Goal: Information Seeking & Learning: Find specific fact

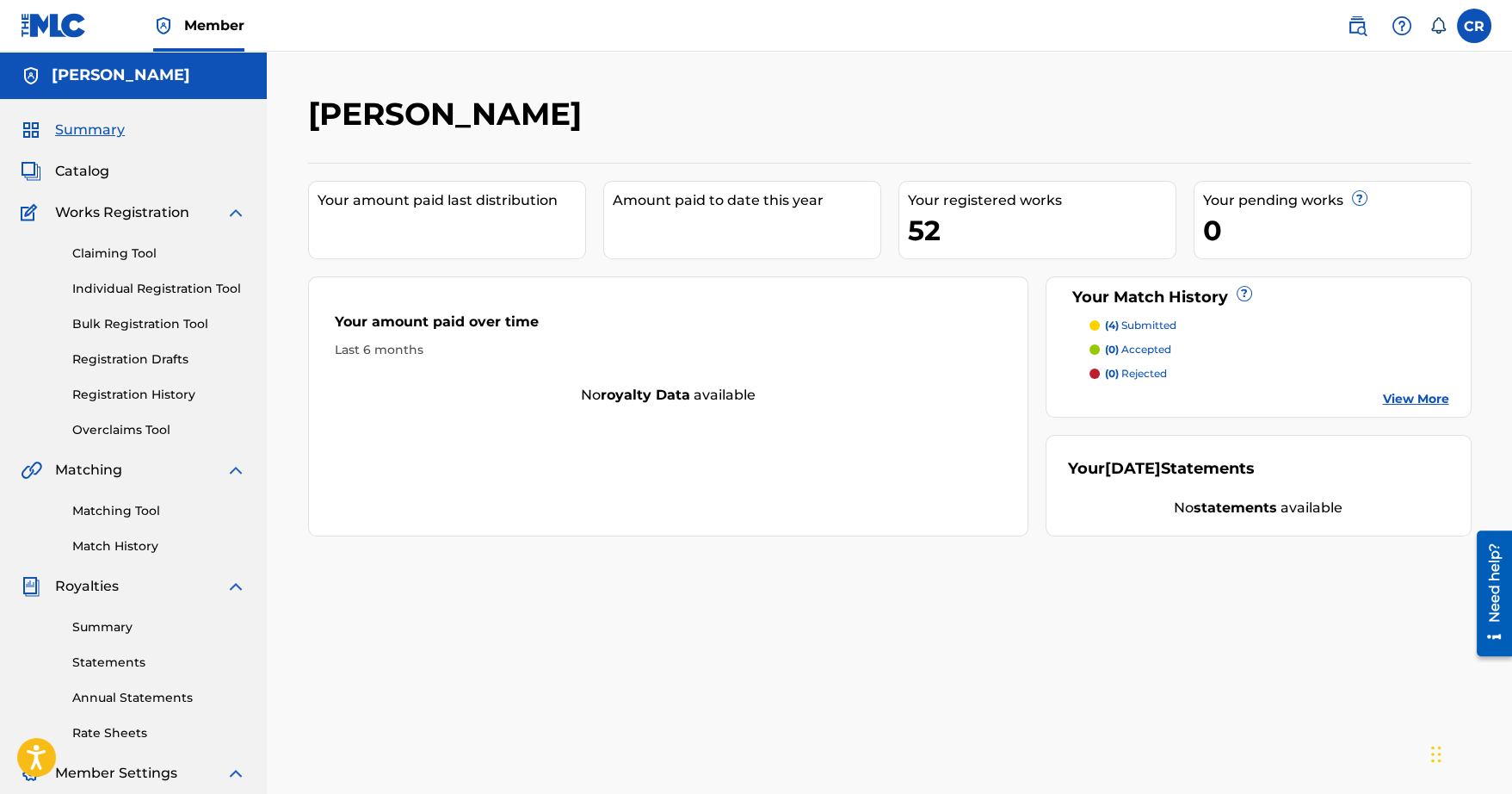
click at [141, 498] on div "Matching Tool Match History" at bounding box center [132, 517] width 225 height 75
click at [142, 503] on link "Matching Tool" at bounding box center [159, 511] width 174 height 19
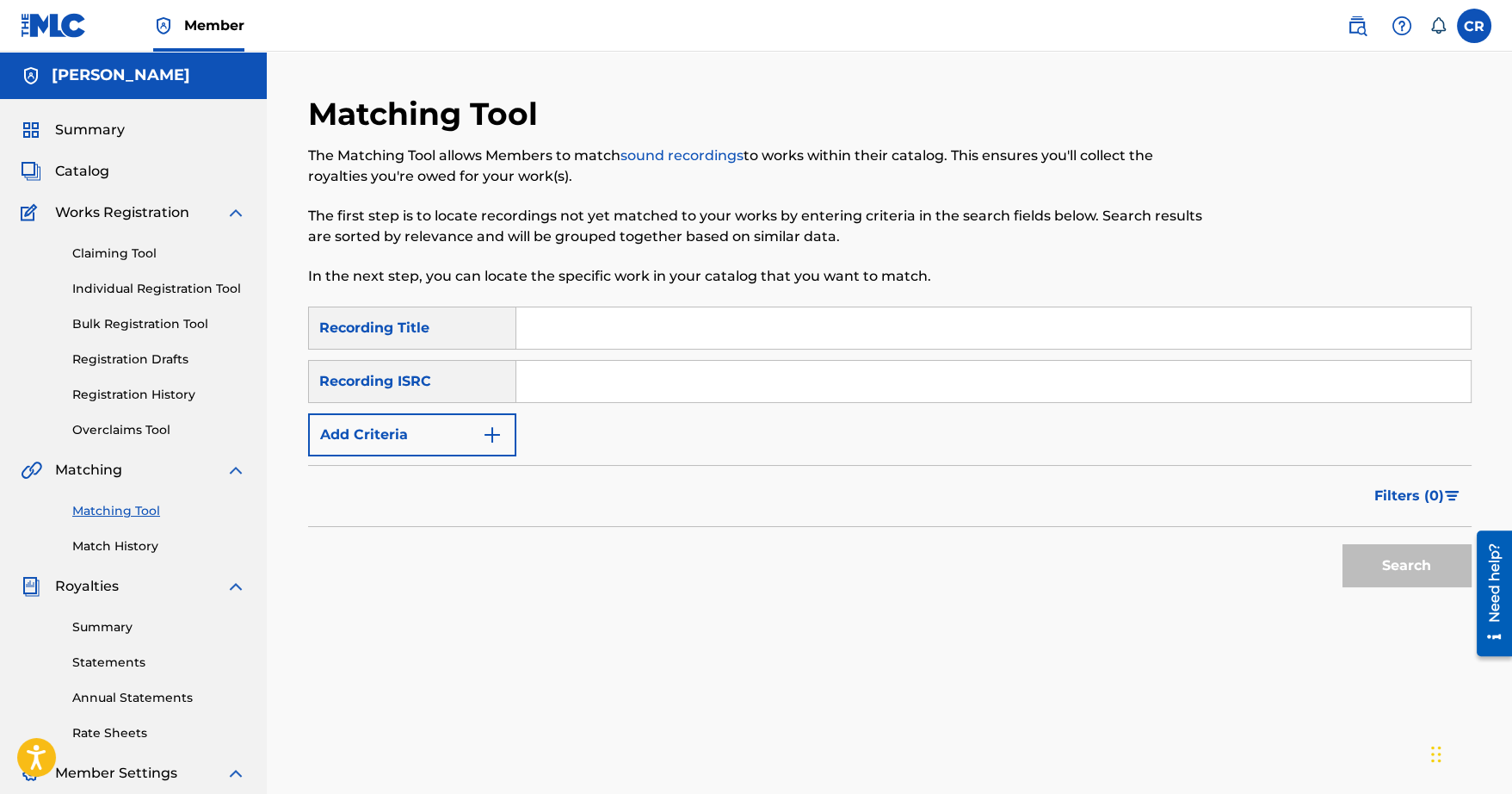
click at [561, 334] on input "Search Form" at bounding box center [993, 328] width 954 height 42
type input "npr"
click at [410, 426] on button "Add Criteria" at bounding box center [412, 435] width 208 height 43
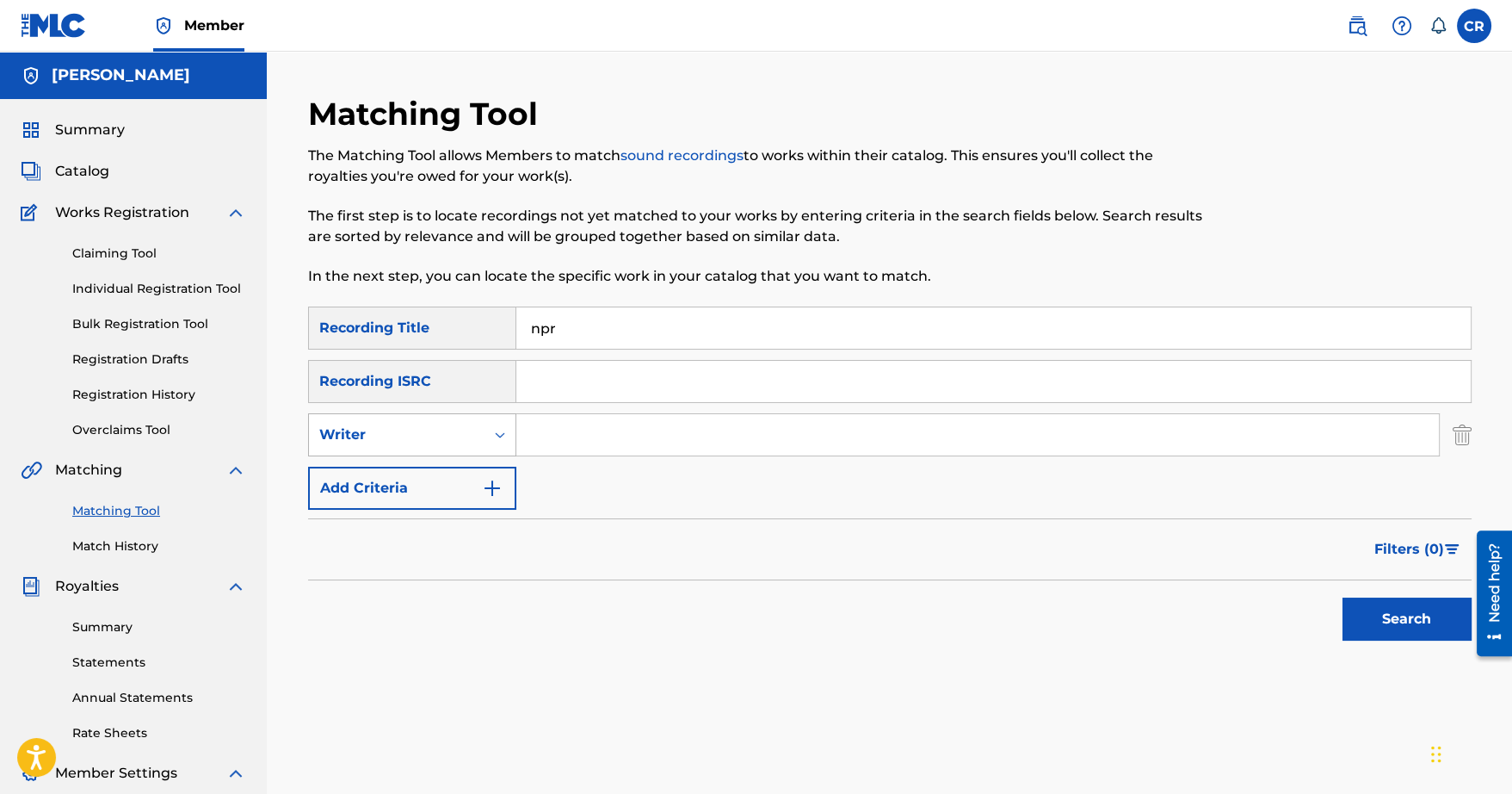
click at [437, 442] on div "Writer" at bounding box center [397, 435] width 155 height 20
click at [435, 477] on div "Recording Artist" at bounding box center [412, 477] width 207 height 43
click at [551, 429] on input "Search Form" at bounding box center [977, 435] width 923 height 42
click at [1342, 598] on button "Search" at bounding box center [1406, 619] width 129 height 43
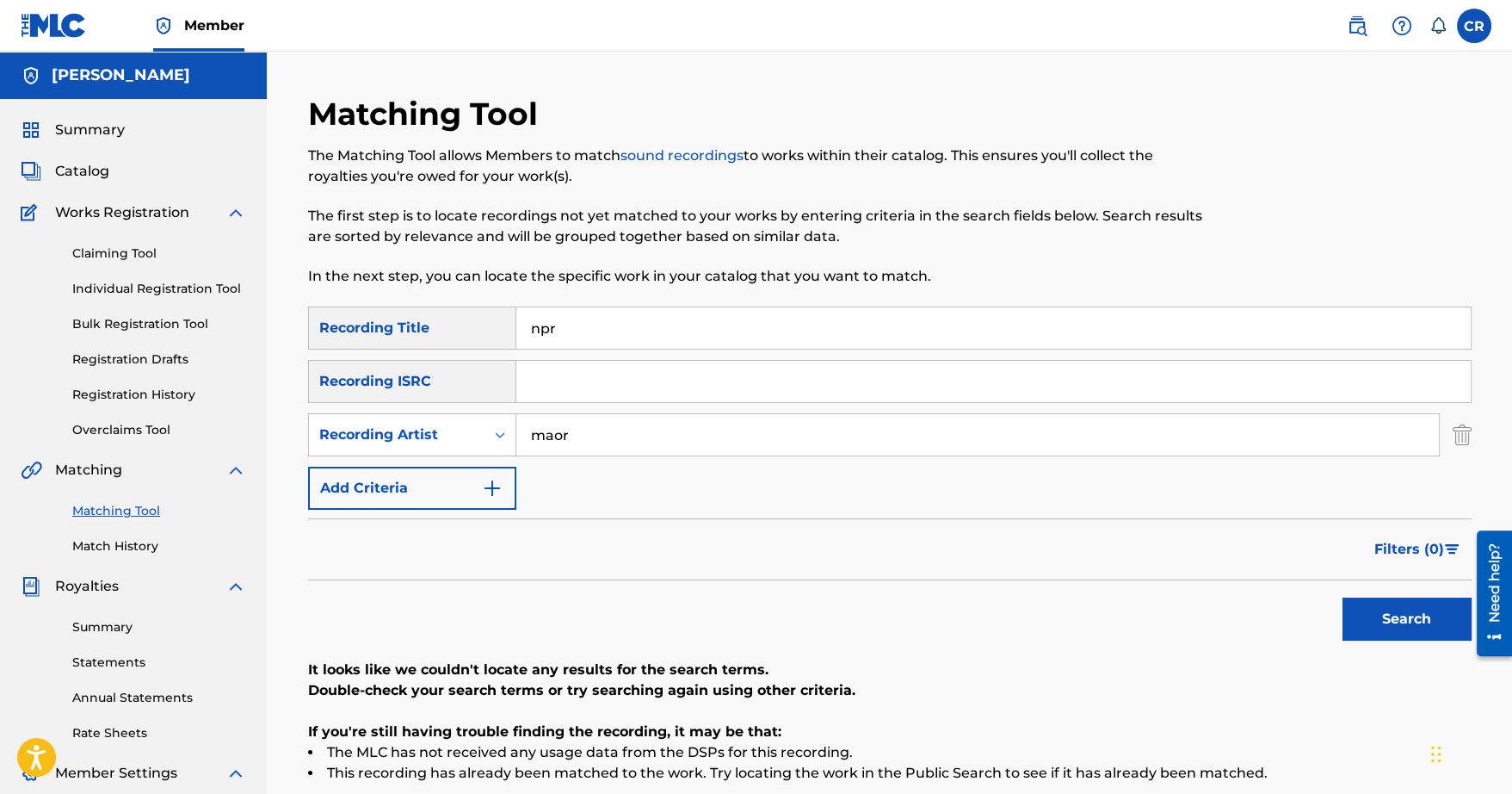
type input "maor sound"
click at [1342, 598] on button "Search" at bounding box center [1406, 619] width 129 height 43
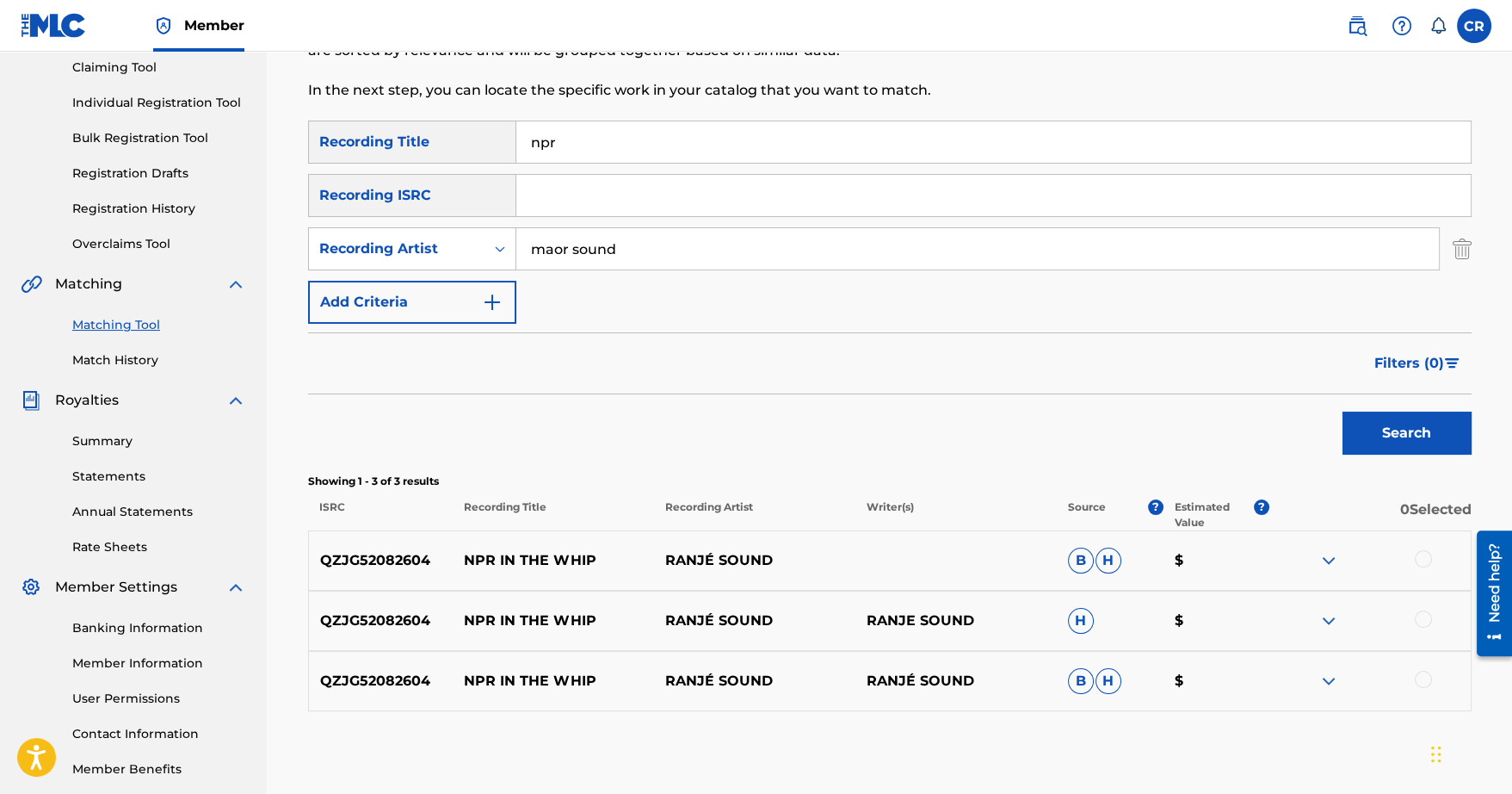
scroll to position [152, 0]
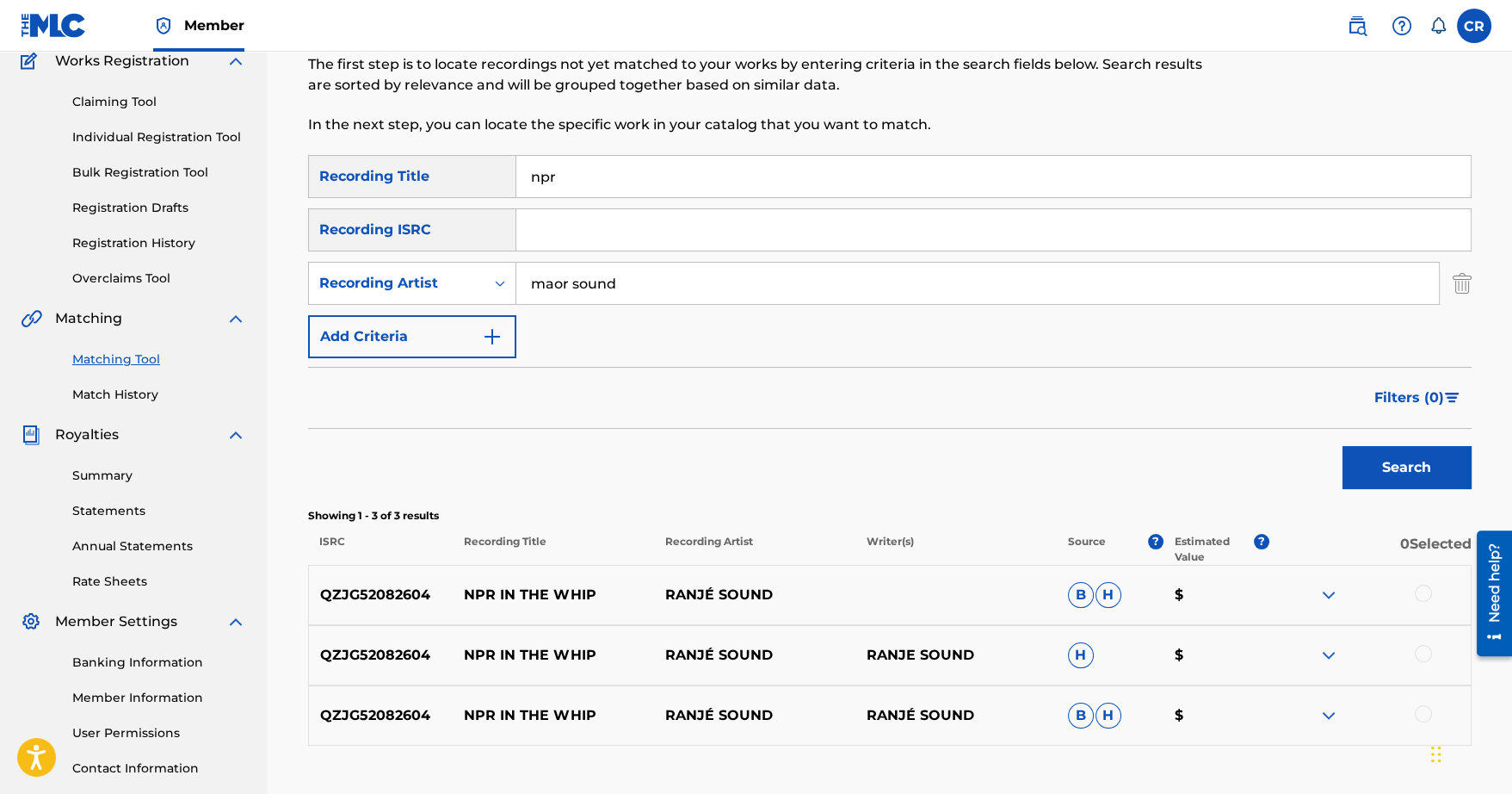
click at [561, 183] on input "npr" at bounding box center [993, 176] width 954 height 42
drag, startPoint x: 533, startPoint y: 180, endPoint x: 501, endPoint y: 179, distance: 32.0
click at [501, 179] on div "SearchWithCriteria78da9e16-85d3-4ca7-8593-3858dfb5c9df Recording Title npr" at bounding box center [890, 176] width 1164 height 43
click at [472, 292] on div "Recording Artist" at bounding box center [397, 284] width 155 height 20
click at [461, 321] on div "Writer" at bounding box center [412, 326] width 207 height 43
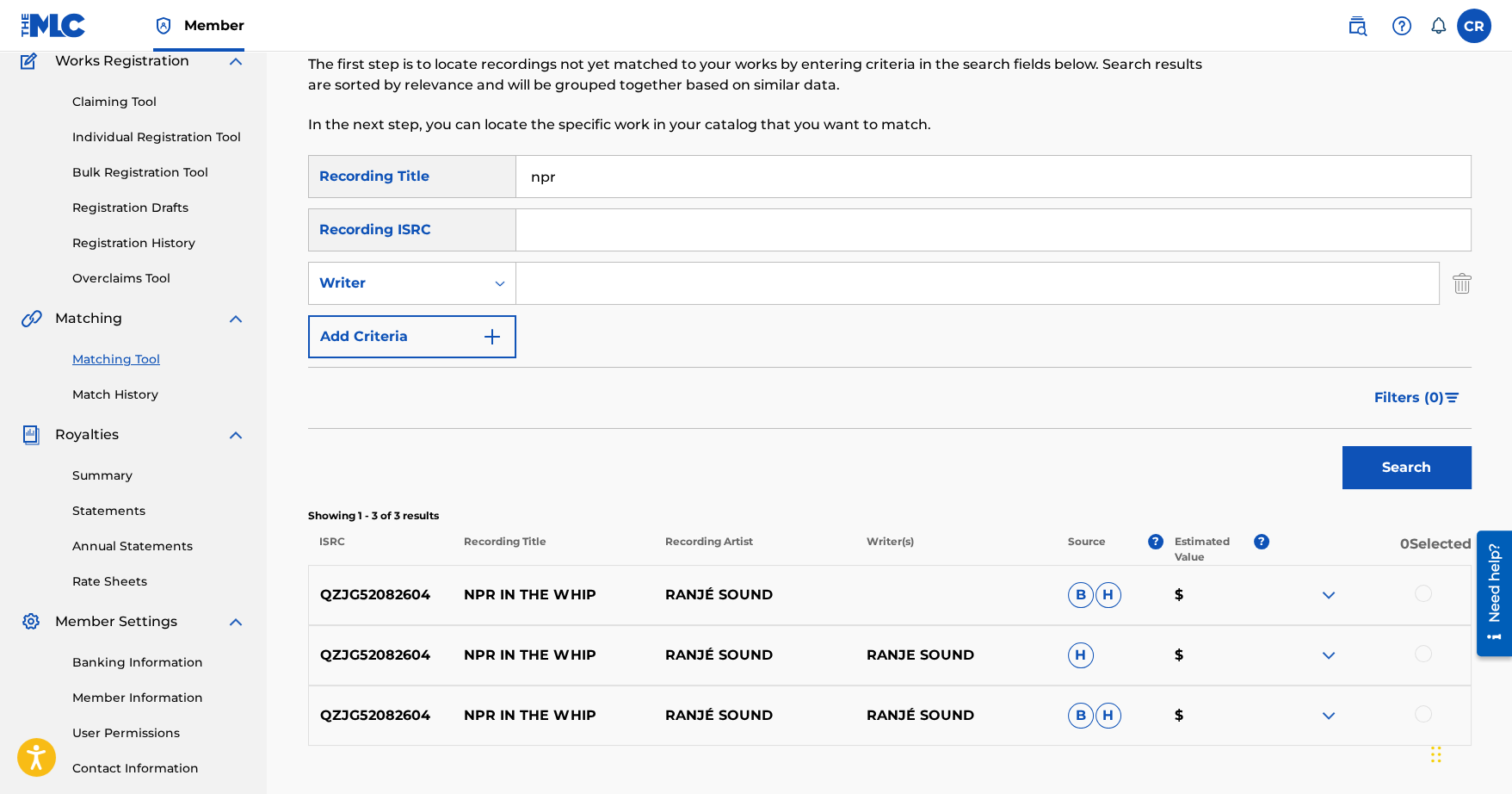
click at [626, 292] on input "Search Form" at bounding box center [977, 283] width 923 height 42
click at [1342, 446] on button "Search" at bounding box center [1406, 467] width 129 height 43
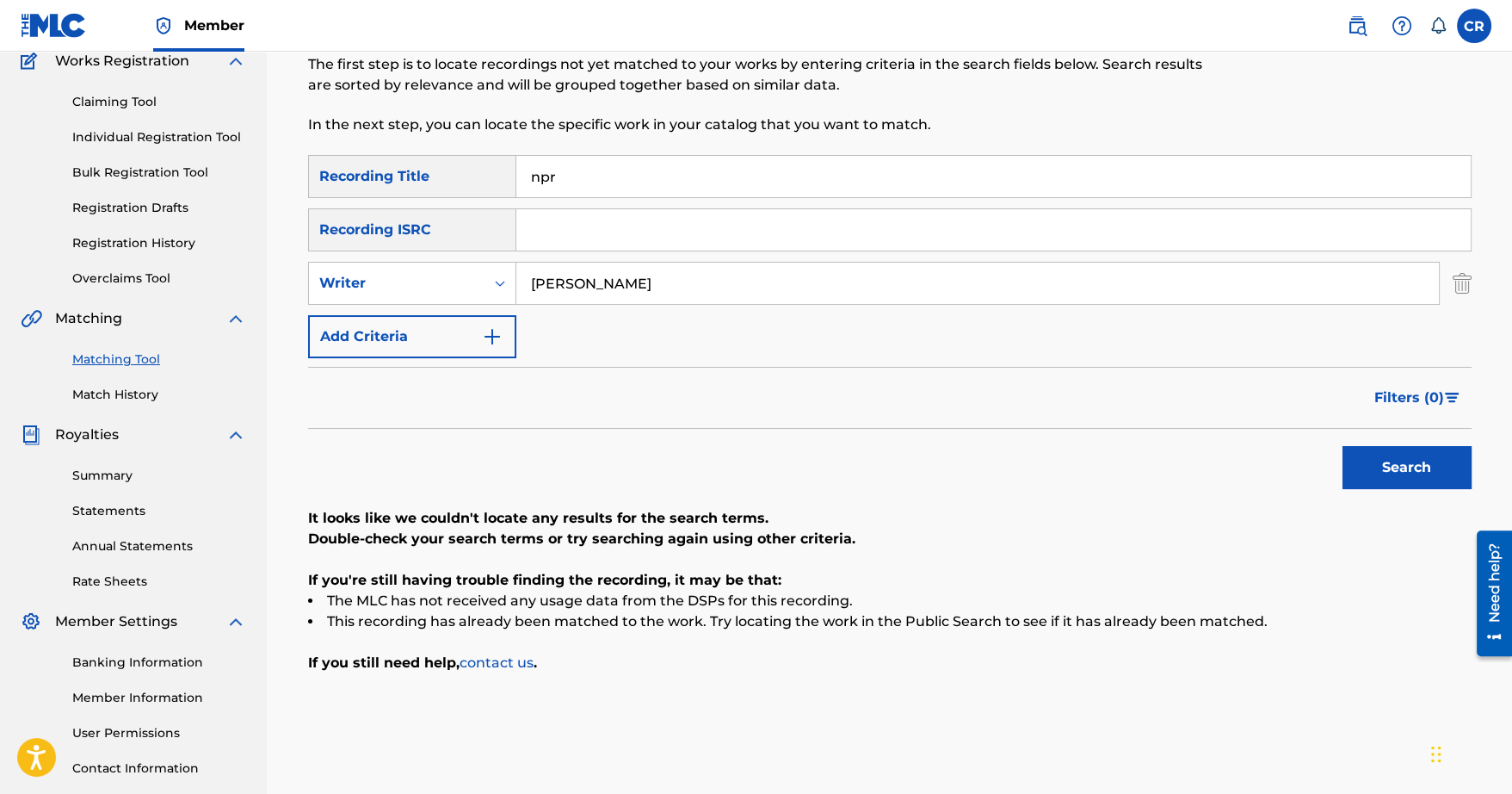
type input "corey"
click at [1342, 446] on button "Search" at bounding box center [1406, 467] width 129 height 43
drag, startPoint x: 637, startPoint y: 296, endPoint x: 507, endPoint y: 262, distance: 134.4
click at [511, 269] on div "SearchWithCriteriafd64d9a0-d955-4bc1-8e6f-4d06695d21bc Writer corey" at bounding box center [890, 283] width 1164 height 43
click at [1342, 446] on button "Search" at bounding box center [1406, 467] width 129 height 43
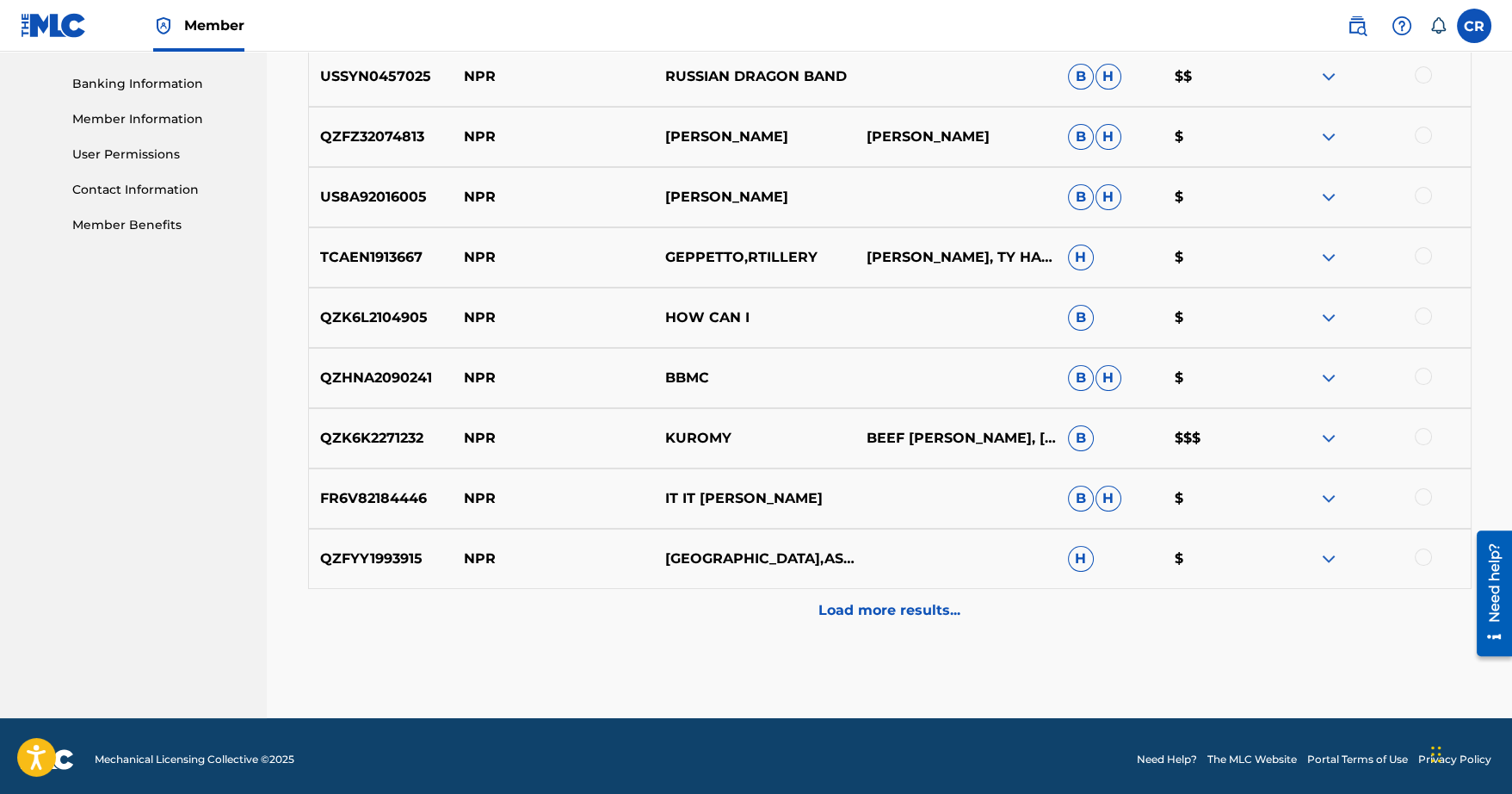
scroll to position [735, 0]
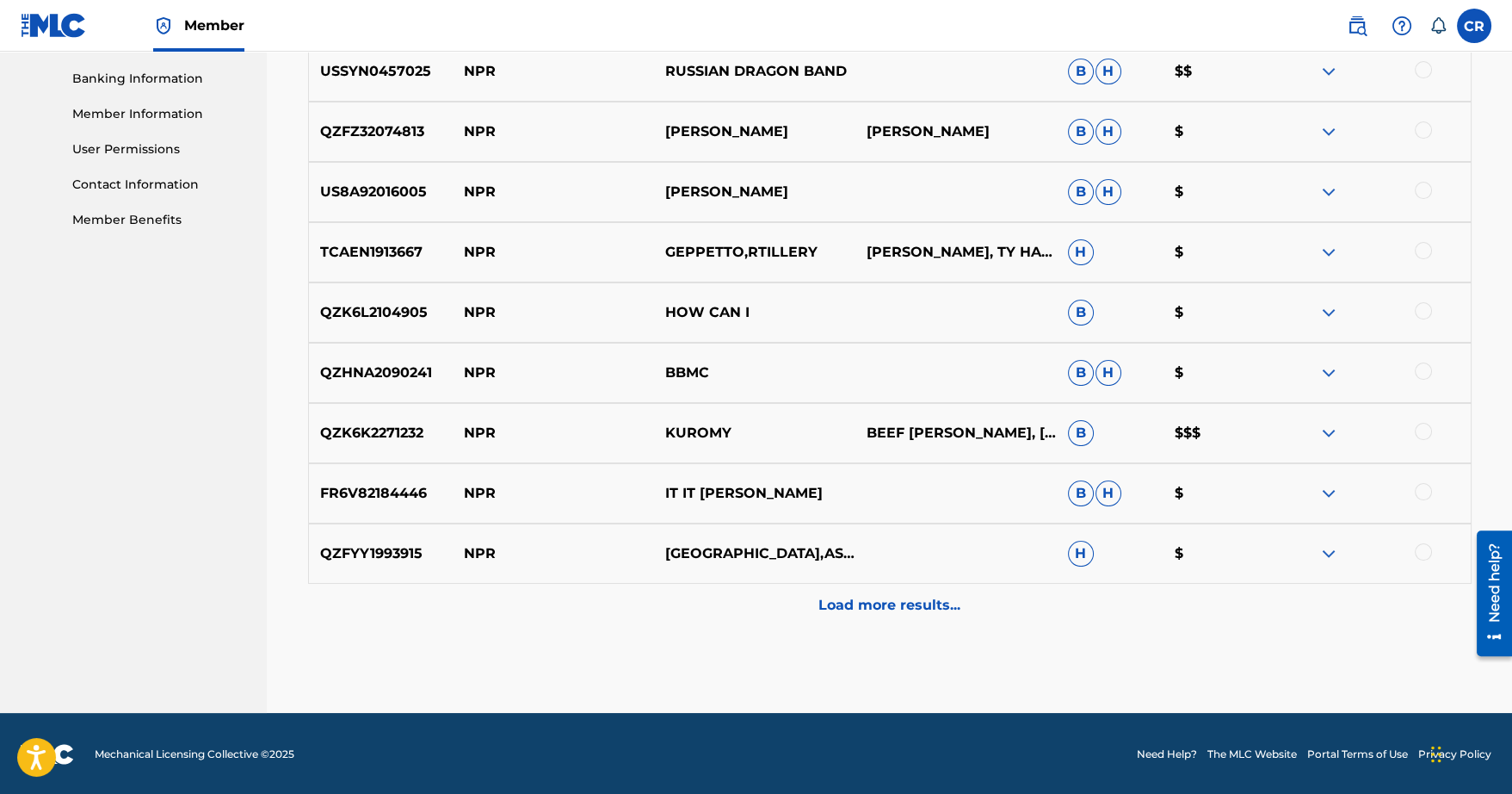
click at [856, 614] on div "Load more results..." at bounding box center [890, 605] width 1164 height 43
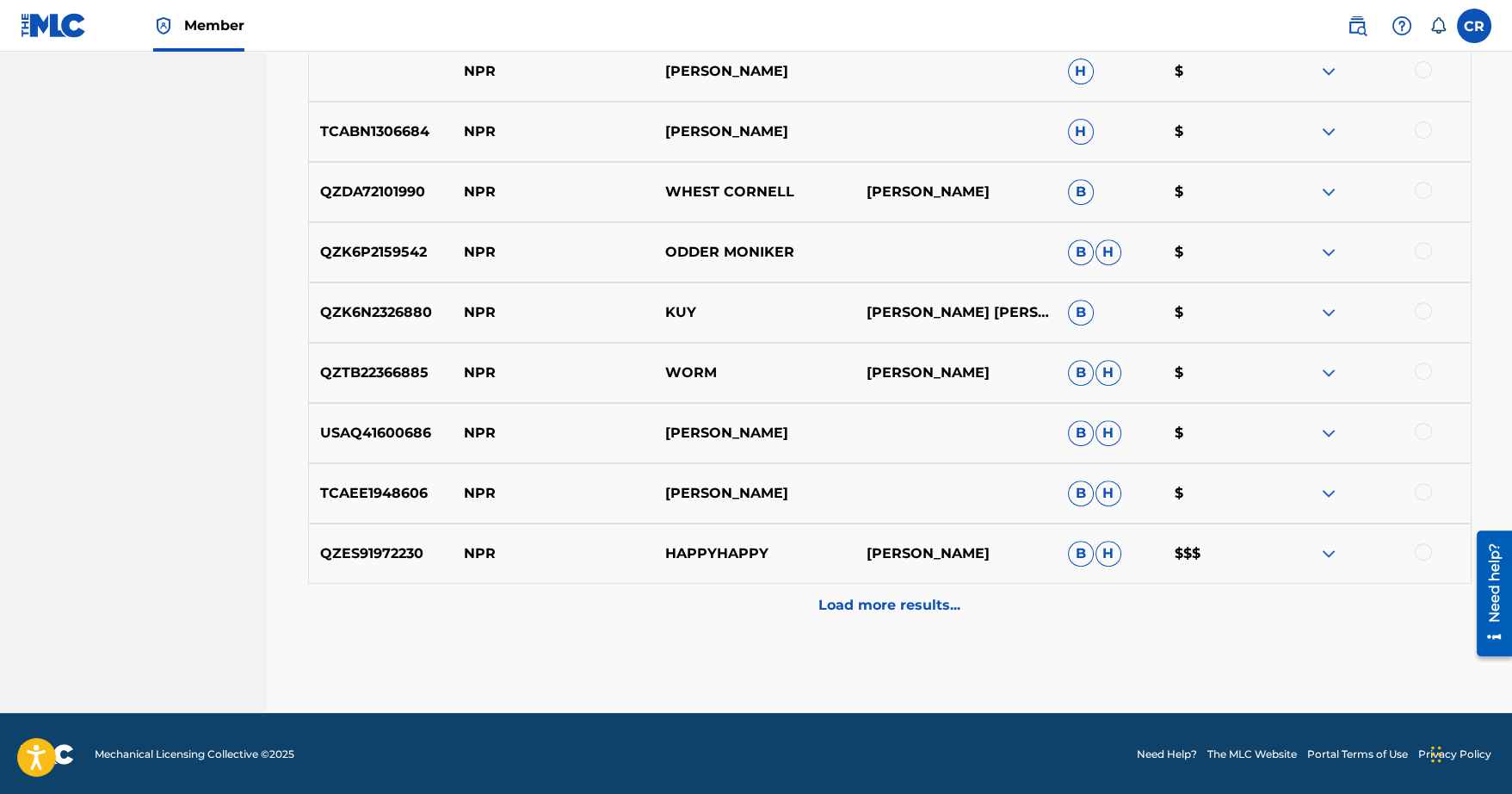
click at [883, 600] on p "Load more results..." at bounding box center [889, 605] width 142 height 20
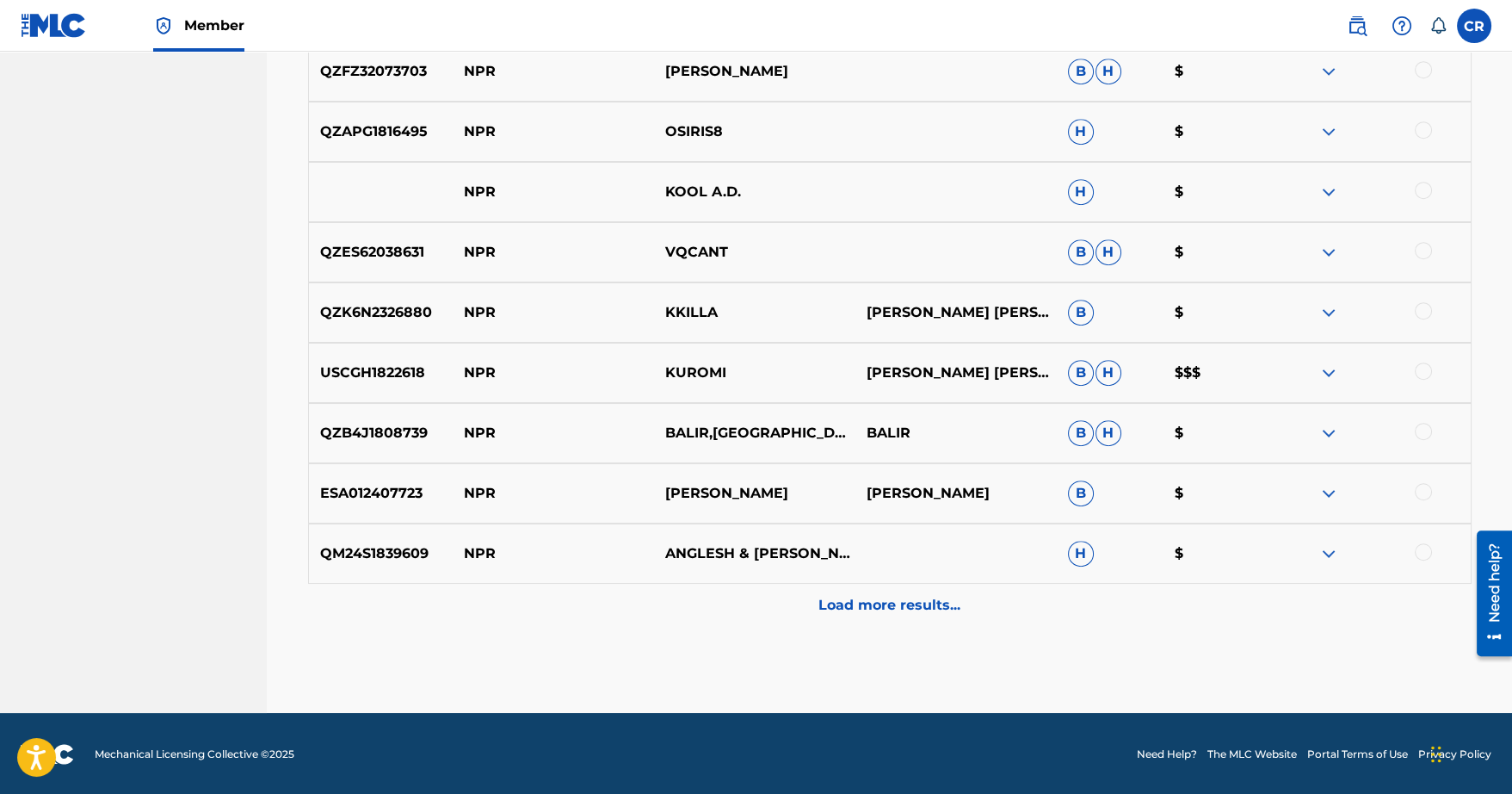
click at [887, 592] on div "Load more results..." at bounding box center [890, 605] width 1164 height 43
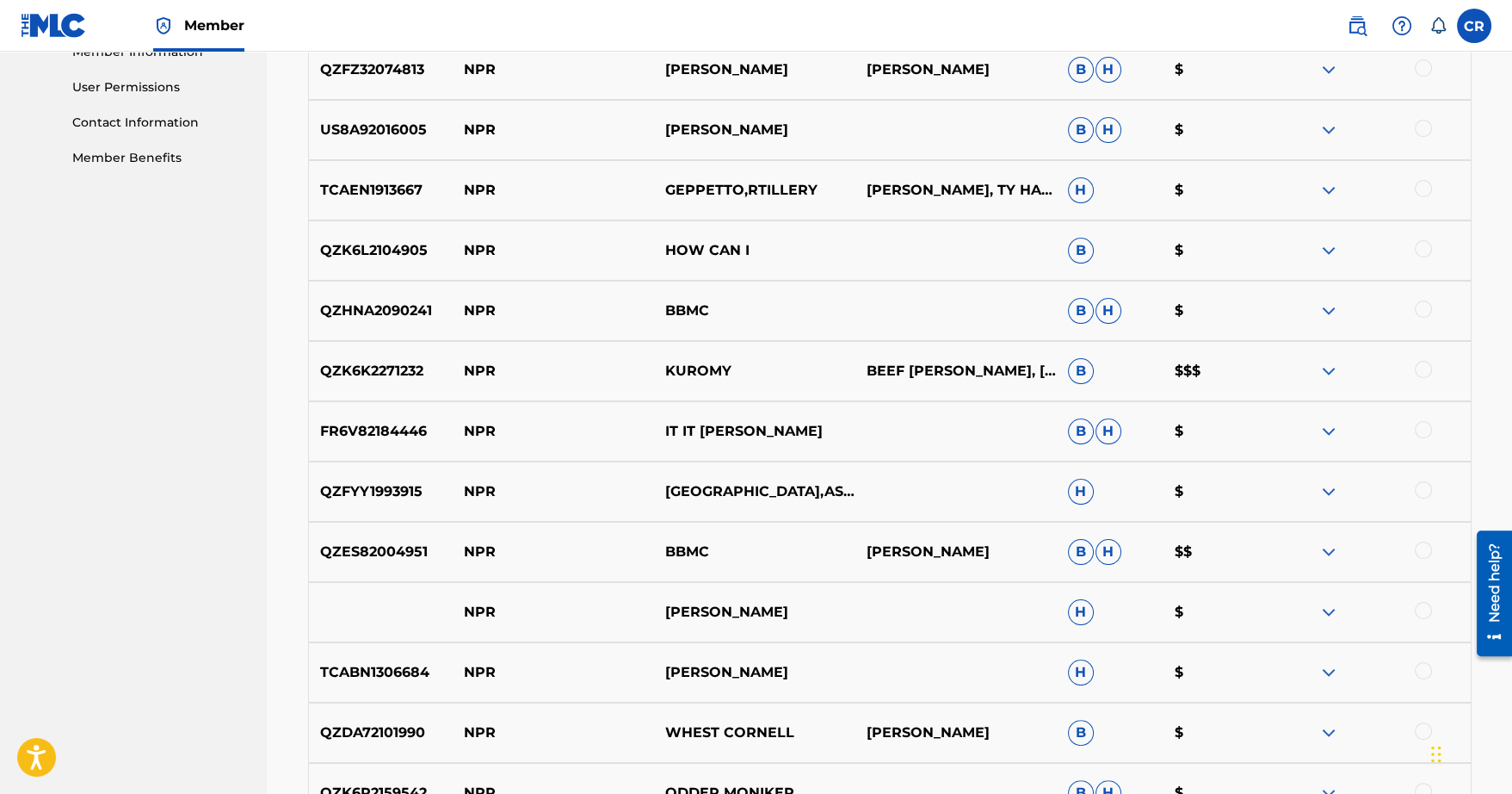
scroll to position [0, 0]
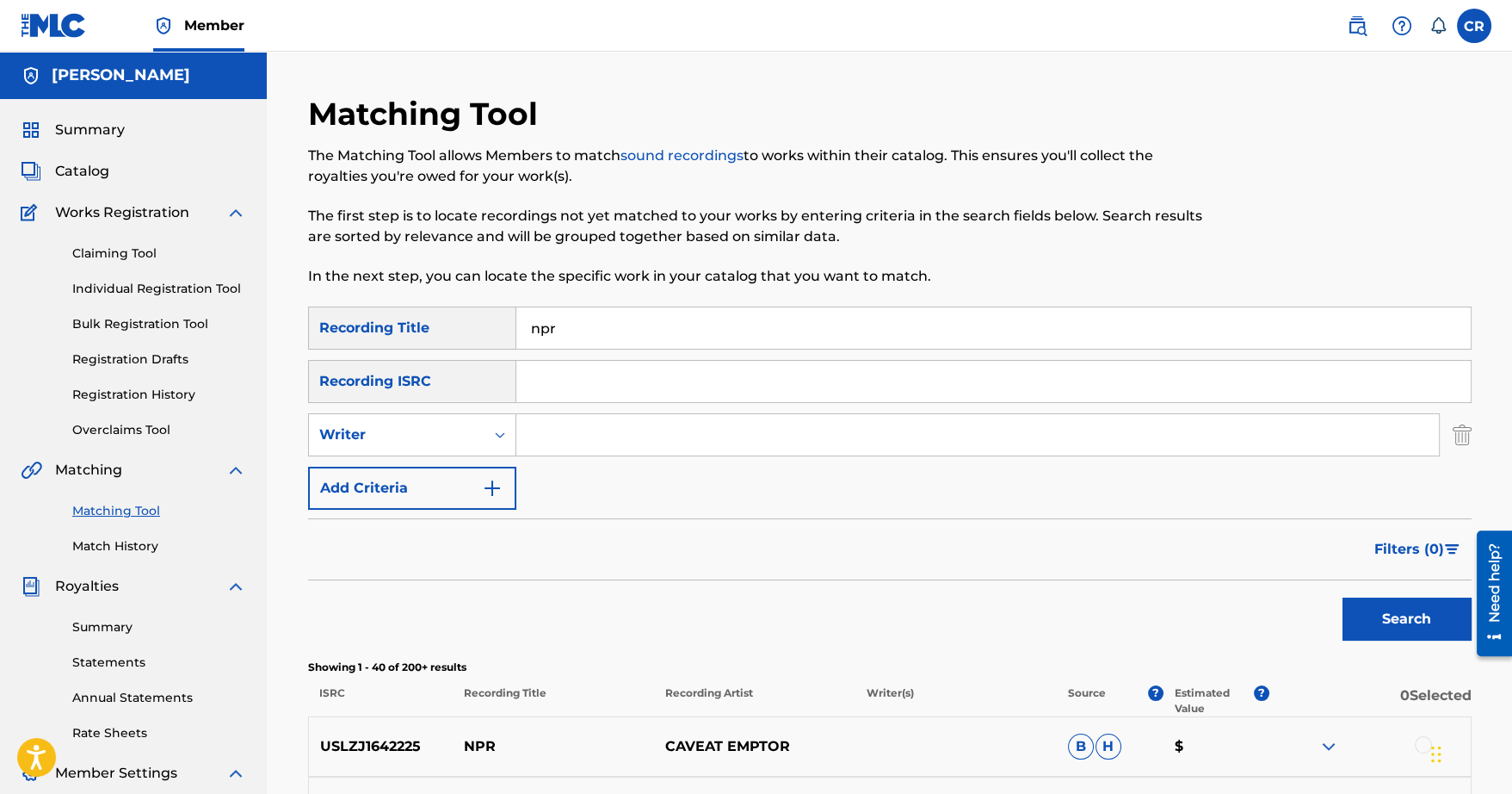
click at [623, 338] on input "npr" at bounding box center [993, 328] width 954 height 42
type input "npr 160"
click at [1342, 598] on button "Search" at bounding box center [1406, 619] width 129 height 43
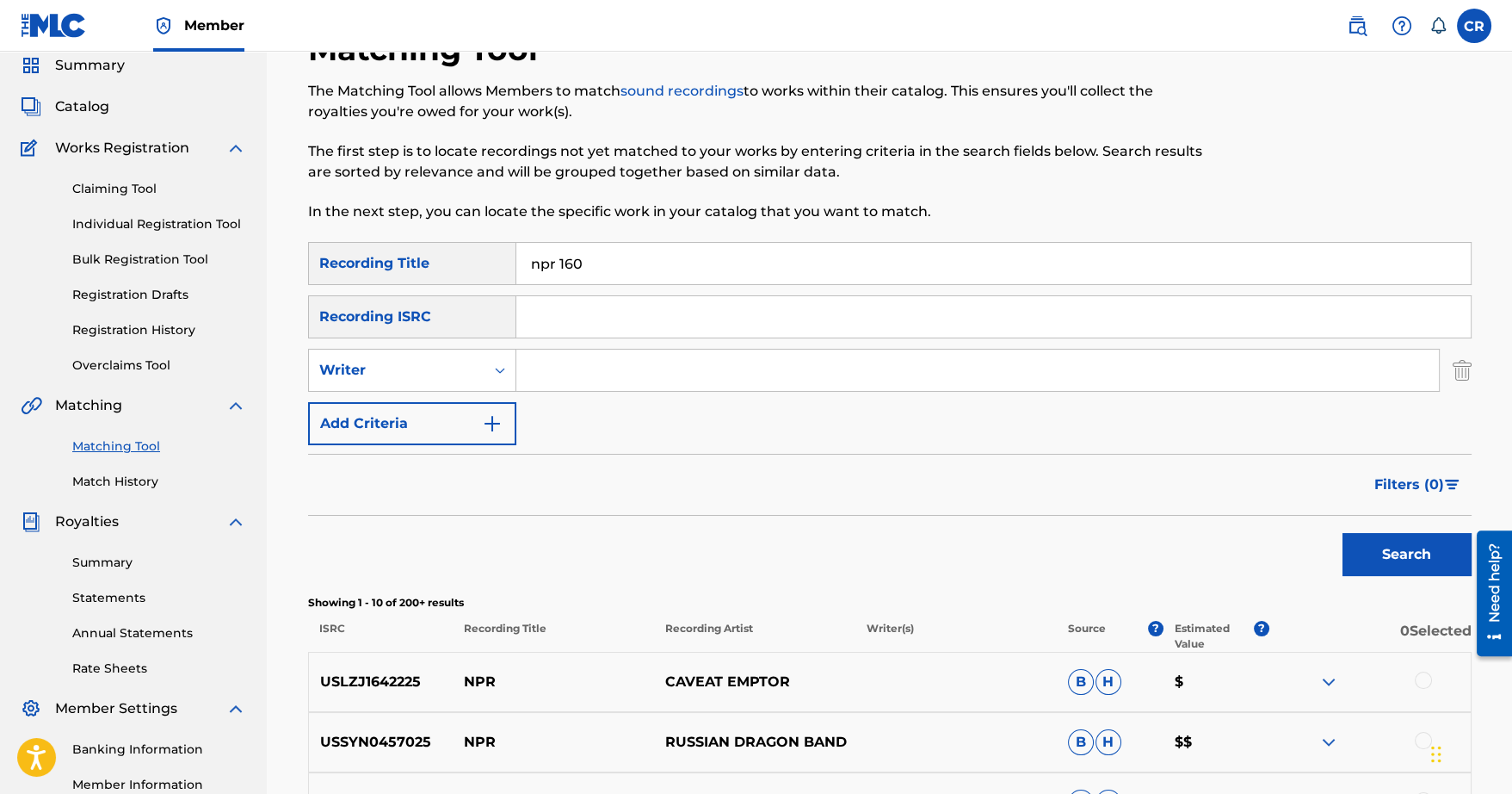
scroll to position [32, 0]
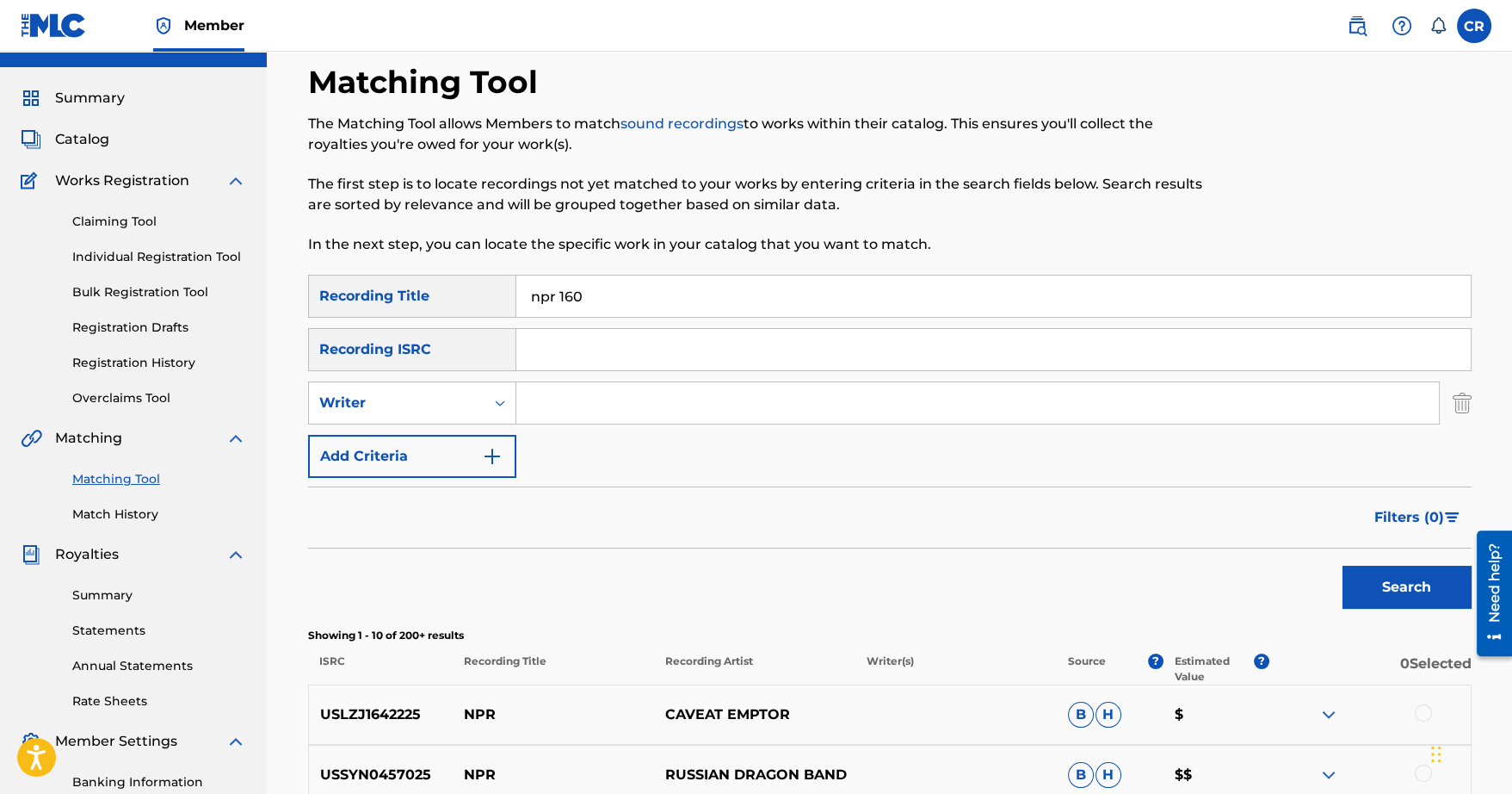
click at [557, 388] on input "Search Form" at bounding box center [977, 402] width 923 height 42
type input "maor"
click at [1383, 578] on button "Search" at bounding box center [1406, 586] width 129 height 43
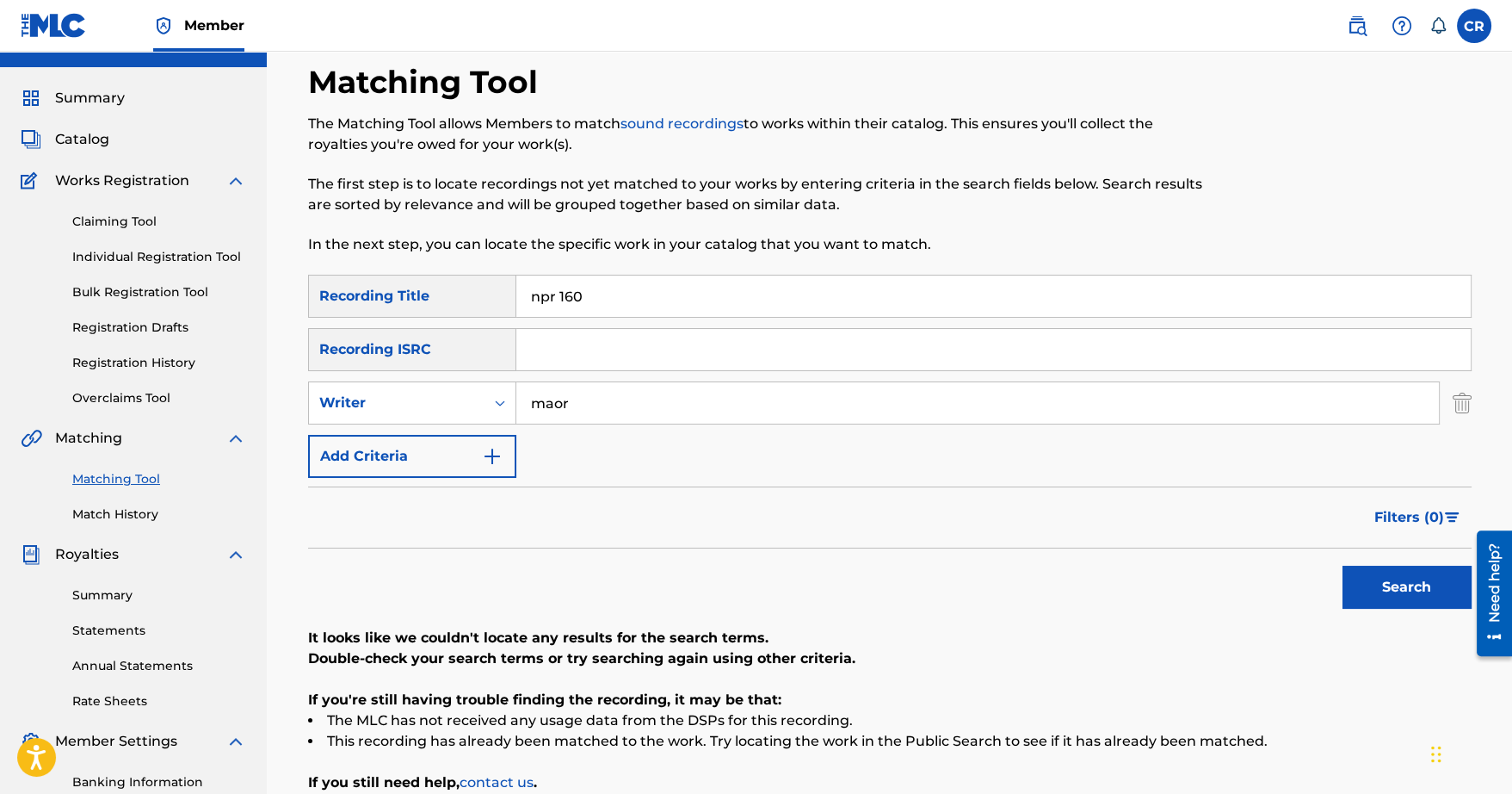
drag, startPoint x: 620, startPoint y: 296, endPoint x: 488, endPoint y: 277, distance: 133.4
click at [505, 293] on div "SearchWithCriteria78da9e16-85d3-4ca7-8593-3858dfb5c9df Recording Title npr 160" at bounding box center [890, 296] width 1164 height 43
click at [678, 399] on input "maor" at bounding box center [977, 402] width 923 height 42
type input "maor sound"
click at [1342, 565] on button "Search" at bounding box center [1406, 586] width 129 height 43
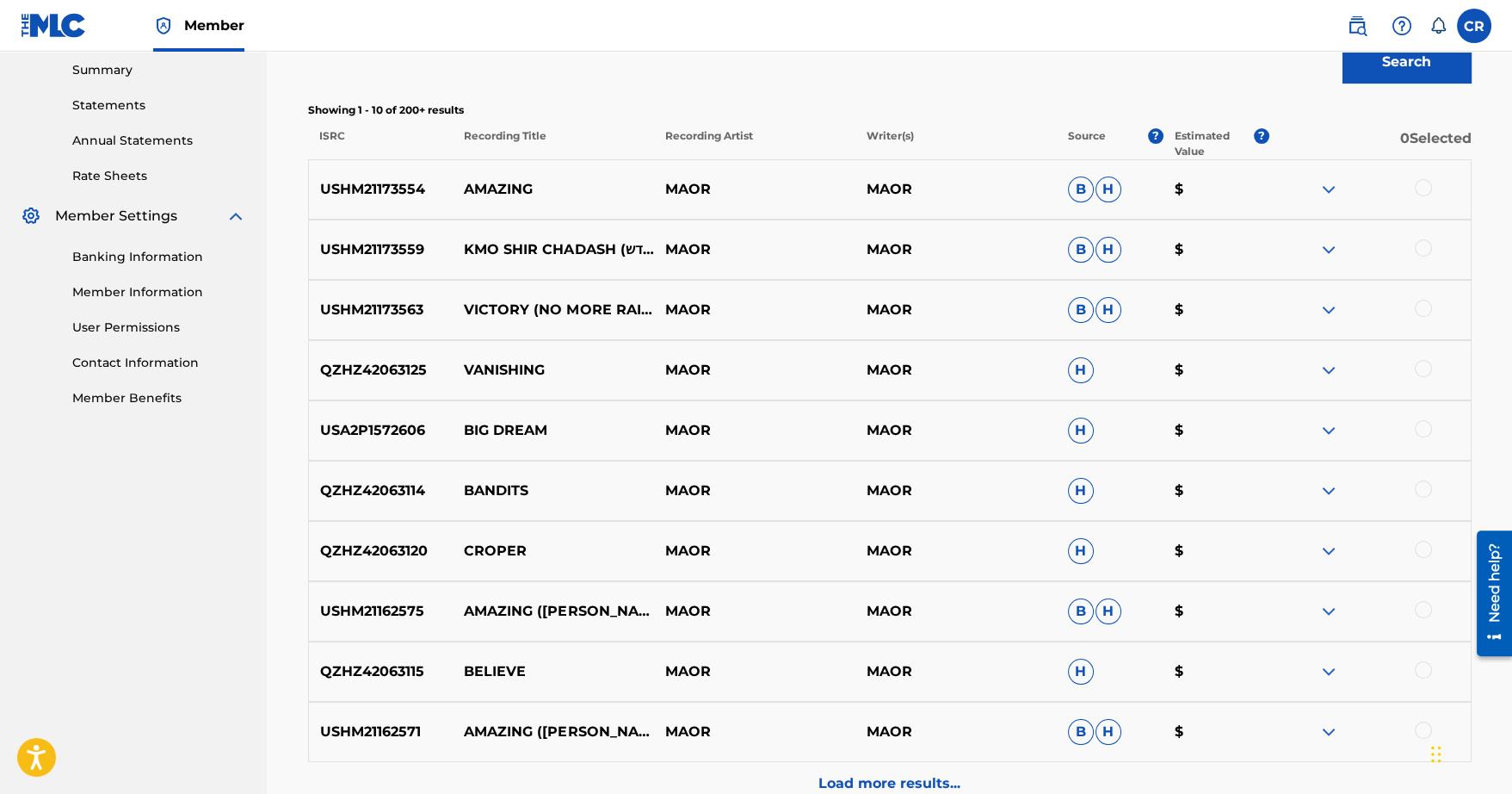
scroll to position [735, 0]
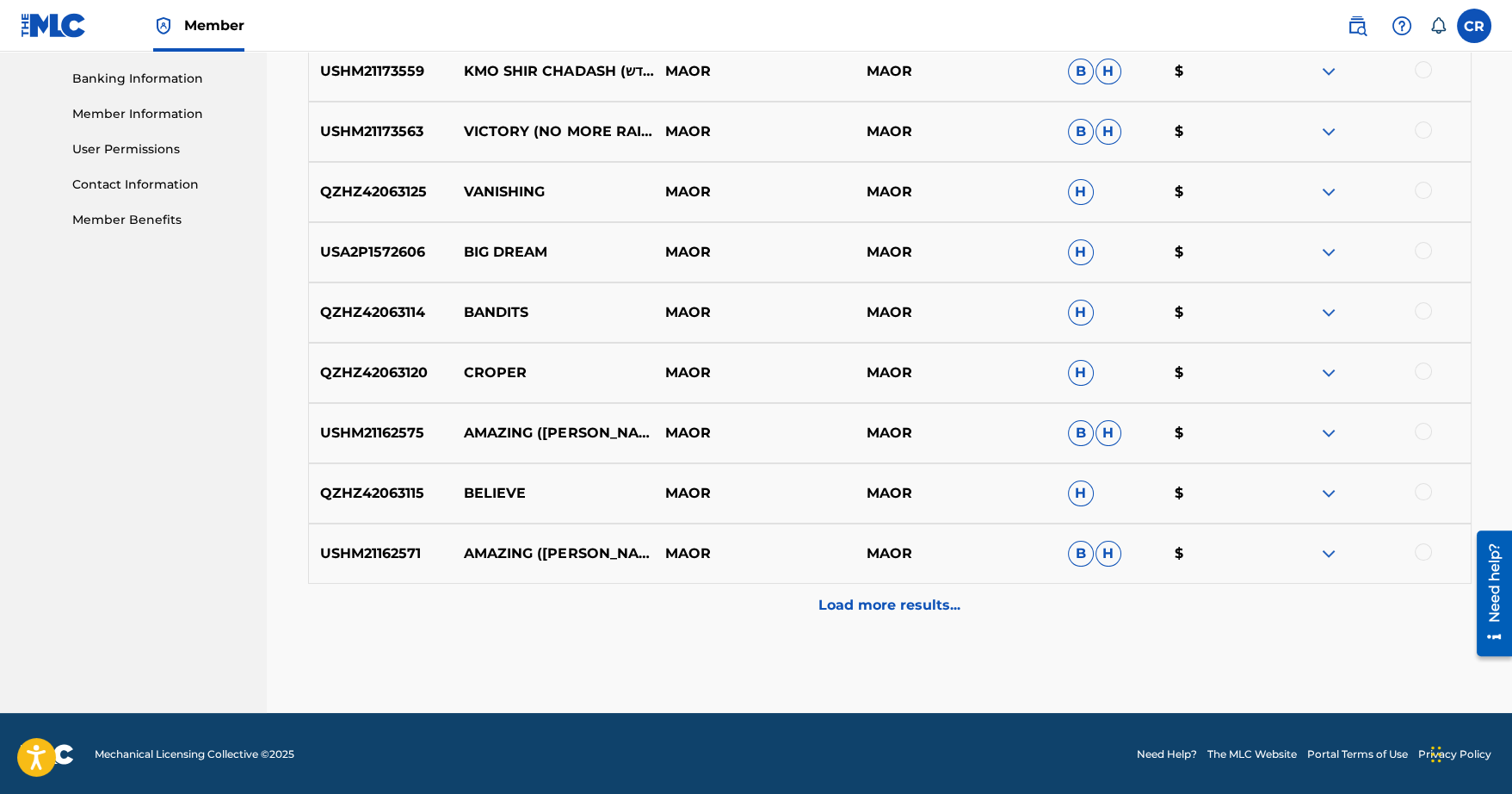
click at [873, 595] on p "Load more results..." at bounding box center [889, 605] width 142 height 20
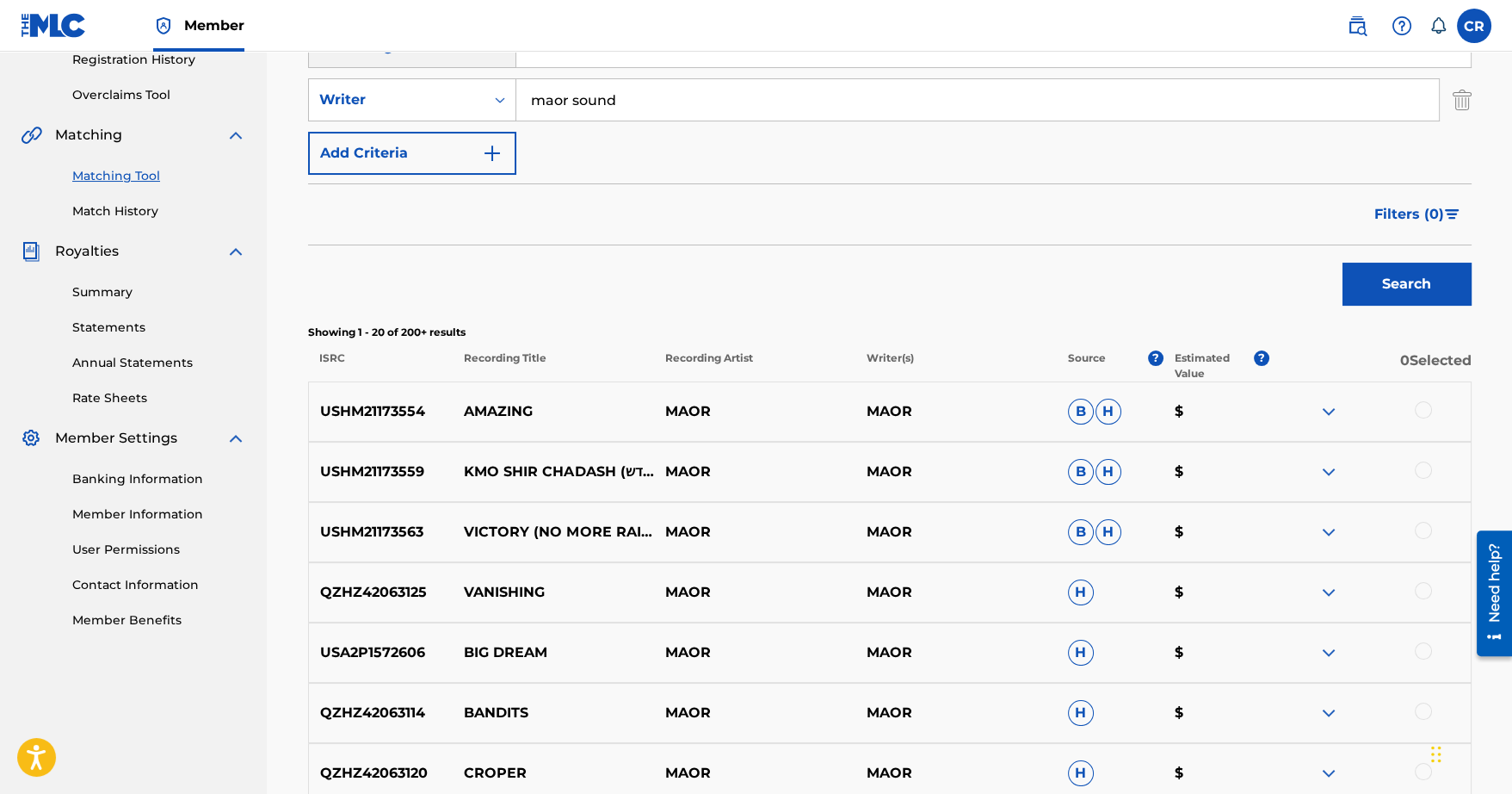
scroll to position [0, 0]
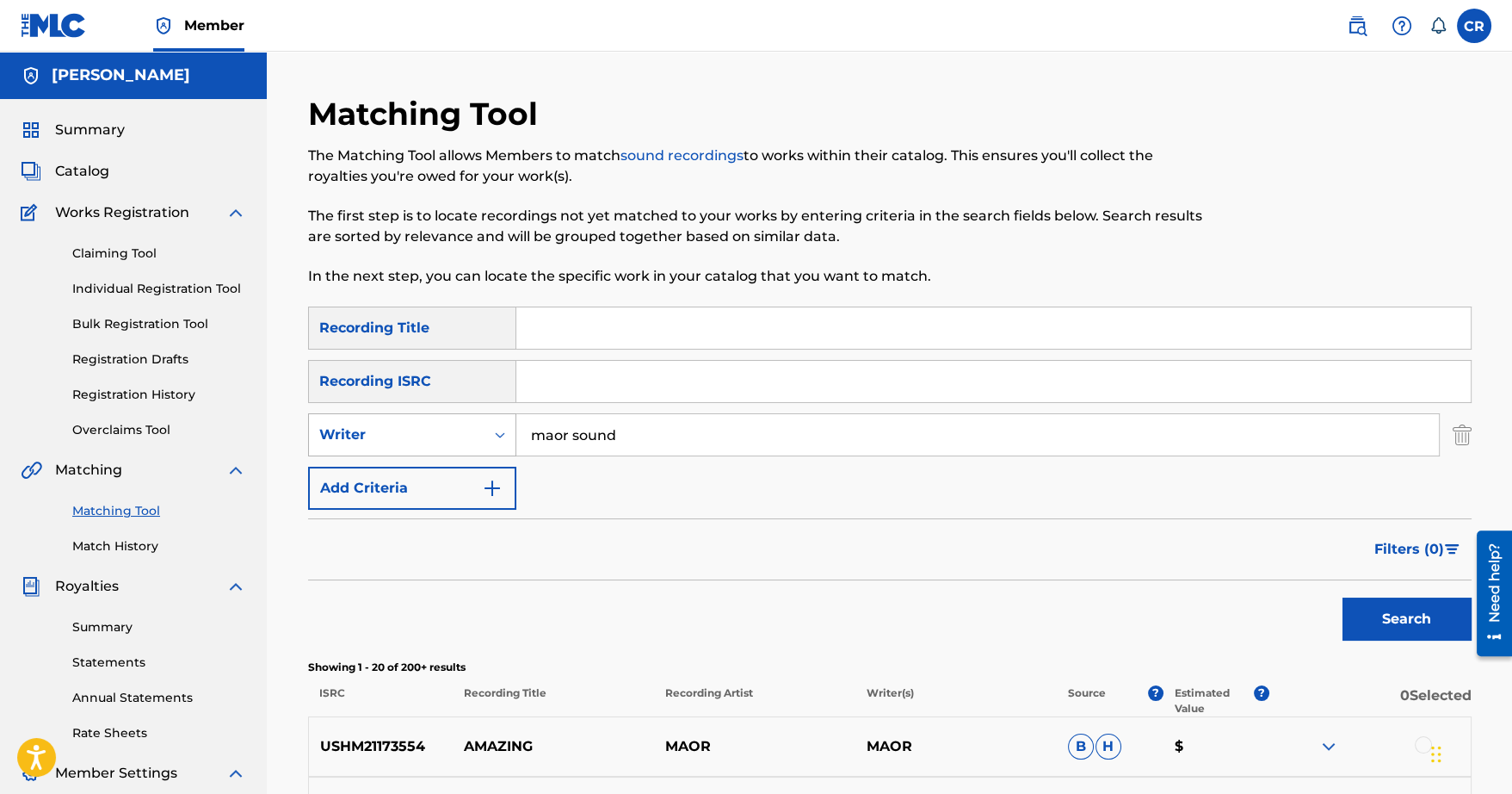
click at [454, 447] on div "Writer" at bounding box center [397, 435] width 176 height 32
click at [446, 480] on div "Recording Artist" at bounding box center [412, 477] width 207 height 43
click at [1107, 448] on input "Search Form" at bounding box center [977, 435] width 923 height 42
type input "maor sound"
click at [1342, 598] on button "Search" at bounding box center [1406, 619] width 129 height 43
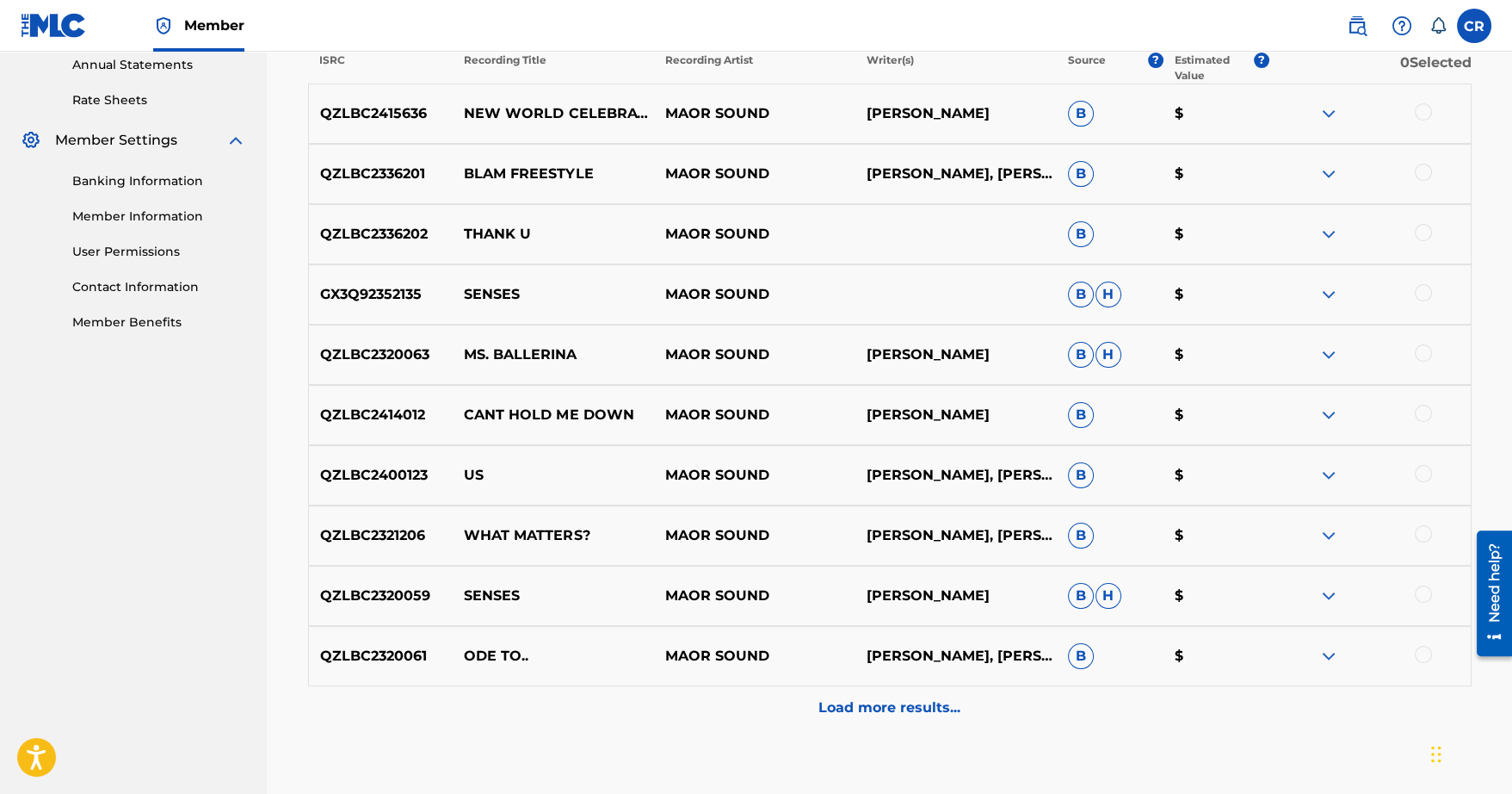
scroll to position [735, 0]
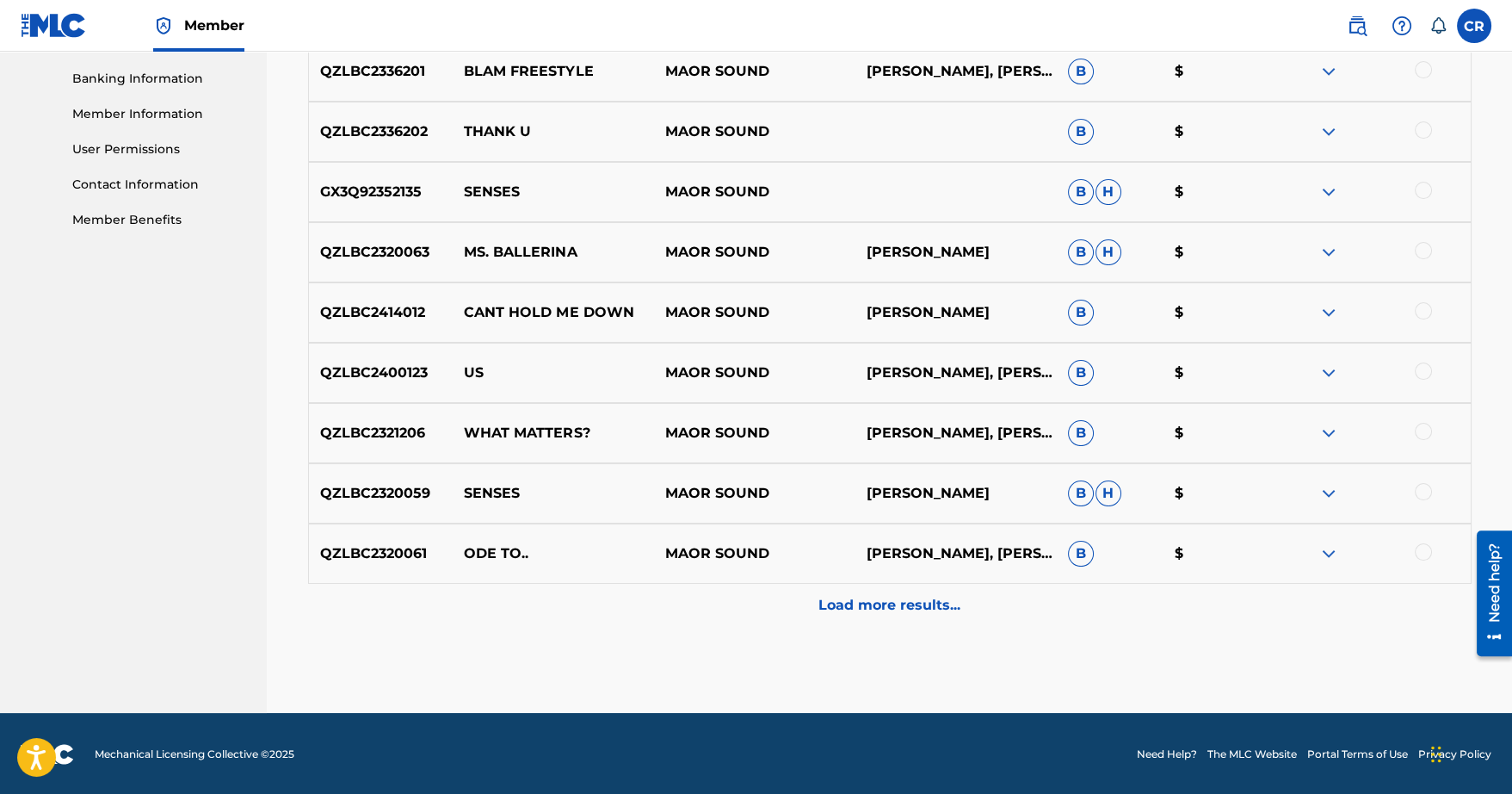
click at [895, 588] on div "Load more results..." at bounding box center [890, 605] width 1164 height 43
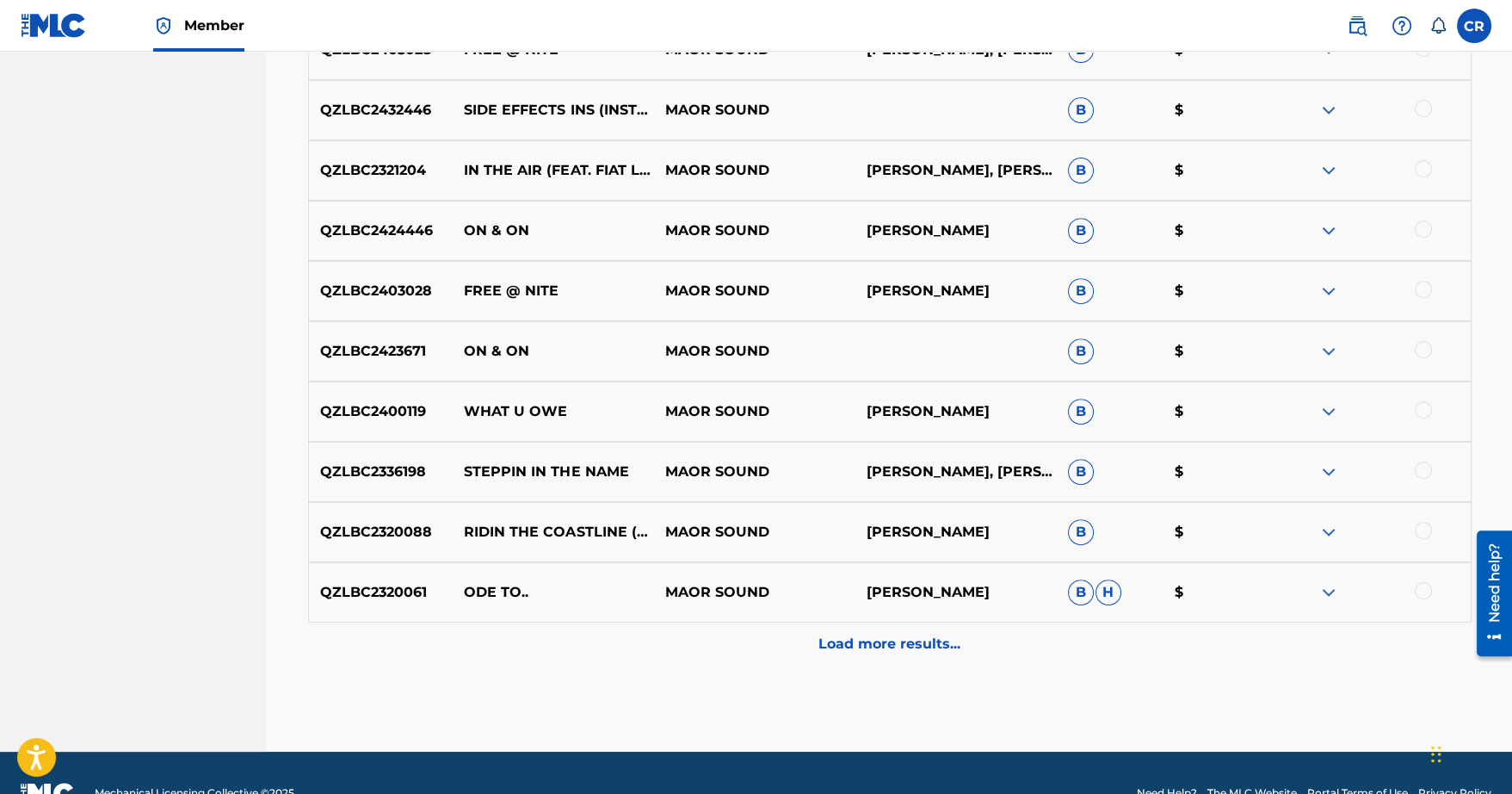
scroll to position [1312, 0]
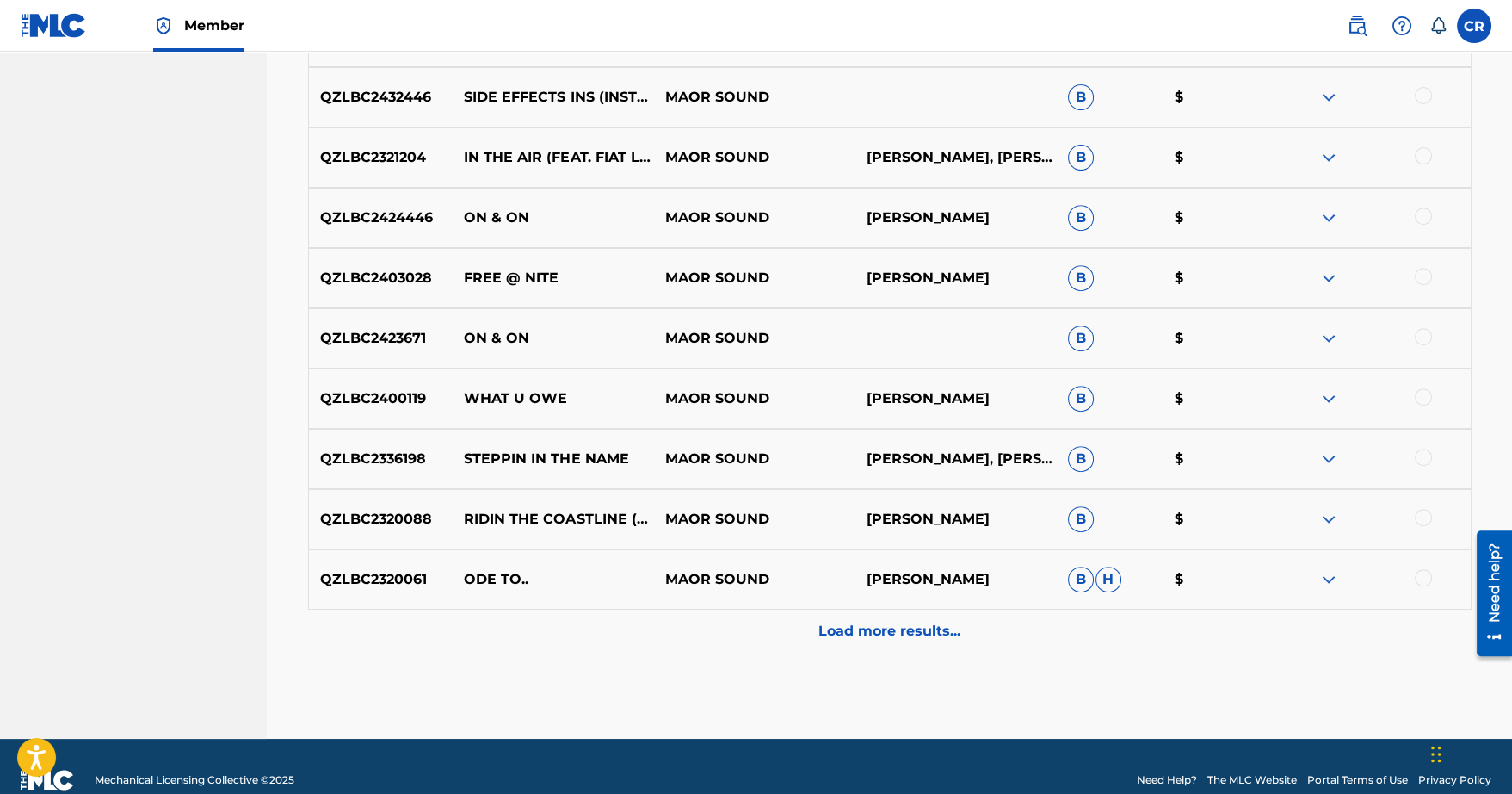
click at [893, 628] on p "Load more results..." at bounding box center [889, 631] width 142 height 20
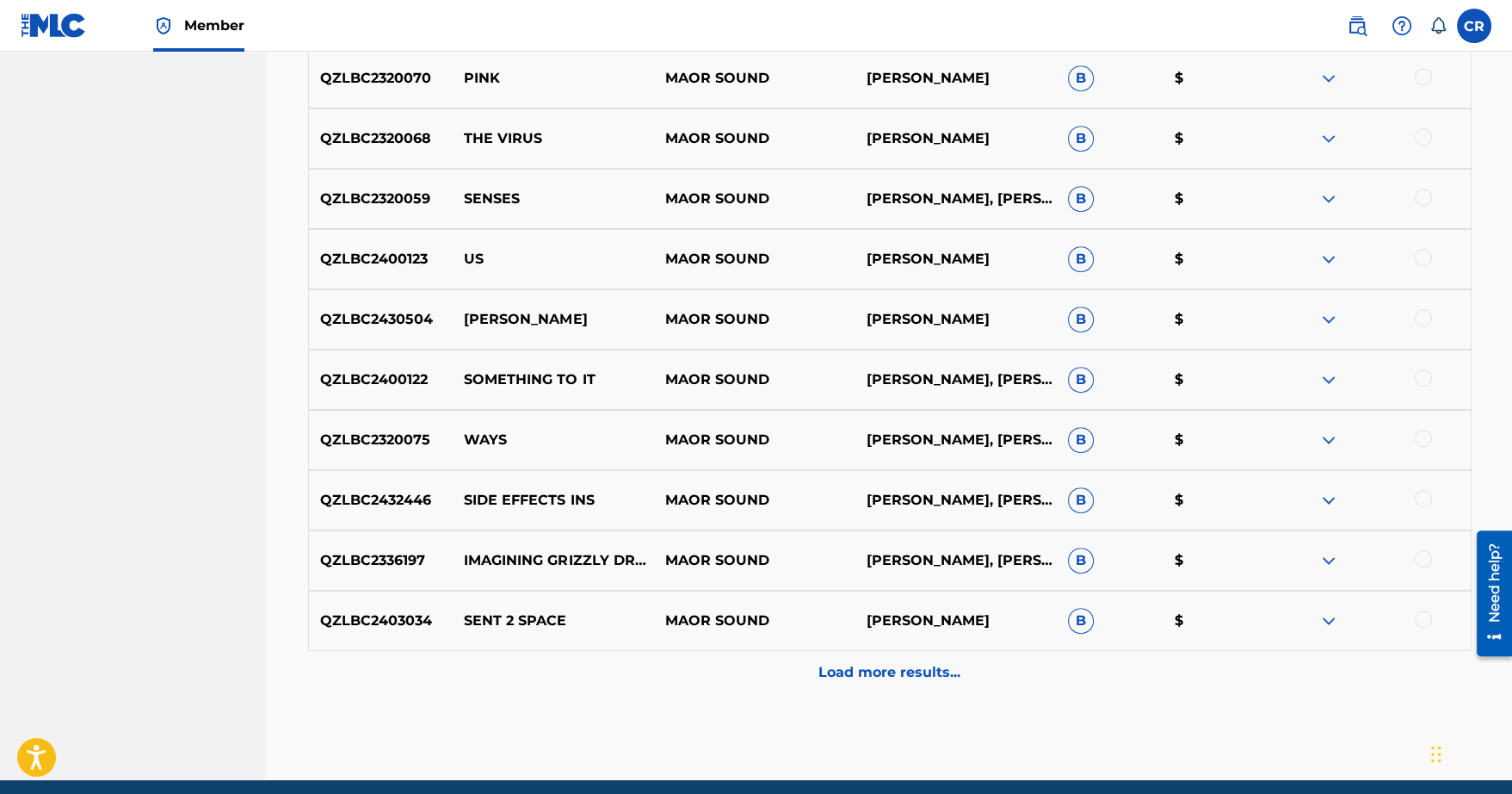
scroll to position [1940, 0]
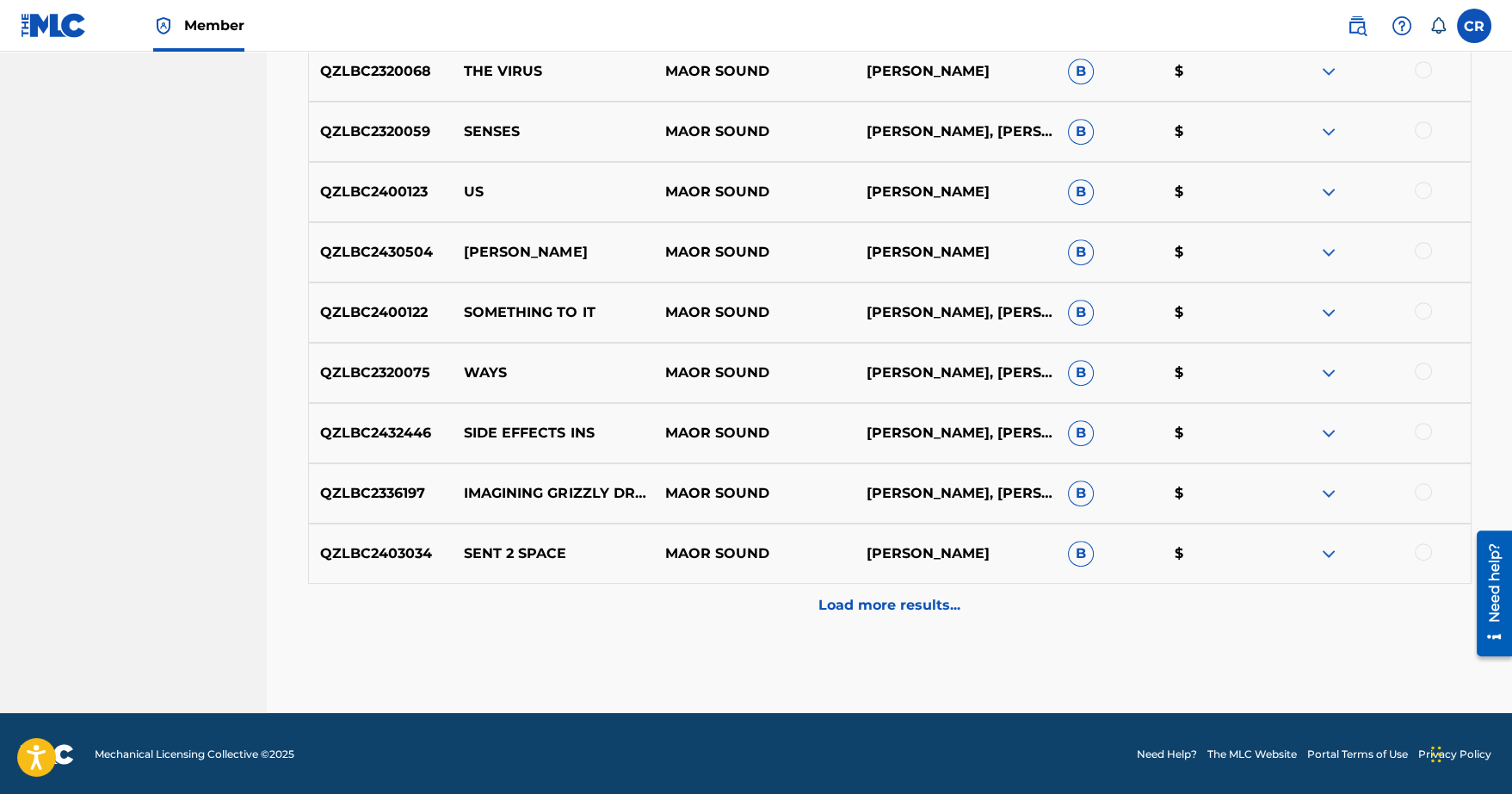
click at [874, 602] on p "Load more results..." at bounding box center [889, 605] width 142 height 20
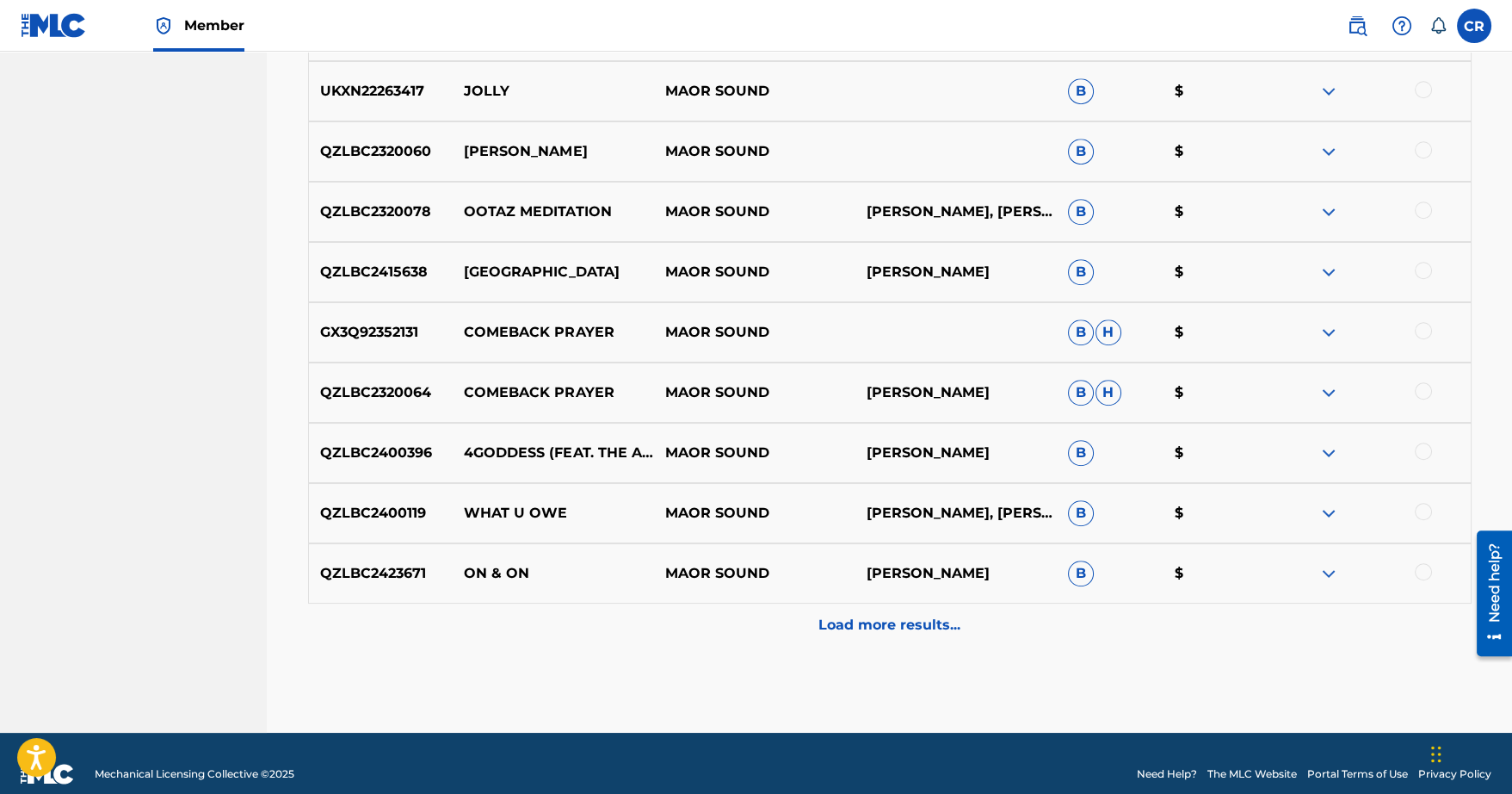
scroll to position [2542, 0]
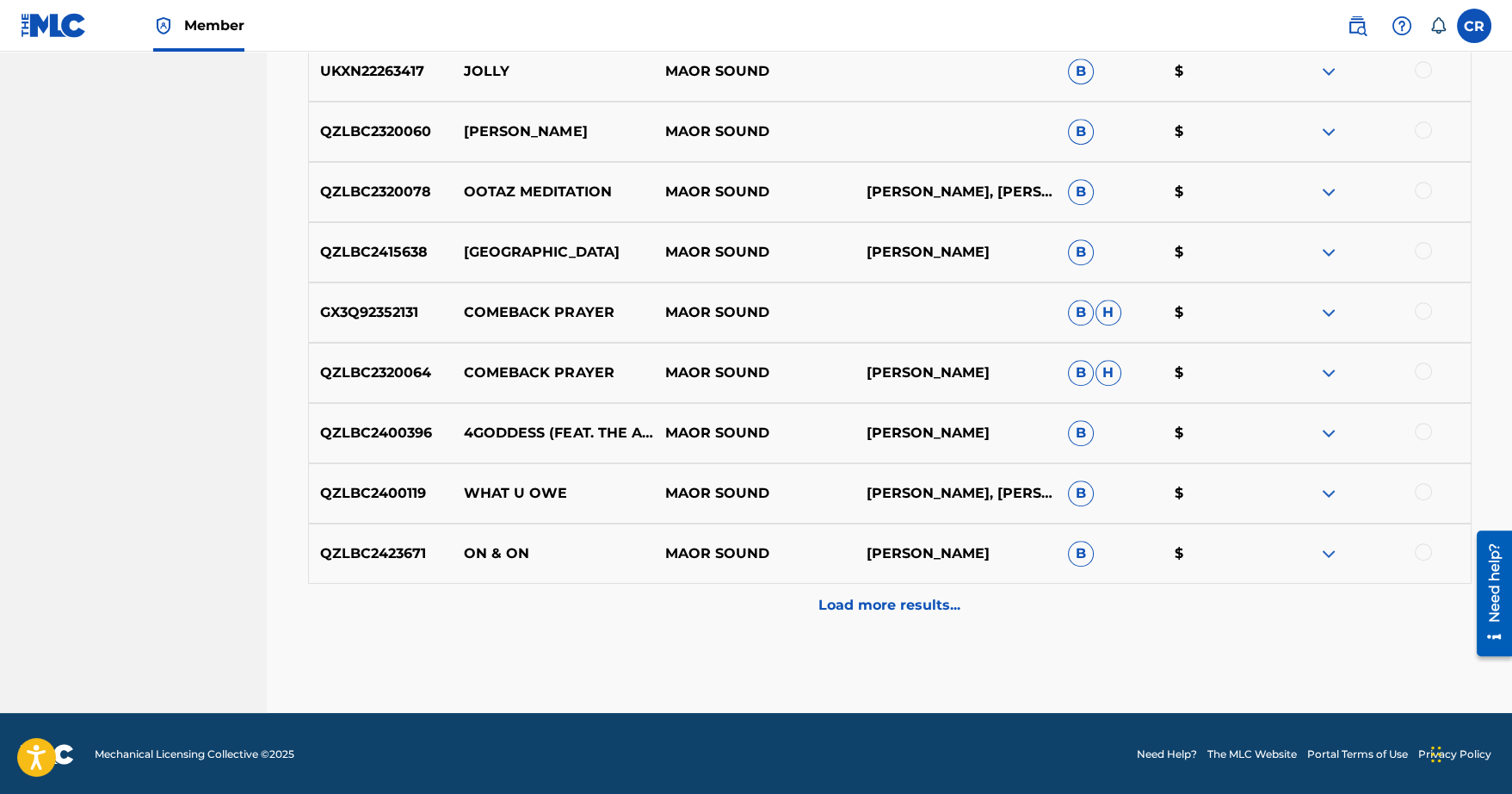
click at [877, 604] on p "Load more results..." at bounding box center [889, 605] width 142 height 20
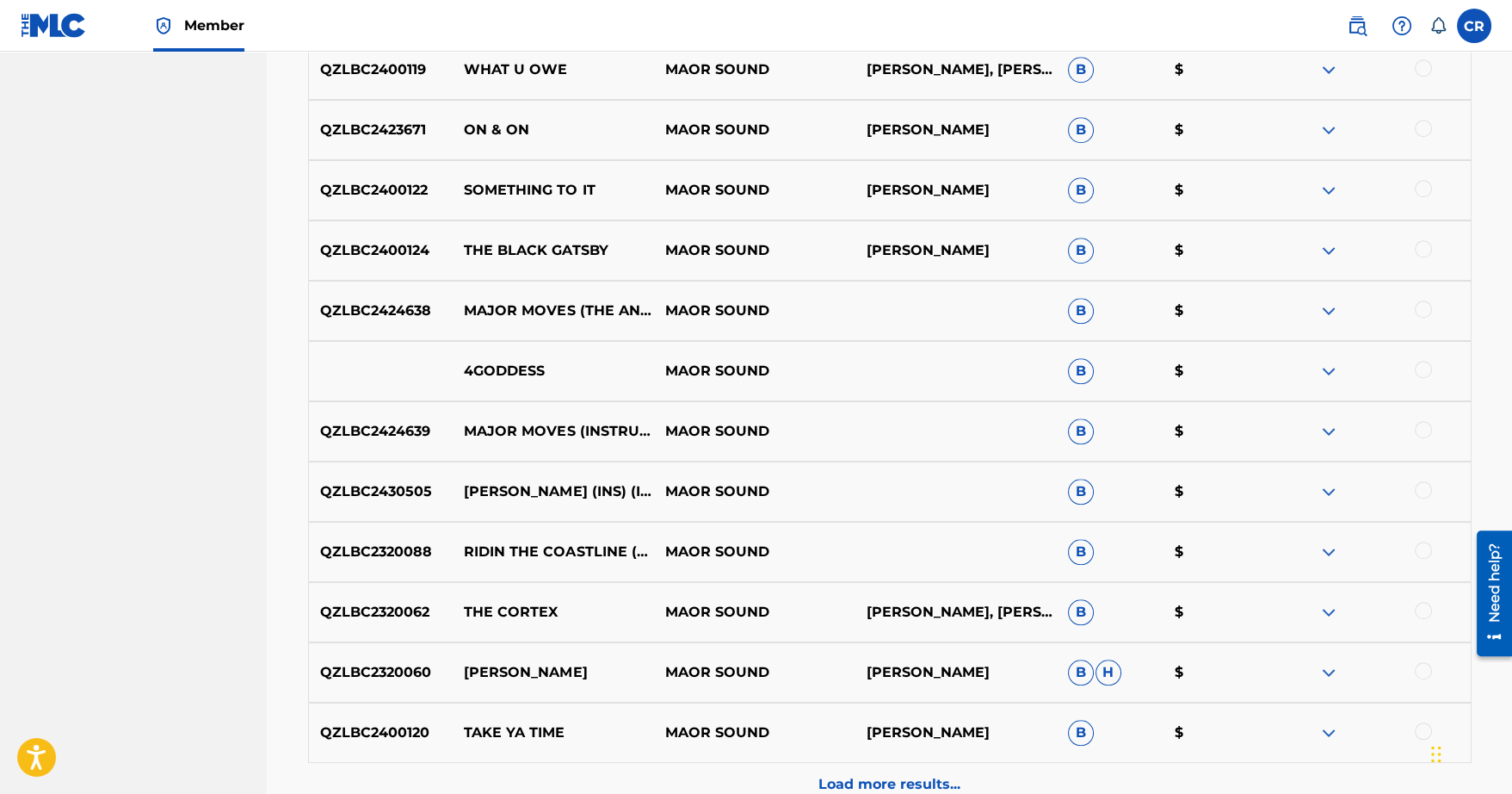
scroll to position [2983, 0]
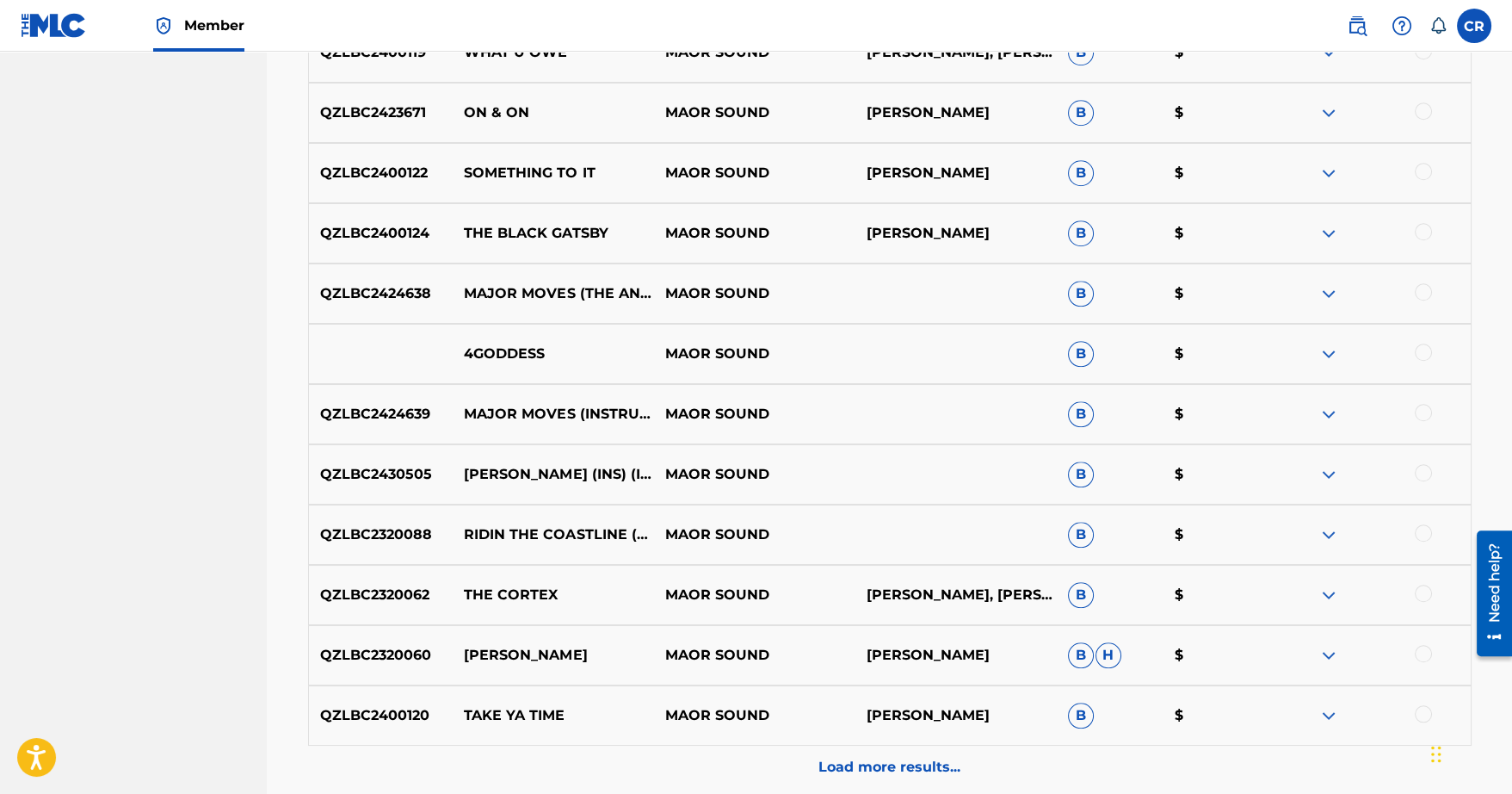
click at [867, 774] on p "Load more results..." at bounding box center [889, 767] width 142 height 20
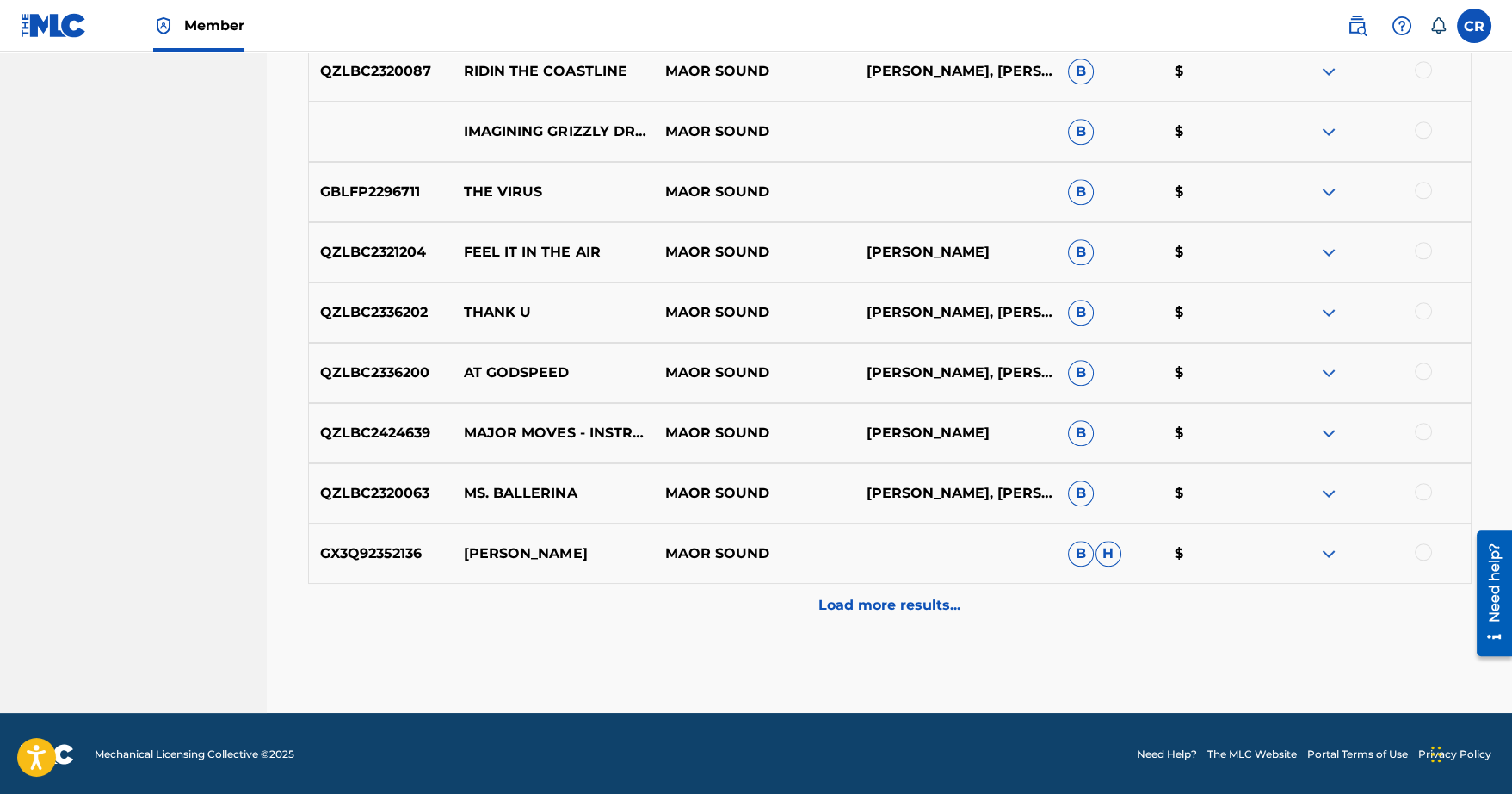
click at [869, 614] on div "Load more results..." at bounding box center [890, 605] width 1164 height 43
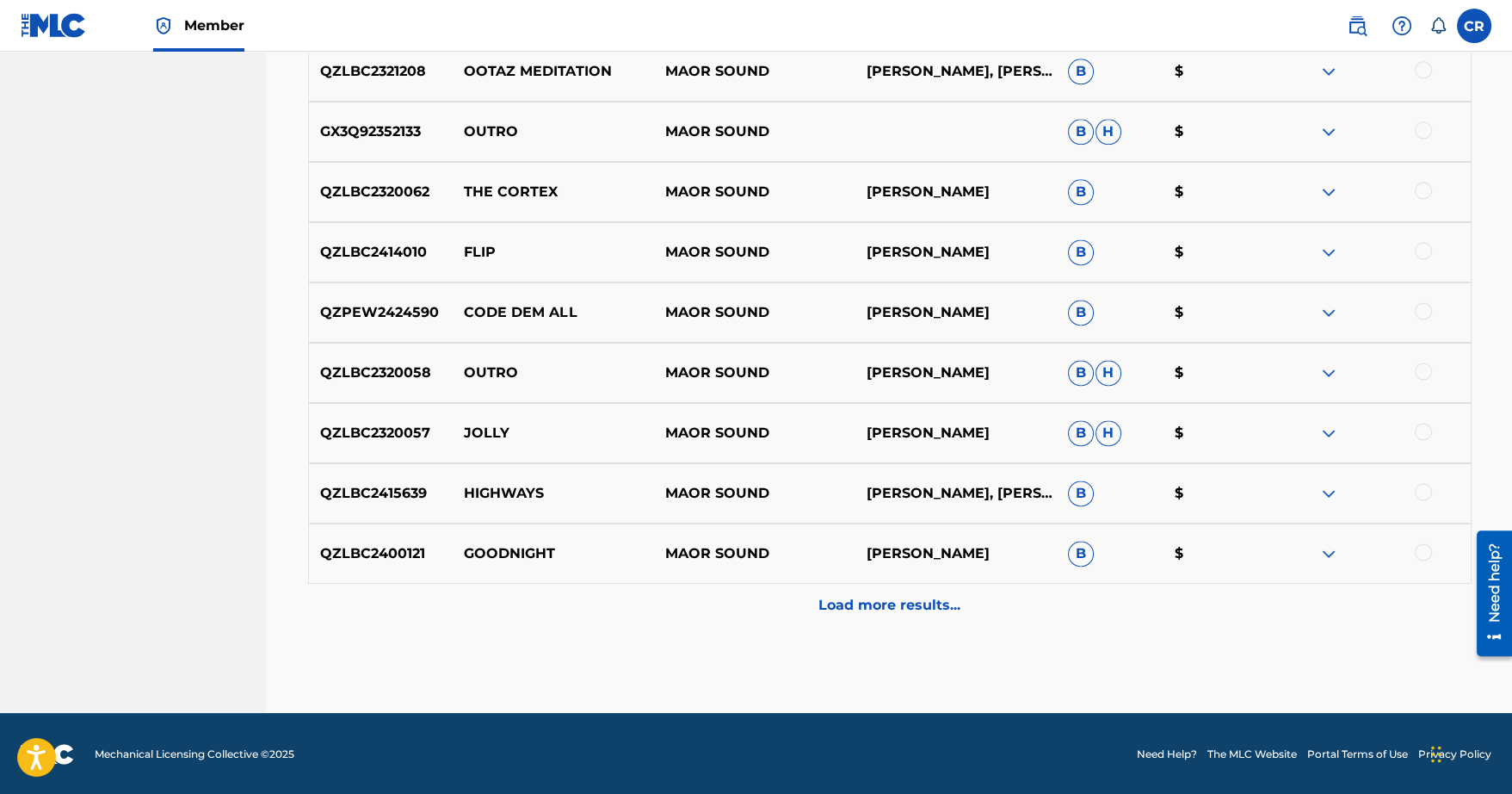
click at [879, 602] on p "Load more results..." at bounding box center [889, 605] width 142 height 20
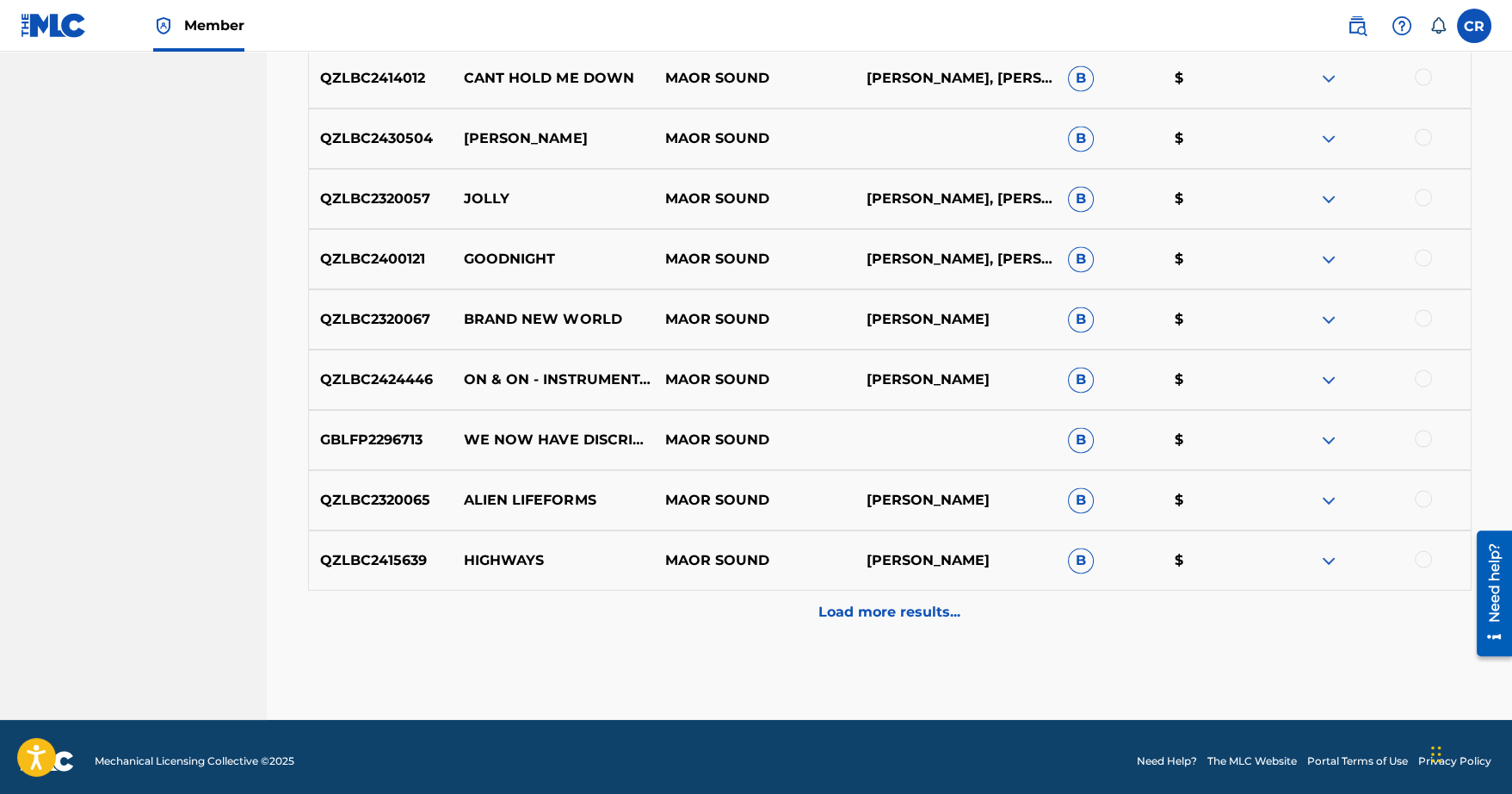
click at [872, 611] on p "Load more results..." at bounding box center [889, 611] width 142 height 20
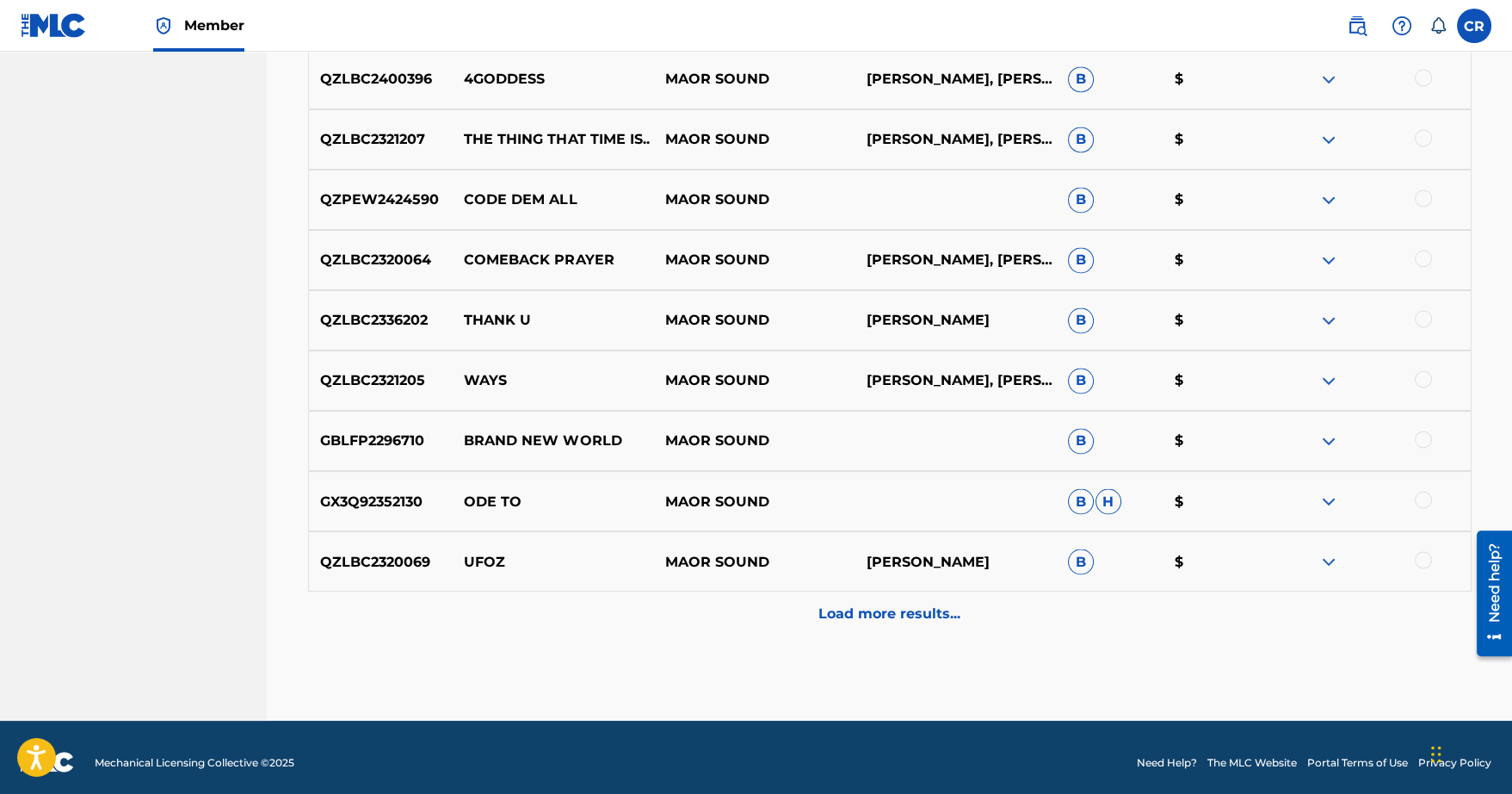
click at [873, 618] on p "Load more results..." at bounding box center [889, 612] width 142 height 20
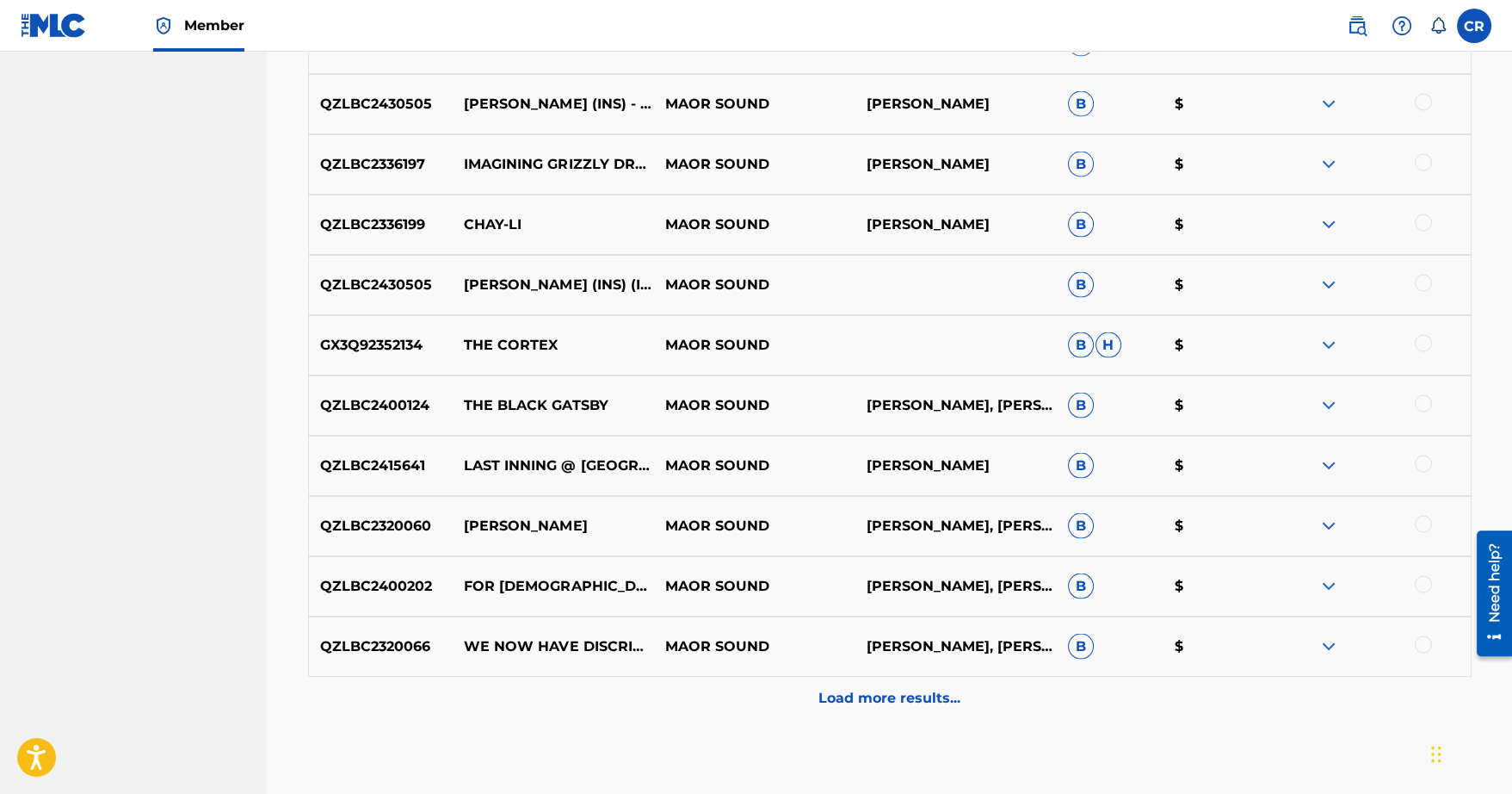
scroll to position [6084, 0]
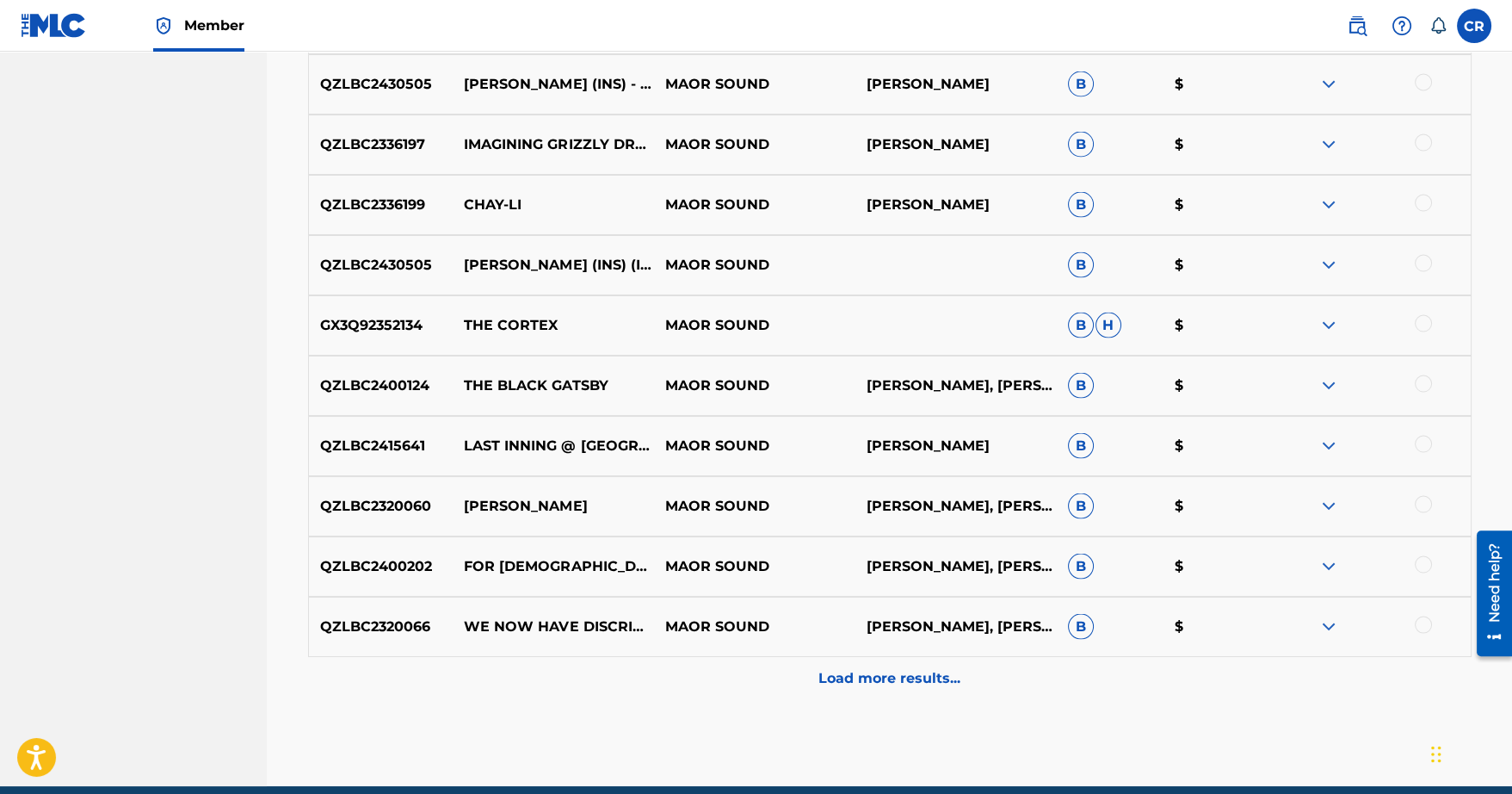
click at [860, 691] on div "Load more results..." at bounding box center [890, 678] width 1164 height 43
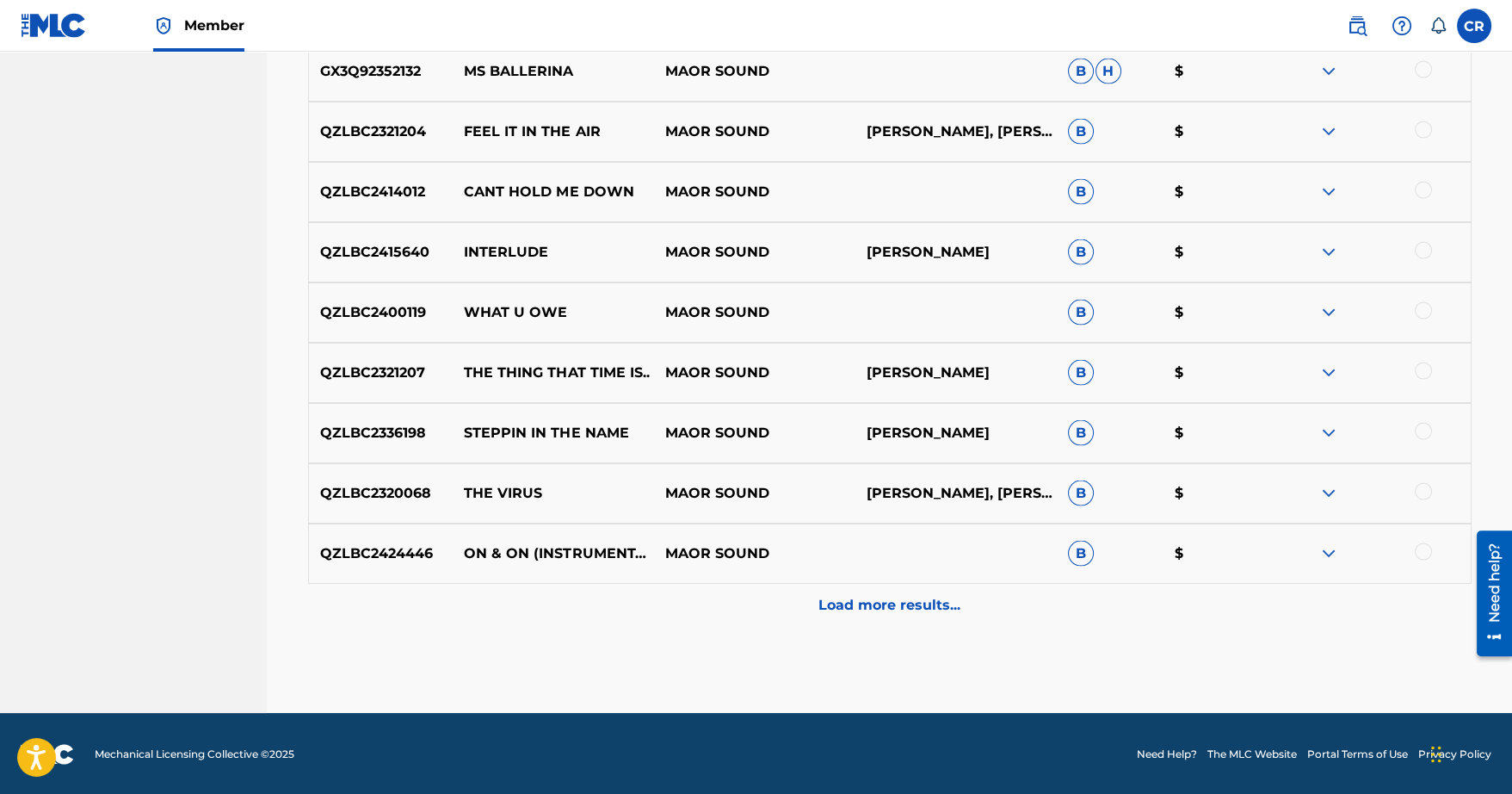
click at [859, 614] on div "Load more results..." at bounding box center [890, 605] width 1164 height 43
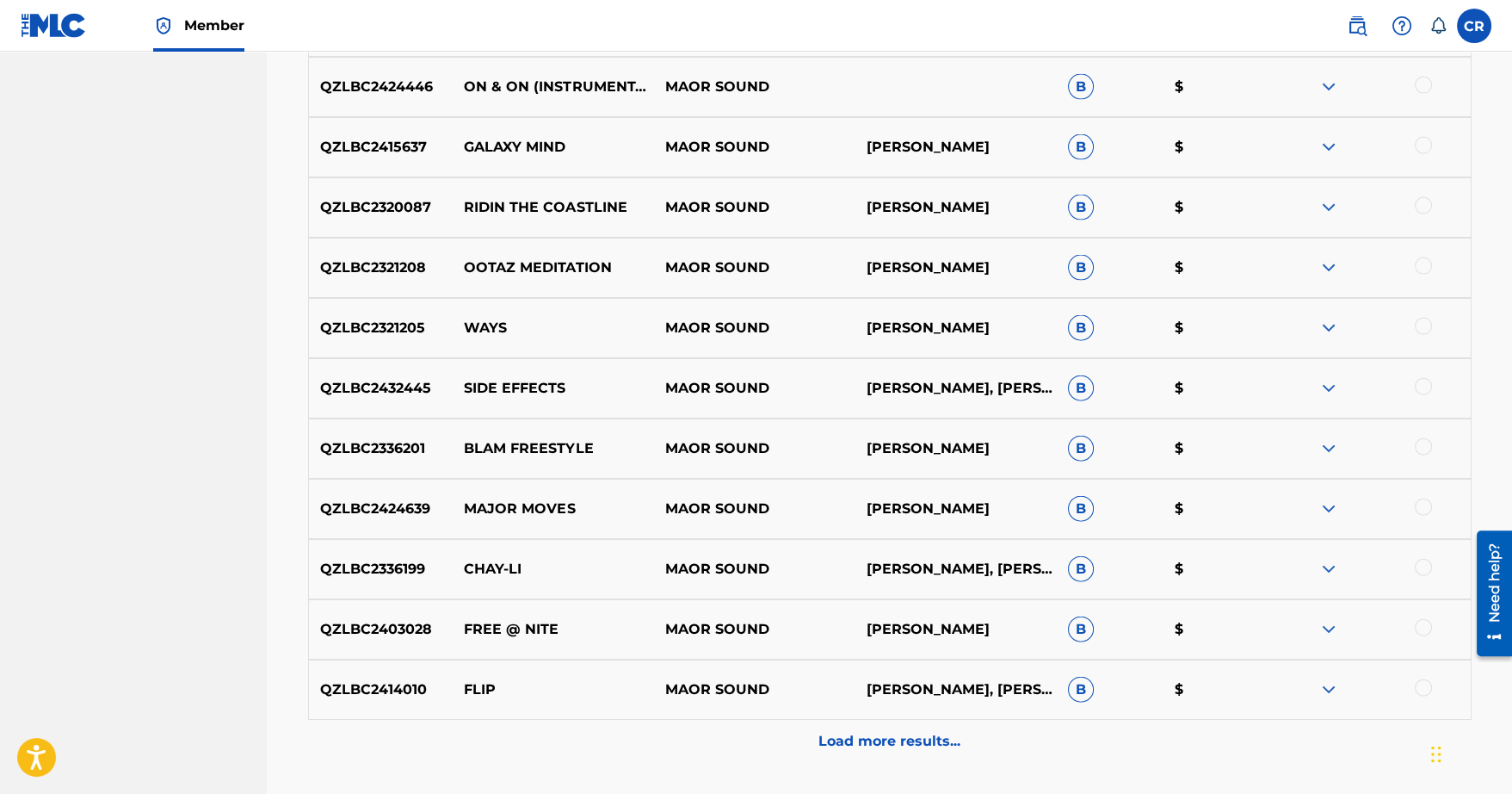
scroll to position [7256, 0]
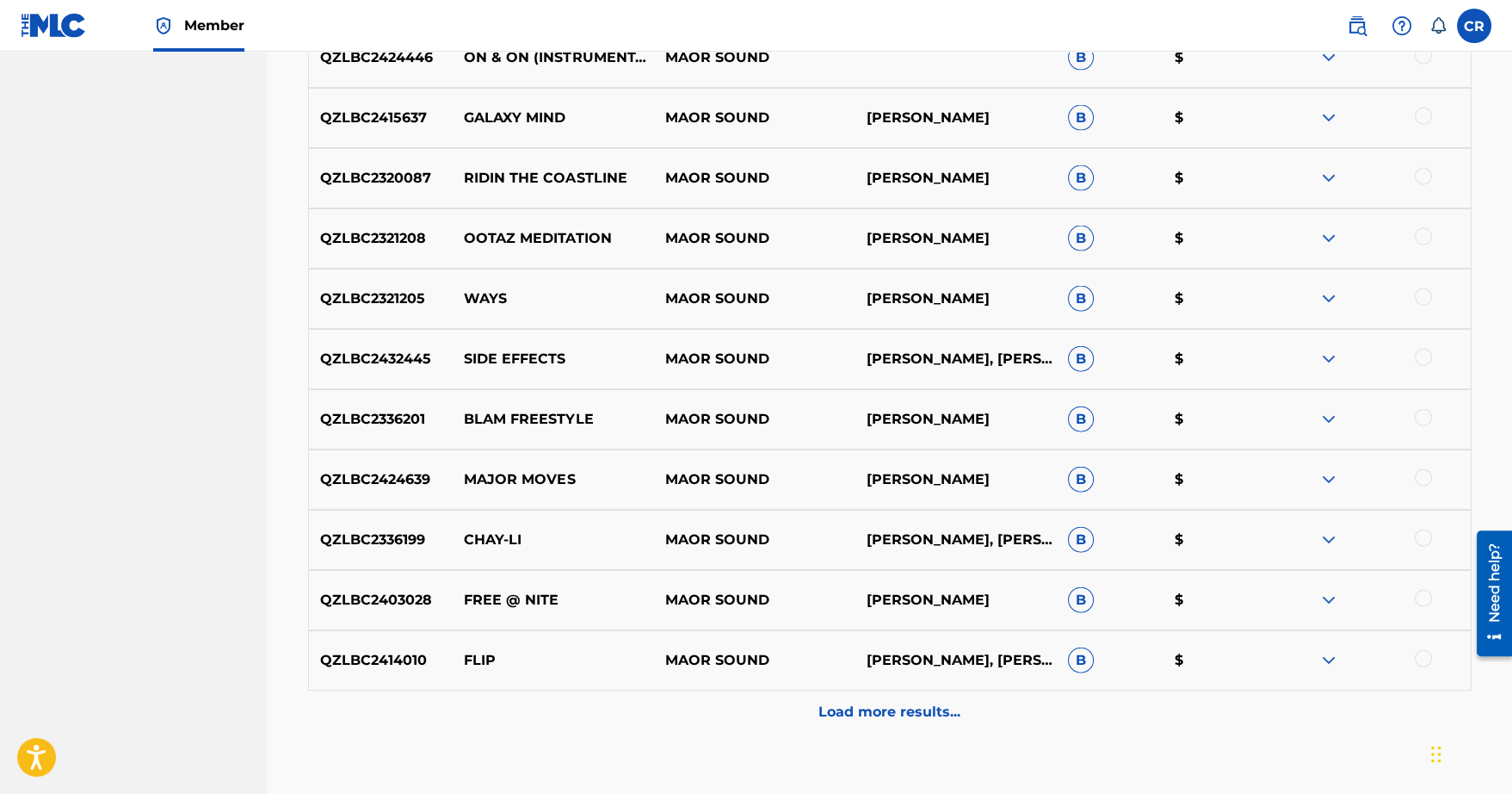
click at [857, 707] on p "Load more results..." at bounding box center [889, 712] width 142 height 20
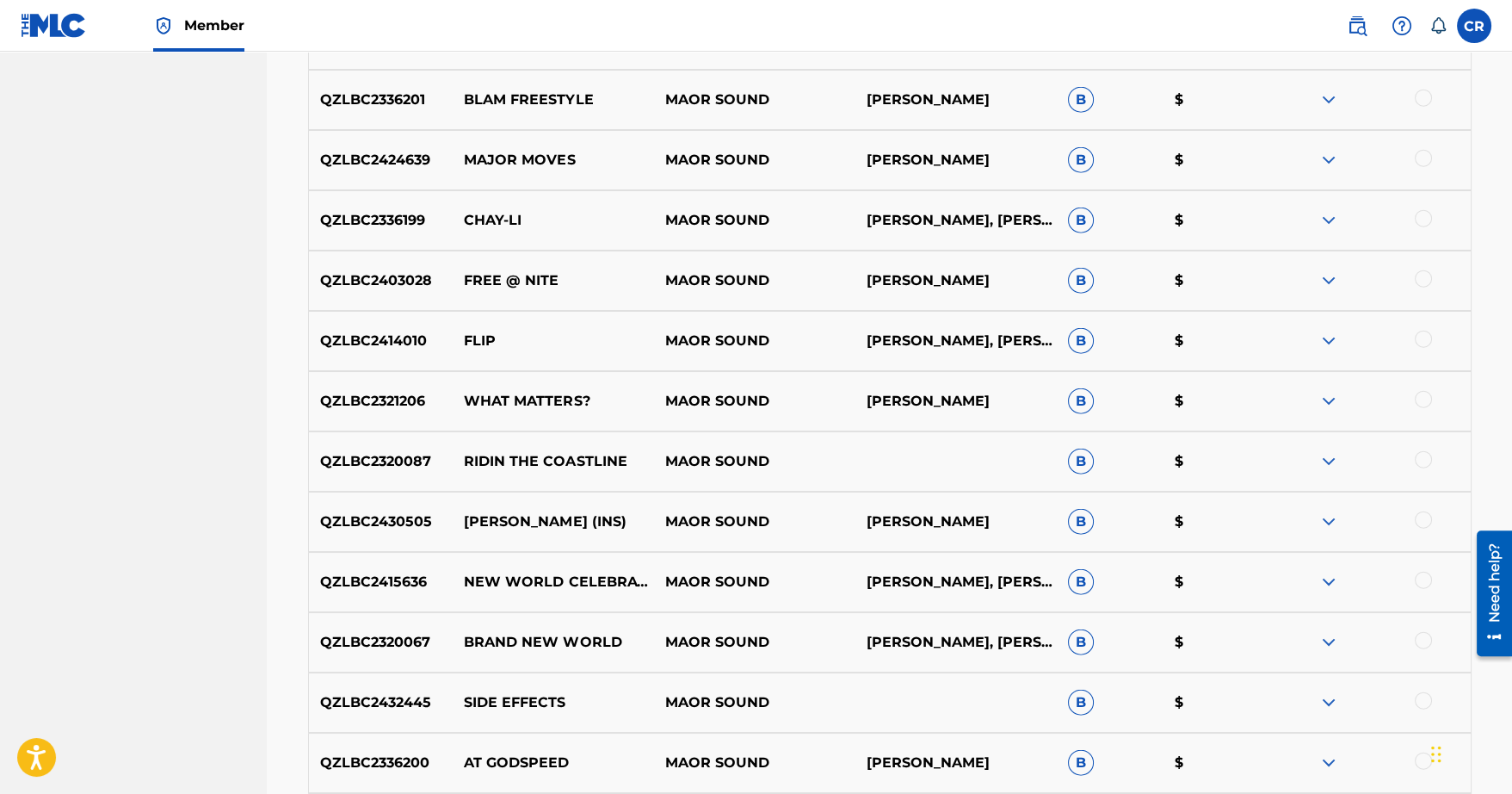
scroll to position [7608, 0]
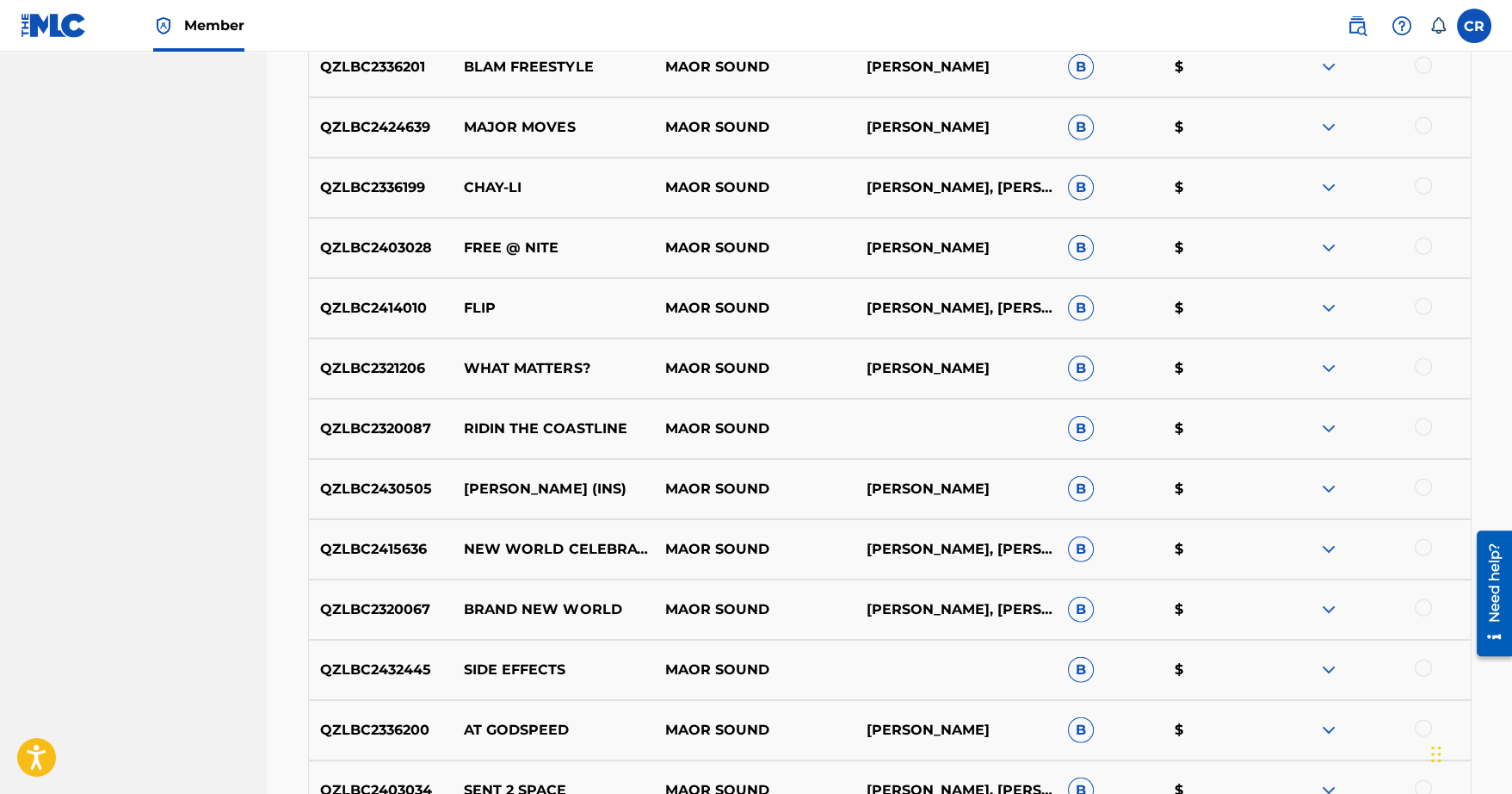
click at [1324, 605] on img at bounding box center [1329, 610] width 20 height 20
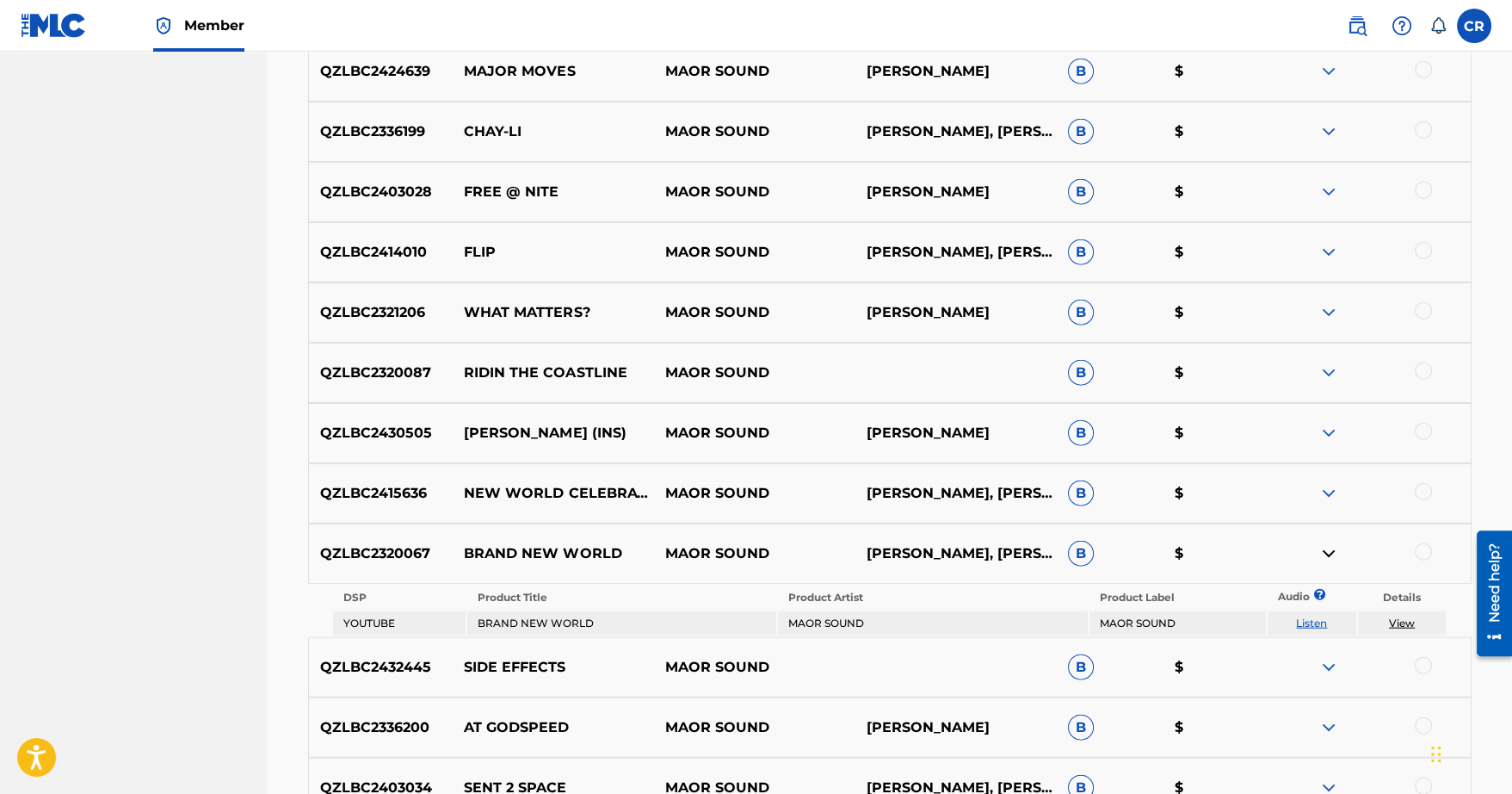
scroll to position [7669, 0]
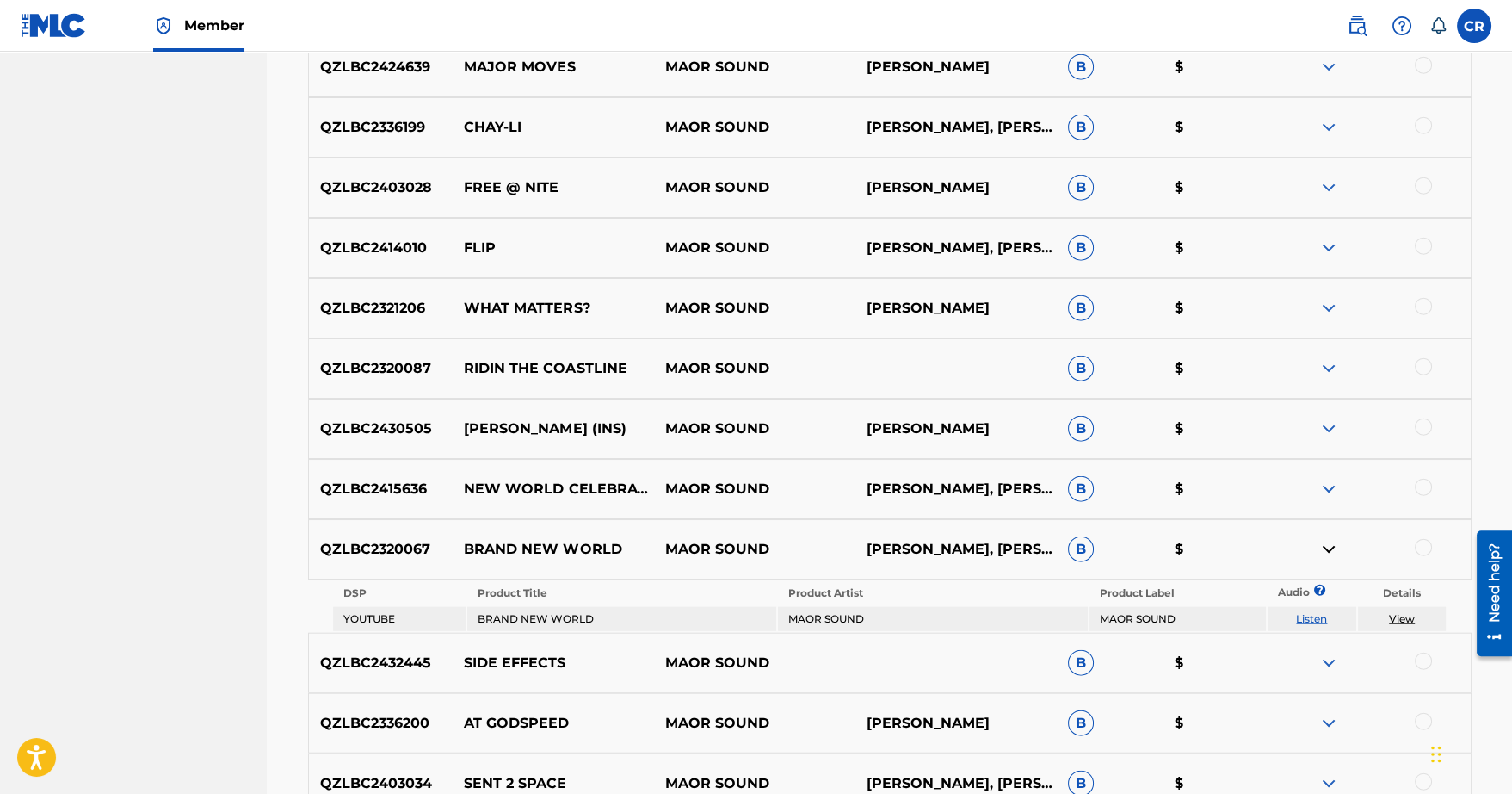
click at [1327, 491] on img at bounding box center [1329, 489] width 20 height 20
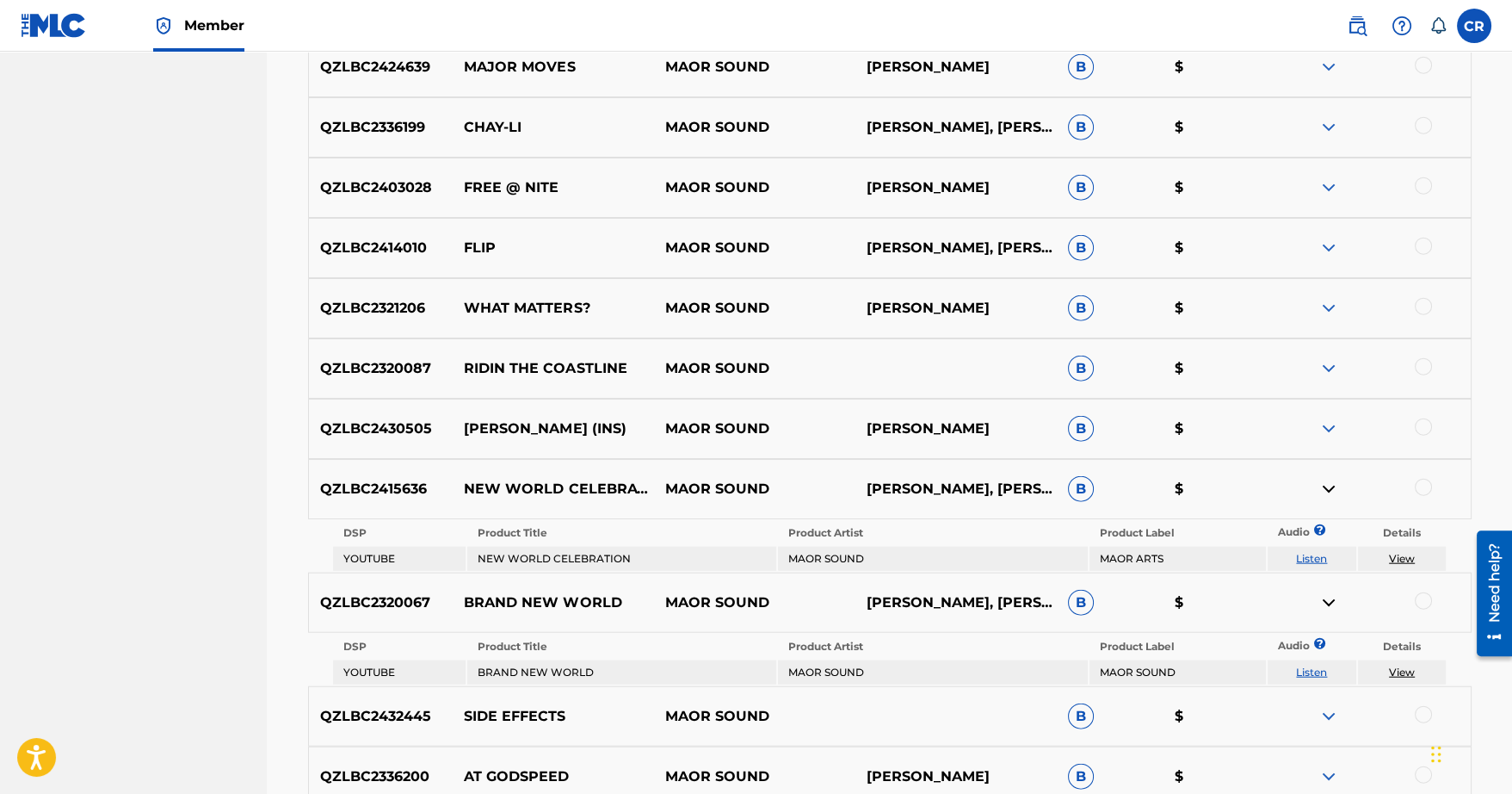
click at [1317, 561] on link "Listen" at bounding box center [1311, 559] width 31 height 13
click at [1400, 553] on link "View" at bounding box center [1402, 559] width 26 height 13
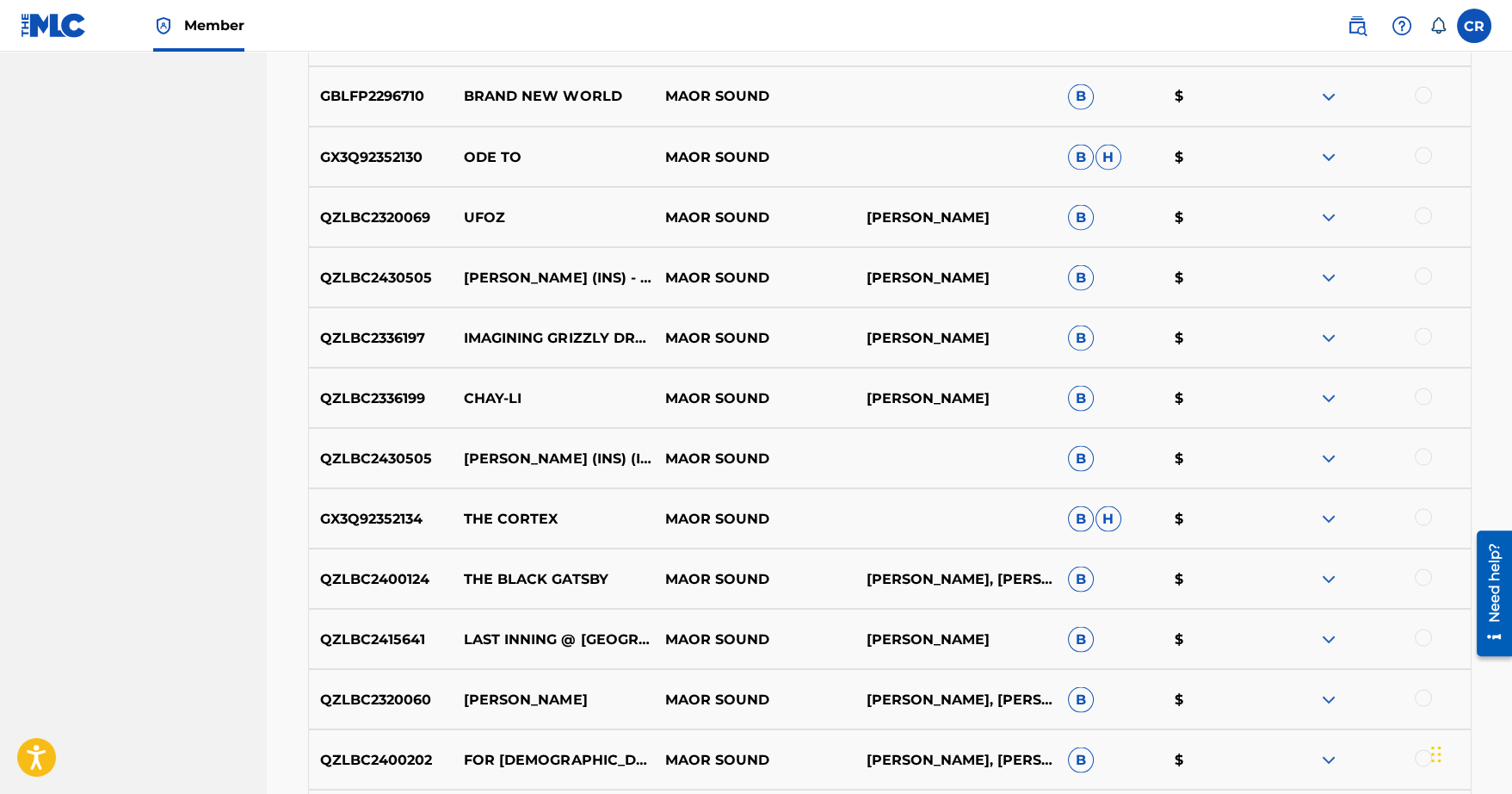
scroll to position [5848, 0]
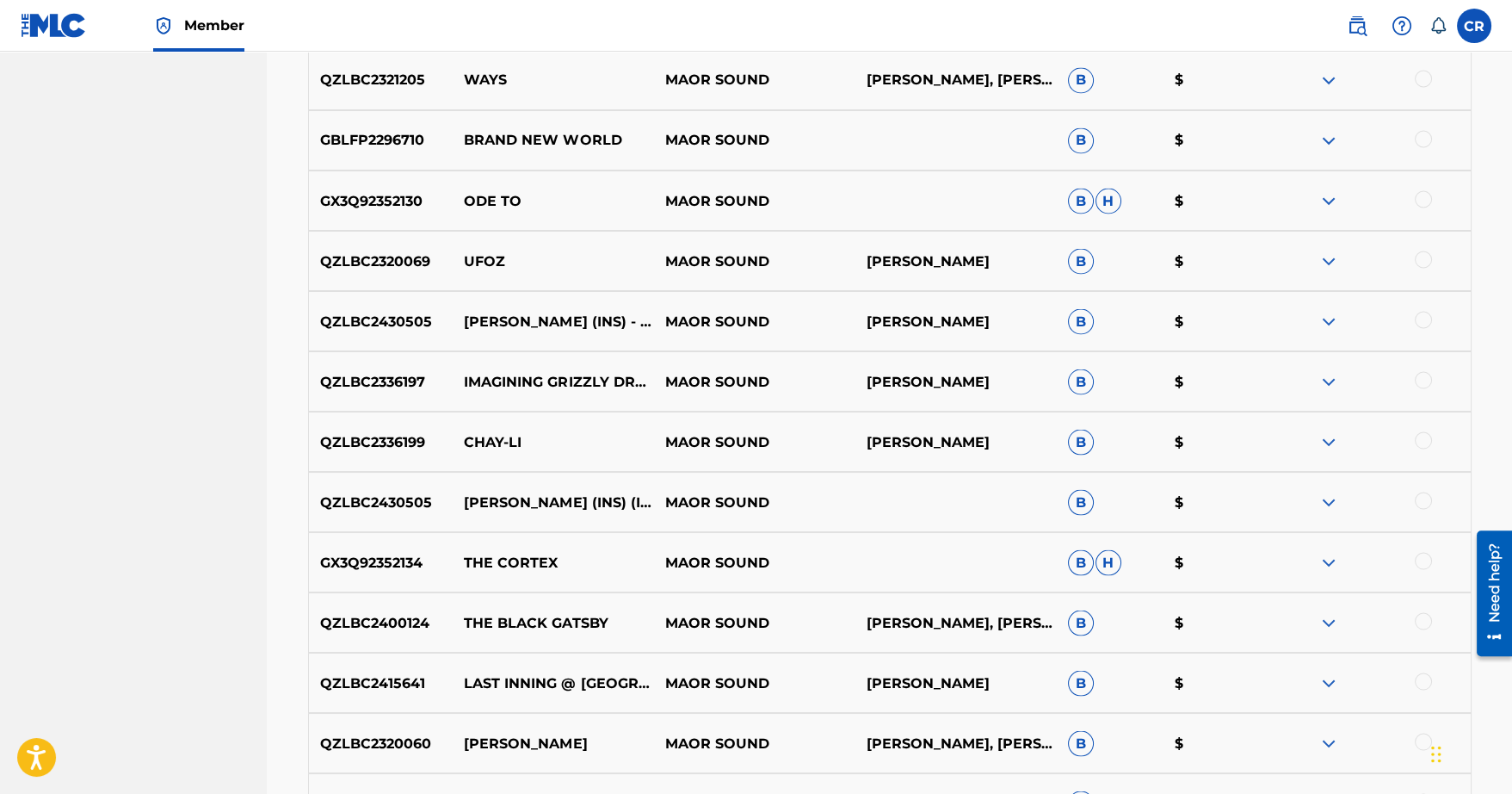
click at [1330, 380] on img at bounding box center [1329, 381] width 20 height 20
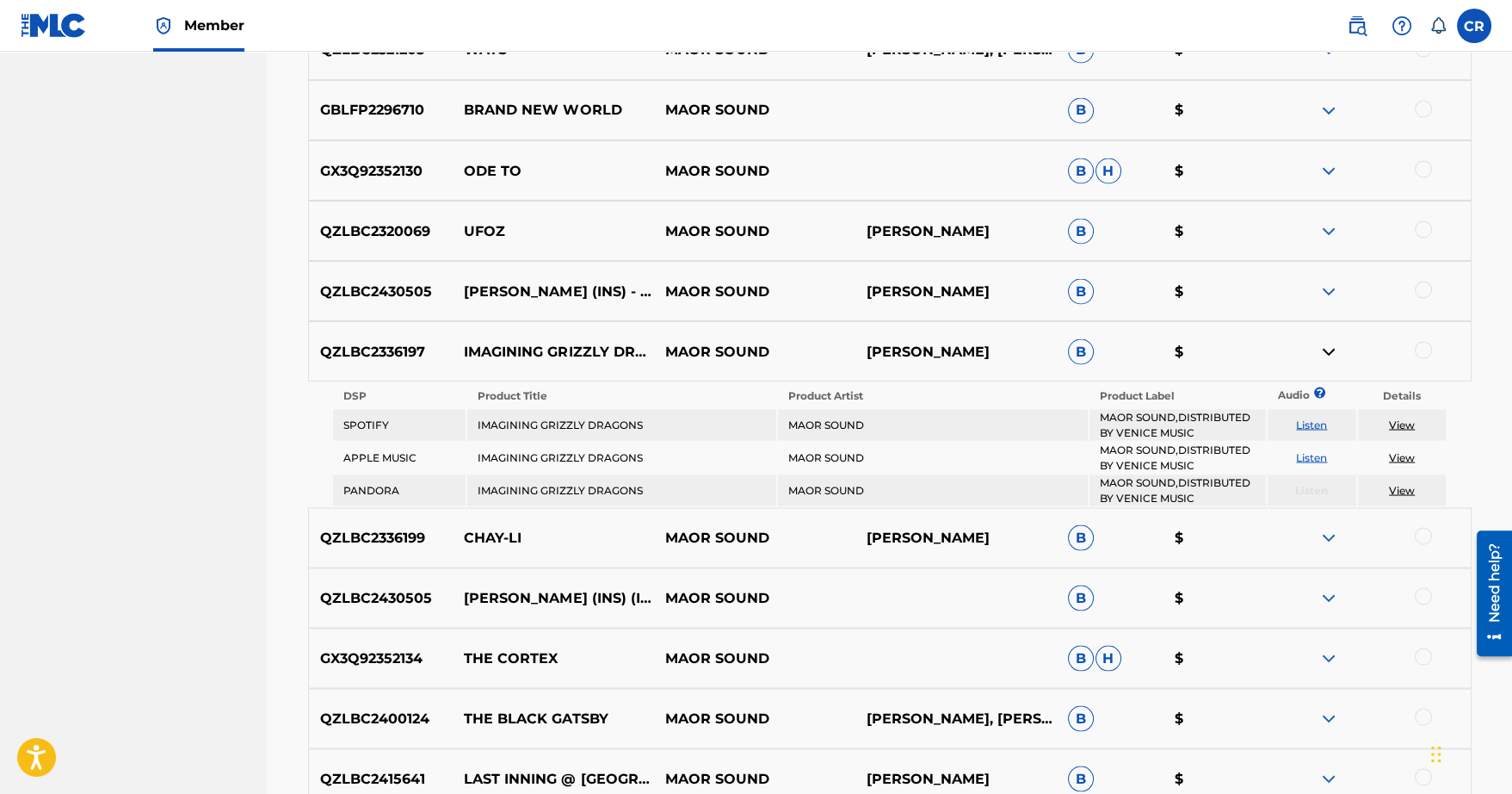
scroll to position [5881, 0]
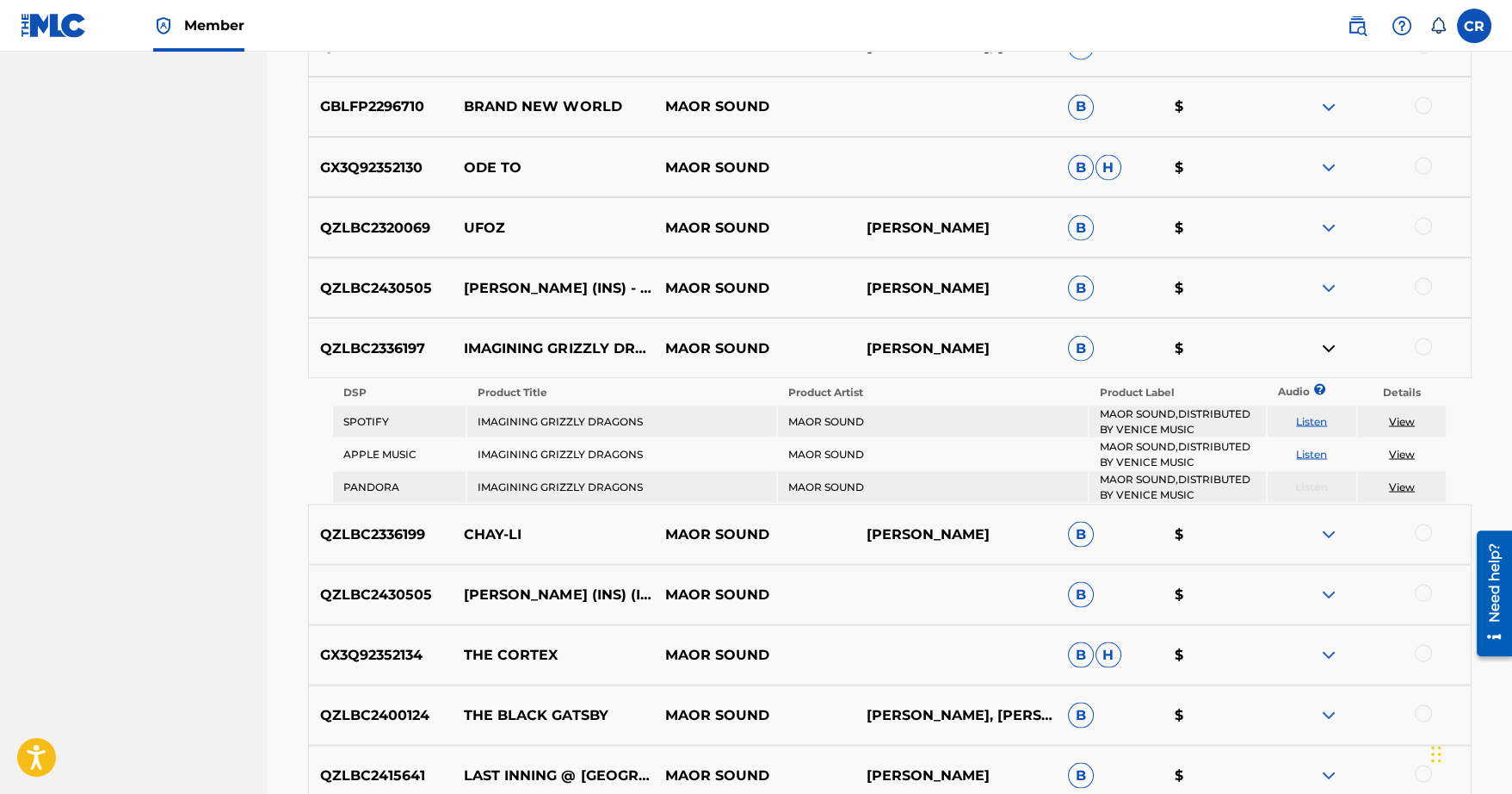
click at [1398, 487] on link "View" at bounding box center [1402, 485] width 26 height 13
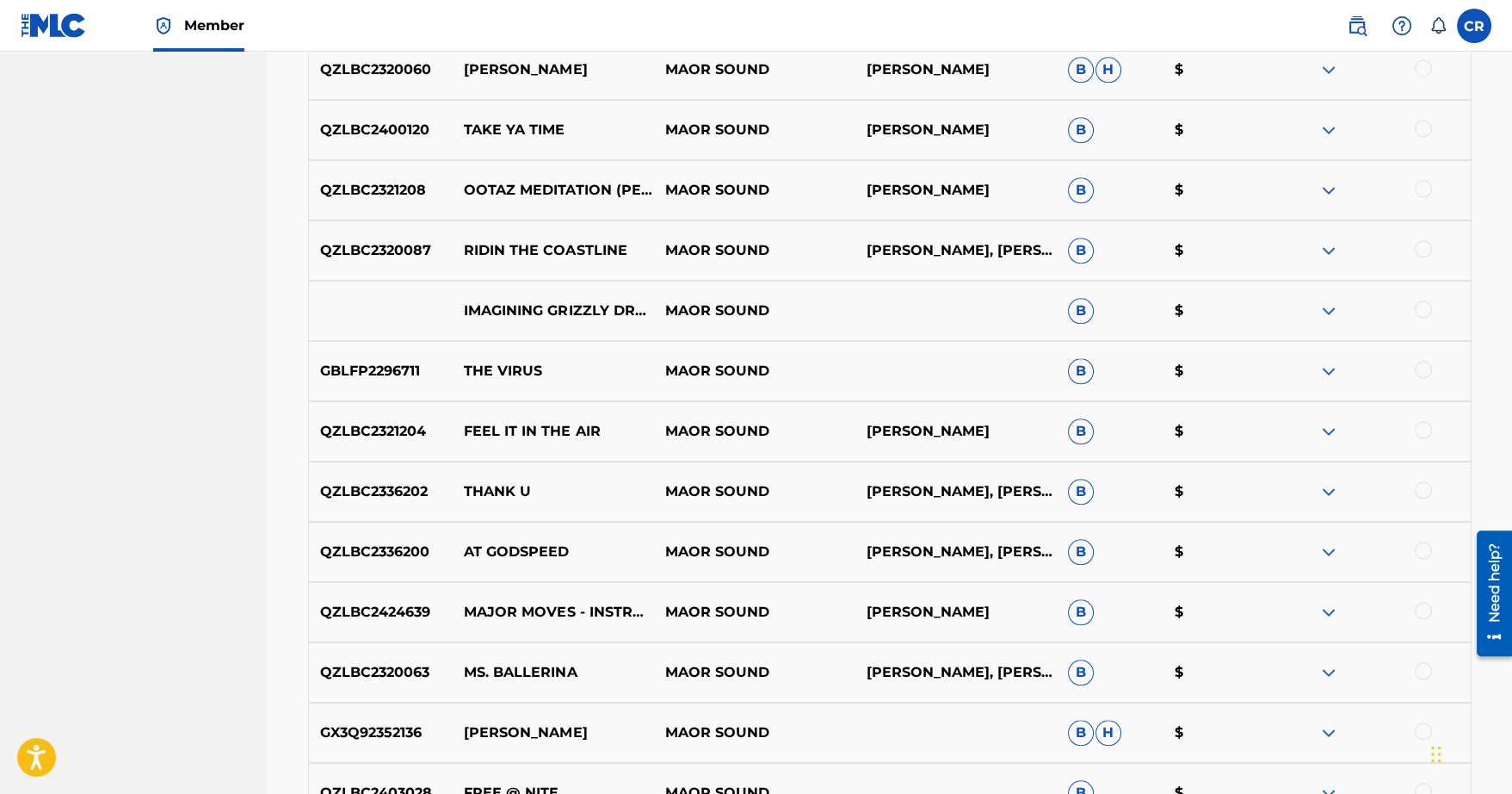
scroll to position [3560, 0]
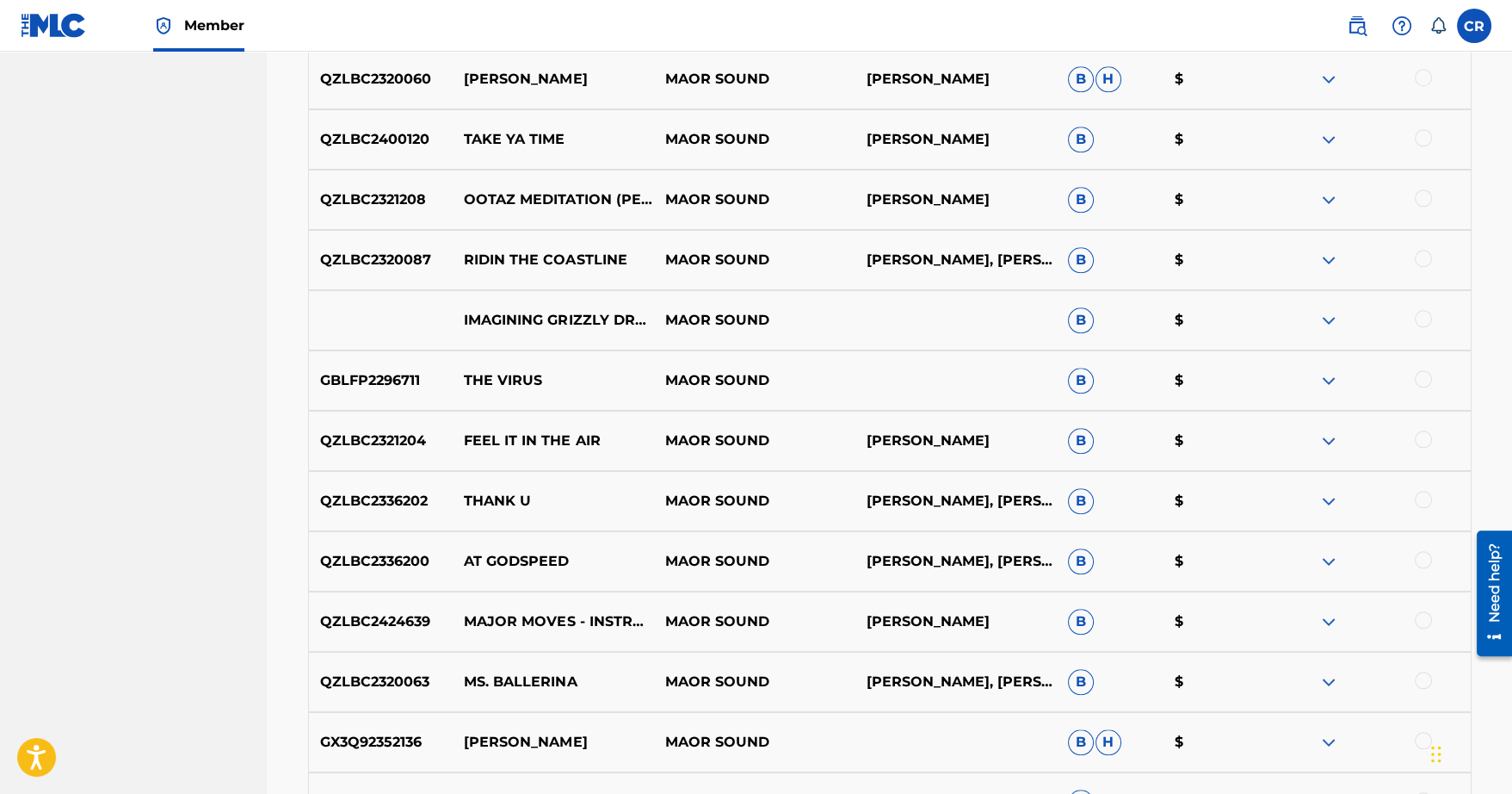
click at [1317, 435] on div at bounding box center [1369, 441] width 201 height 20
click at [1329, 436] on img at bounding box center [1329, 441] width 20 height 20
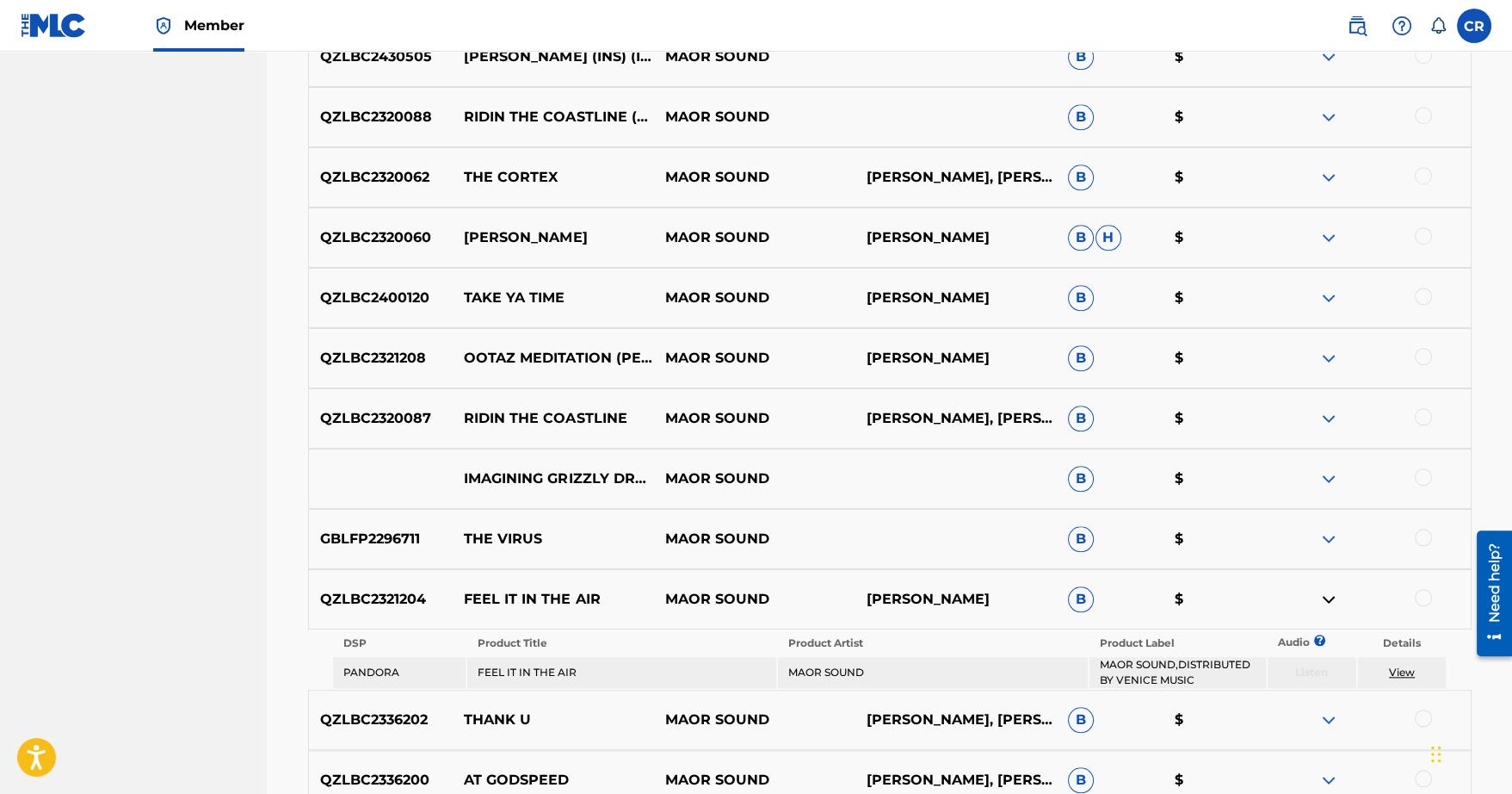
scroll to position [3378, 0]
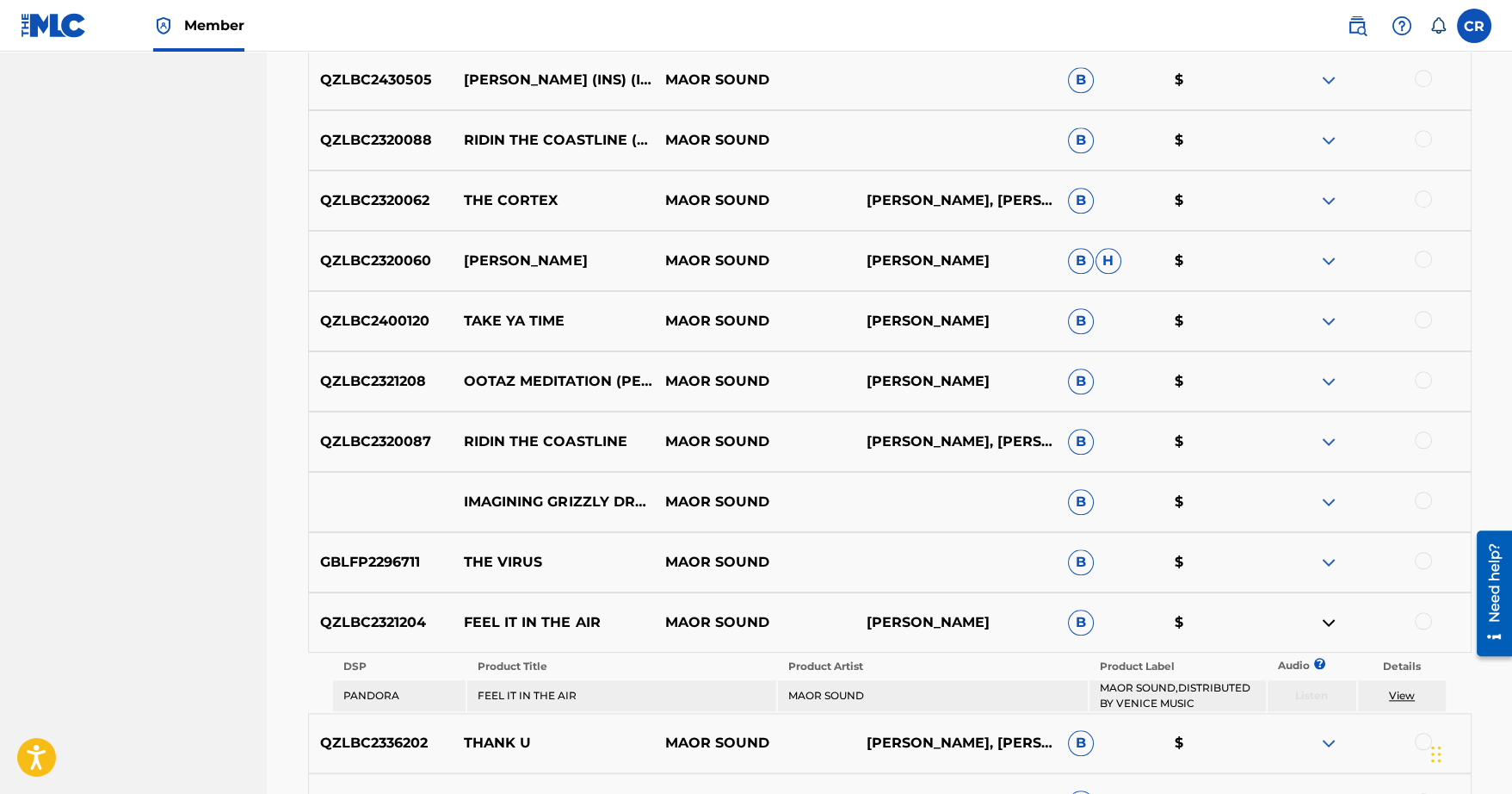
click at [1335, 384] on img at bounding box center [1329, 381] width 20 height 20
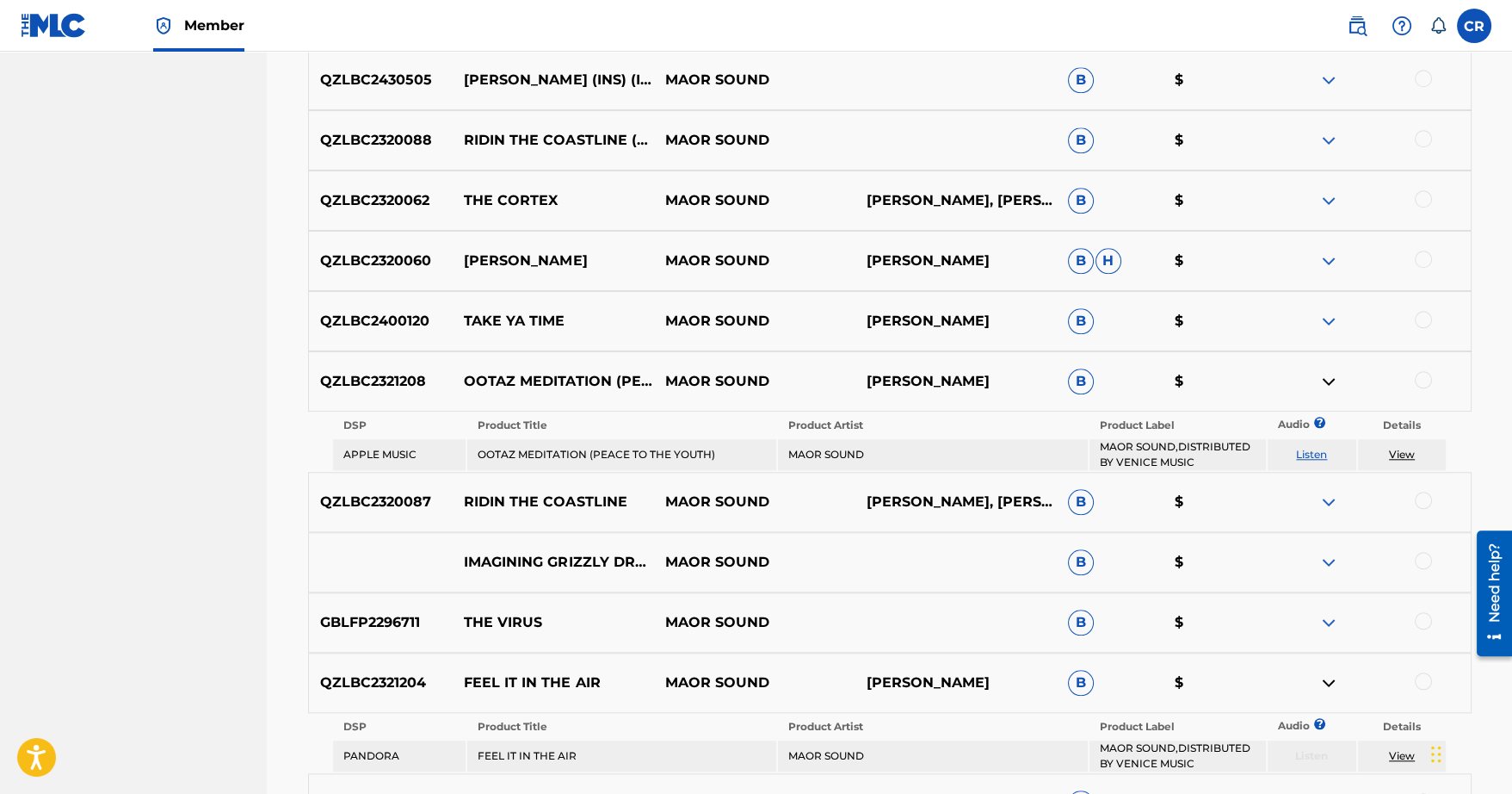
click at [1335, 384] on img at bounding box center [1329, 381] width 20 height 20
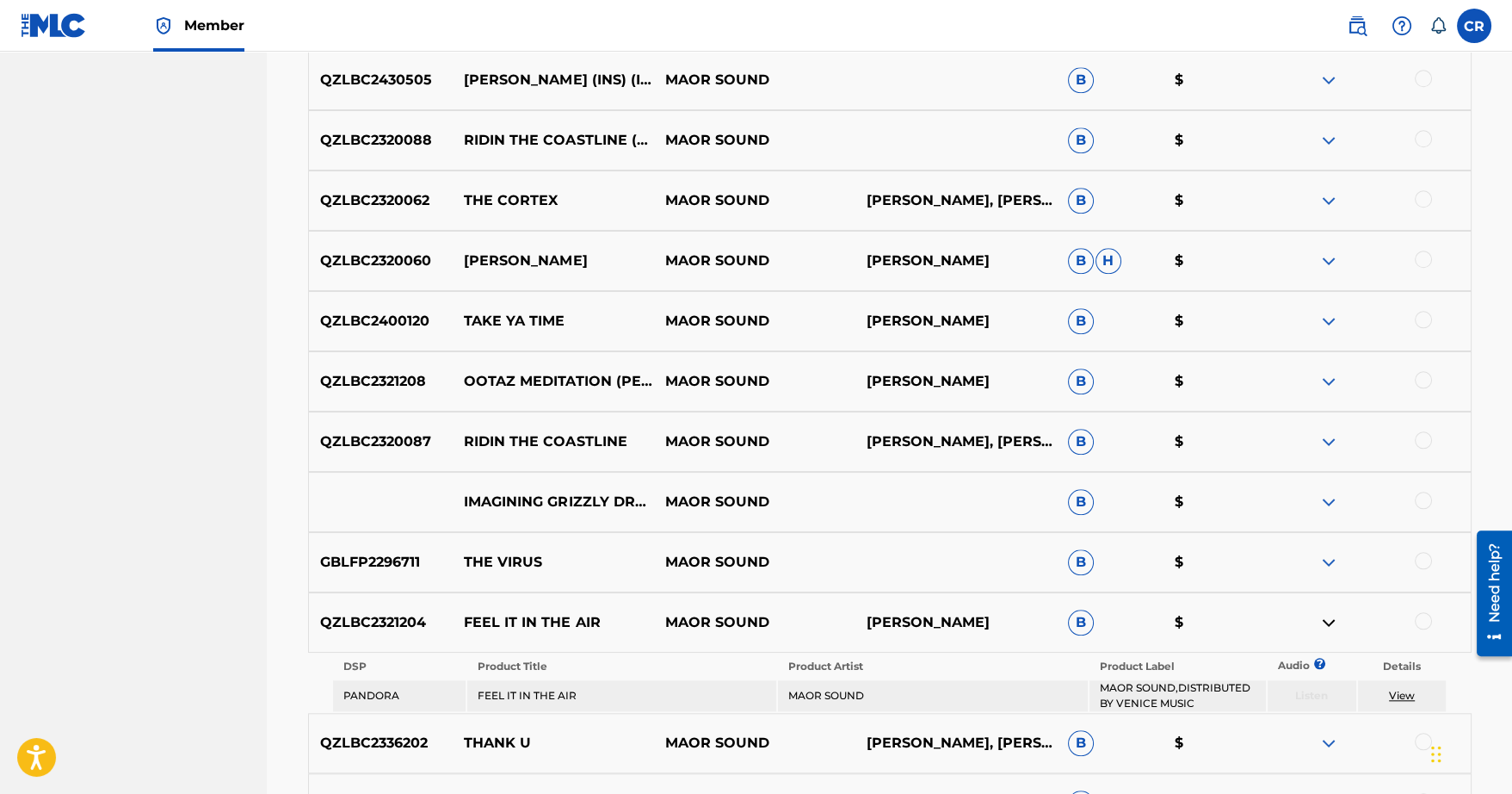
click at [1330, 435] on img at bounding box center [1329, 441] width 20 height 20
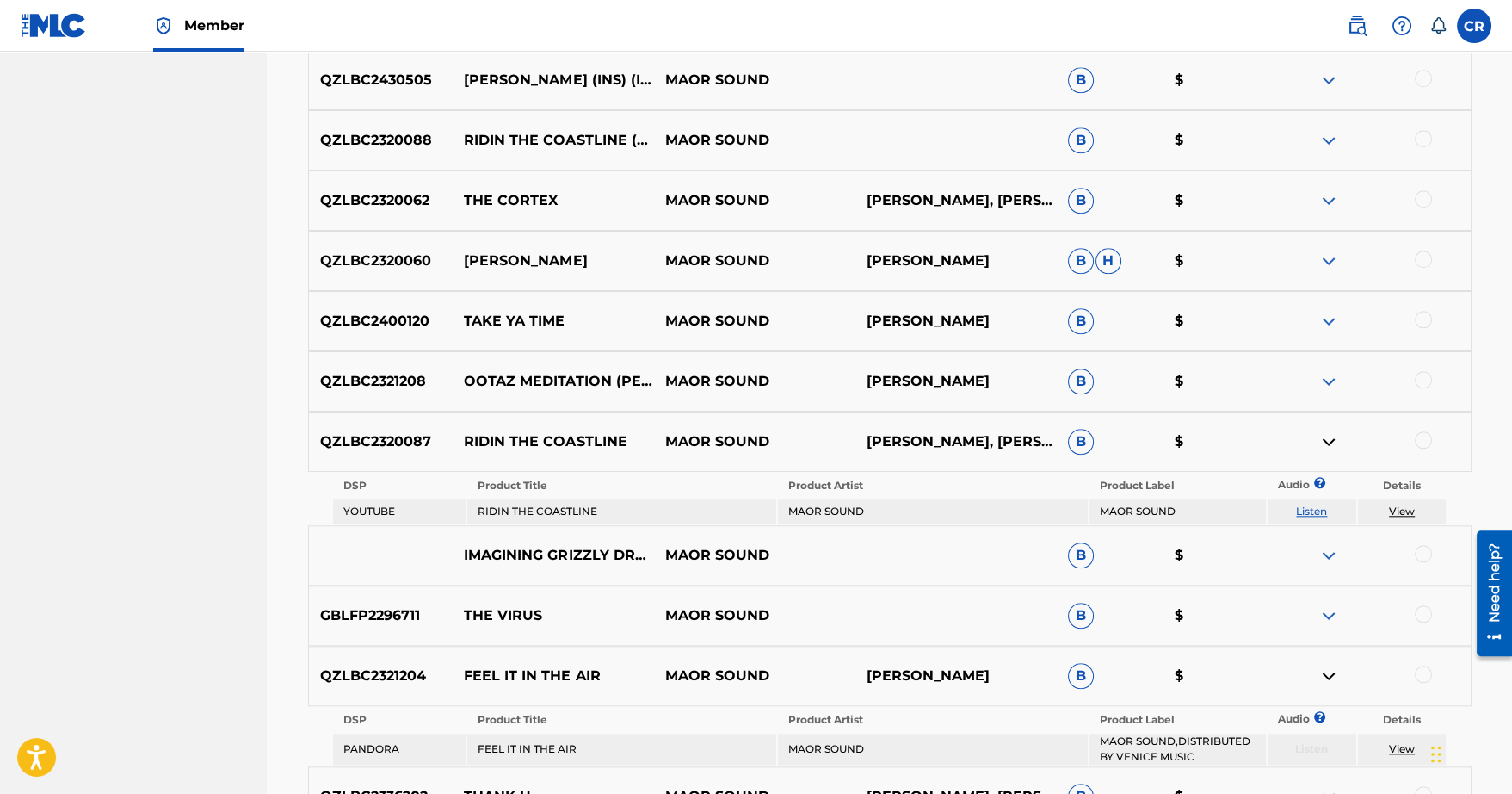
click at [1330, 435] on img at bounding box center [1329, 441] width 20 height 20
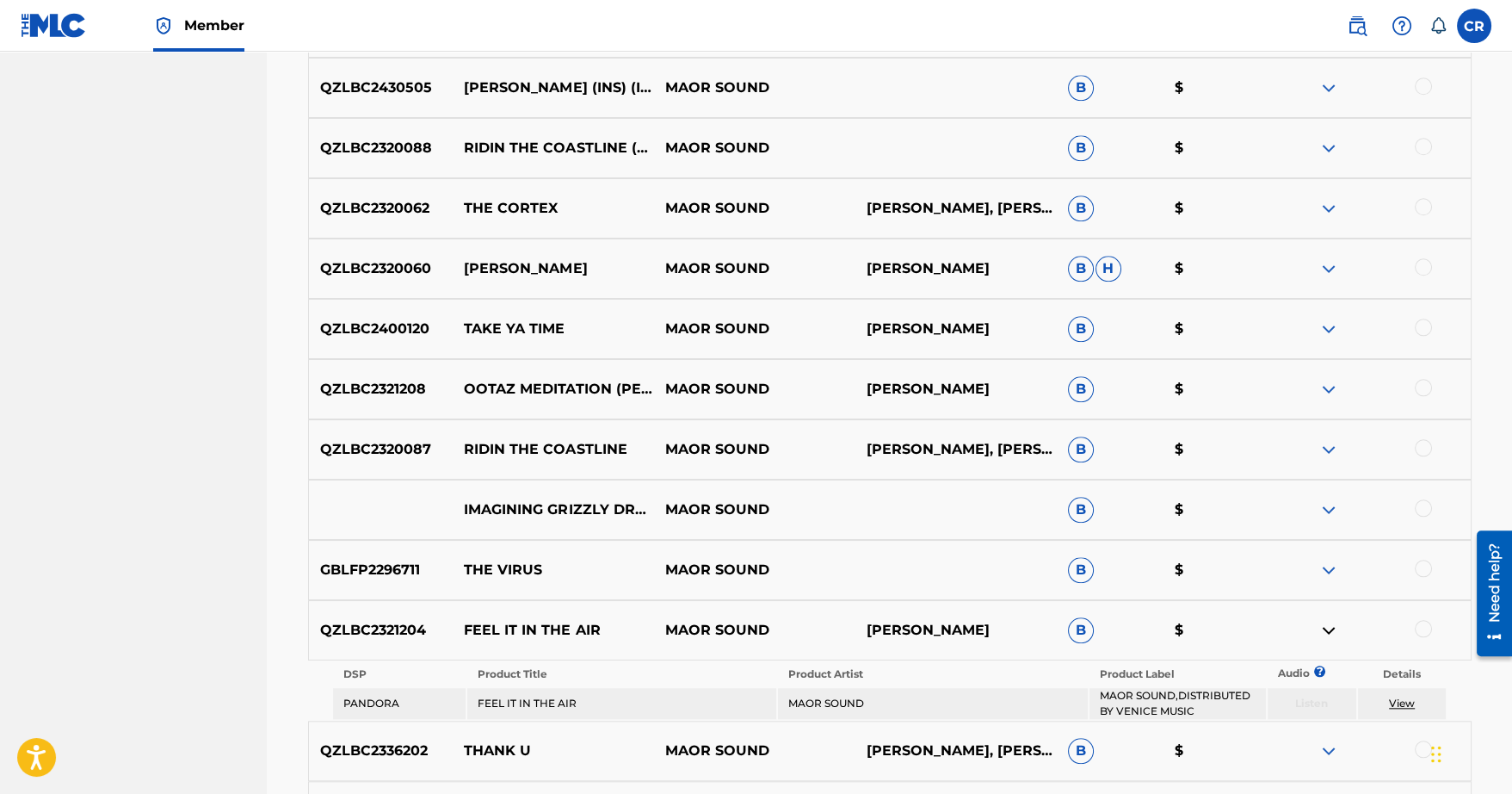
scroll to position [3369, 0]
click at [1330, 436] on div "QZLBC2320087 RIDIN THE COASTLINE MAOR SOUND COREY RANSOM, COREY RANSOM B $" at bounding box center [890, 449] width 1164 height 60
click at [1327, 441] on img at bounding box center [1329, 450] width 20 height 20
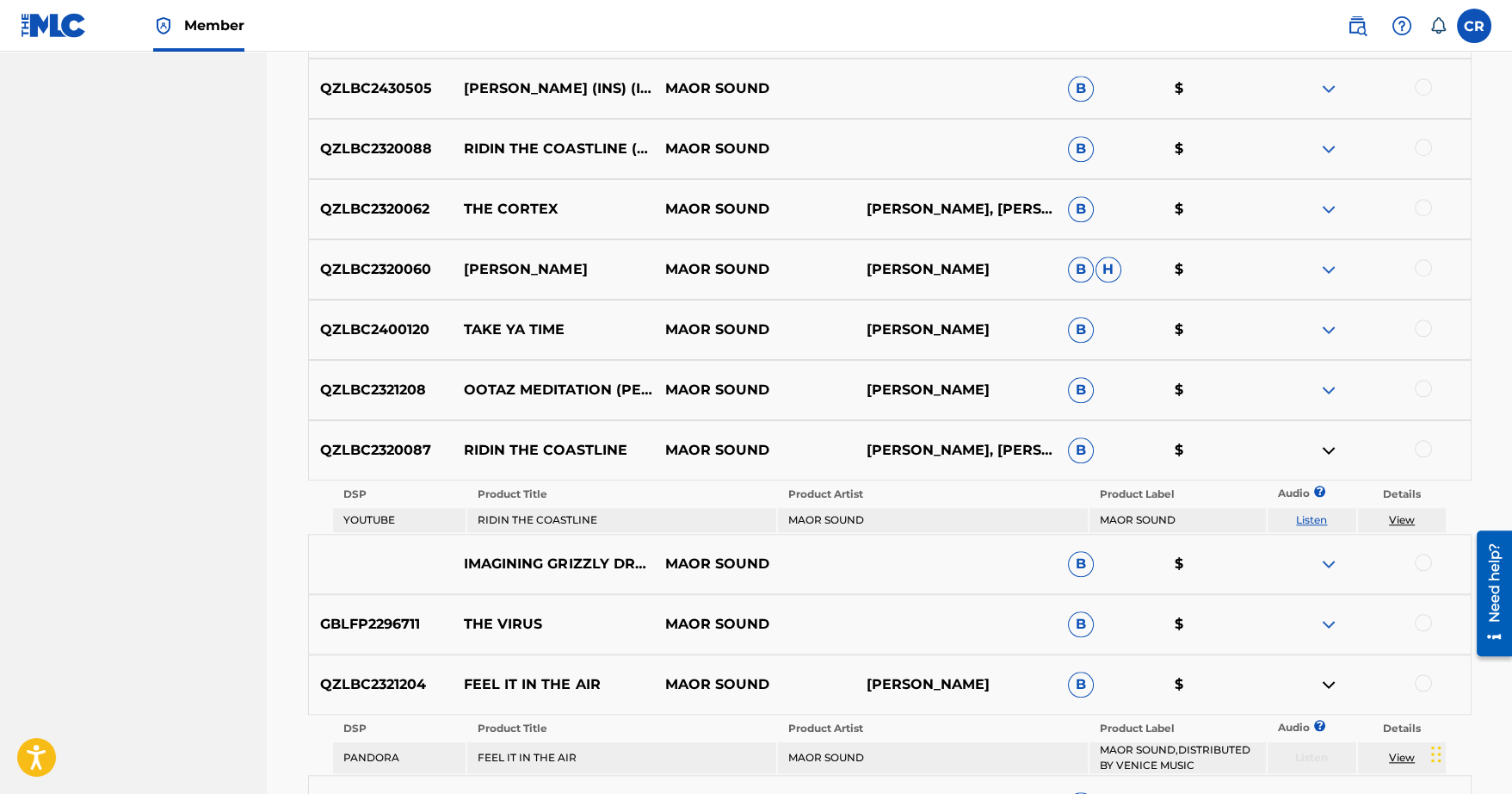
click at [1325, 264] on img at bounding box center [1329, 270] width 20 height 20
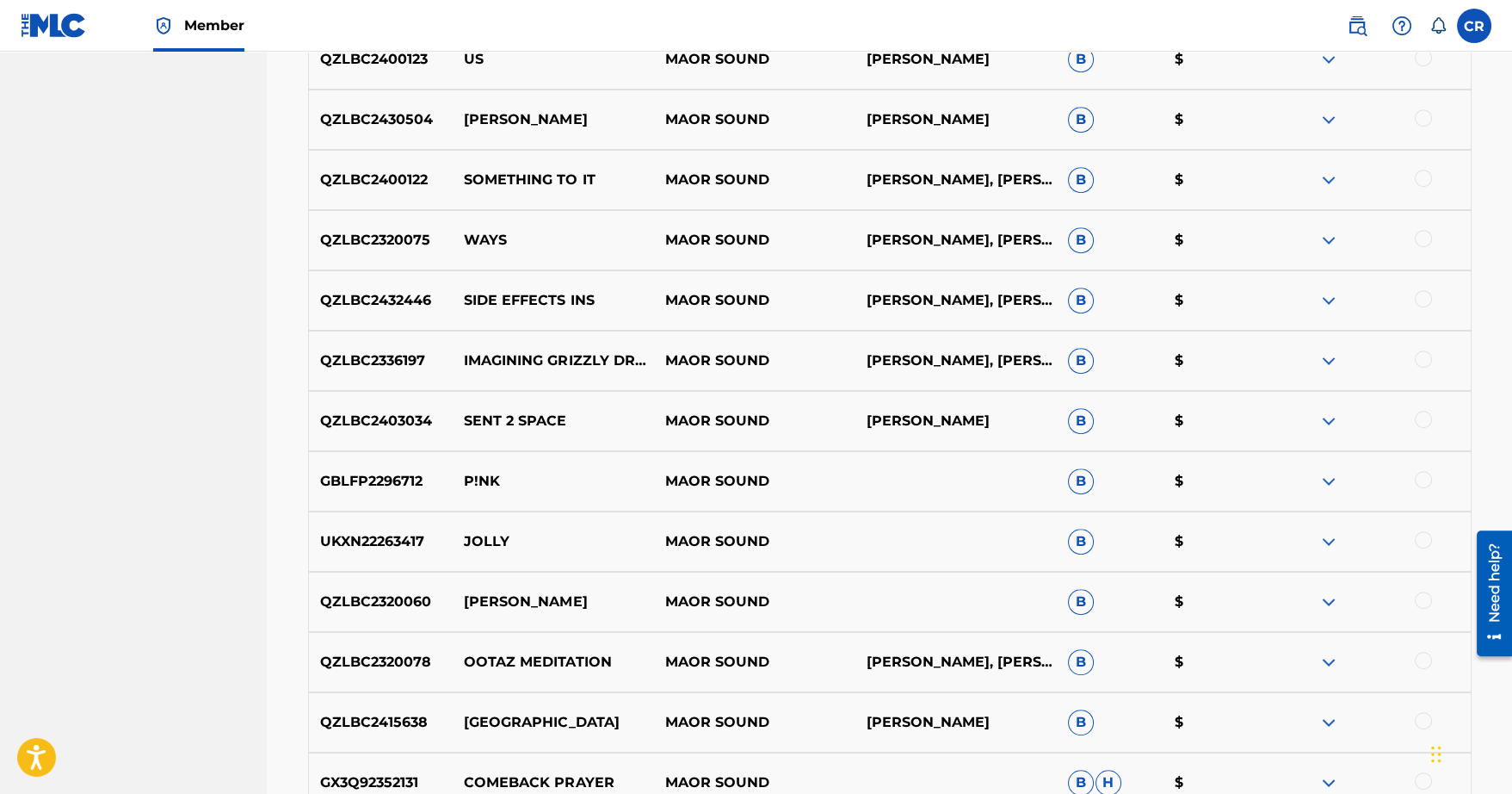
scroll to position [2070, 0]
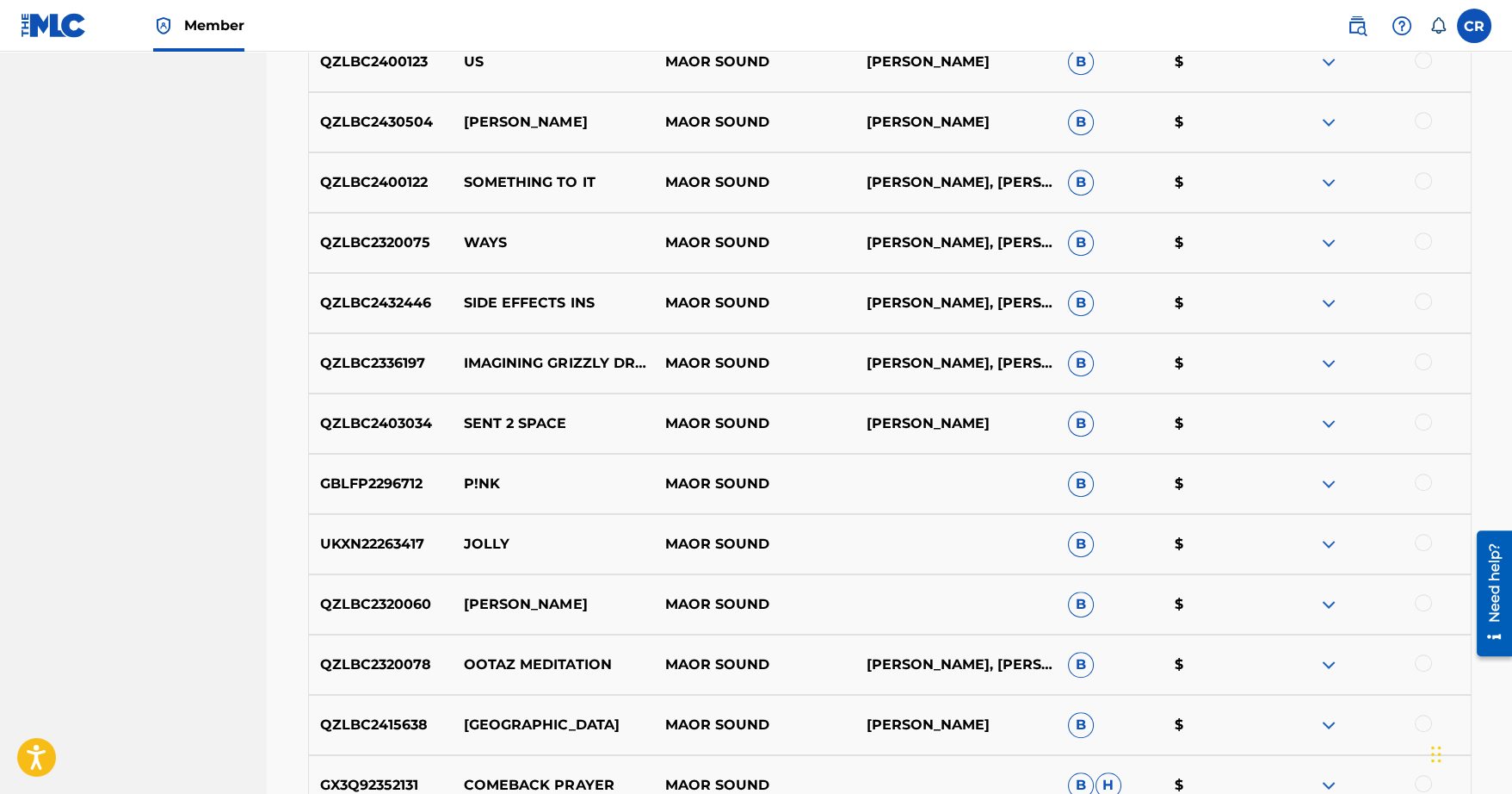
click at [1320, 542] on img at bounding box center [1329, 544] width 20 height 20
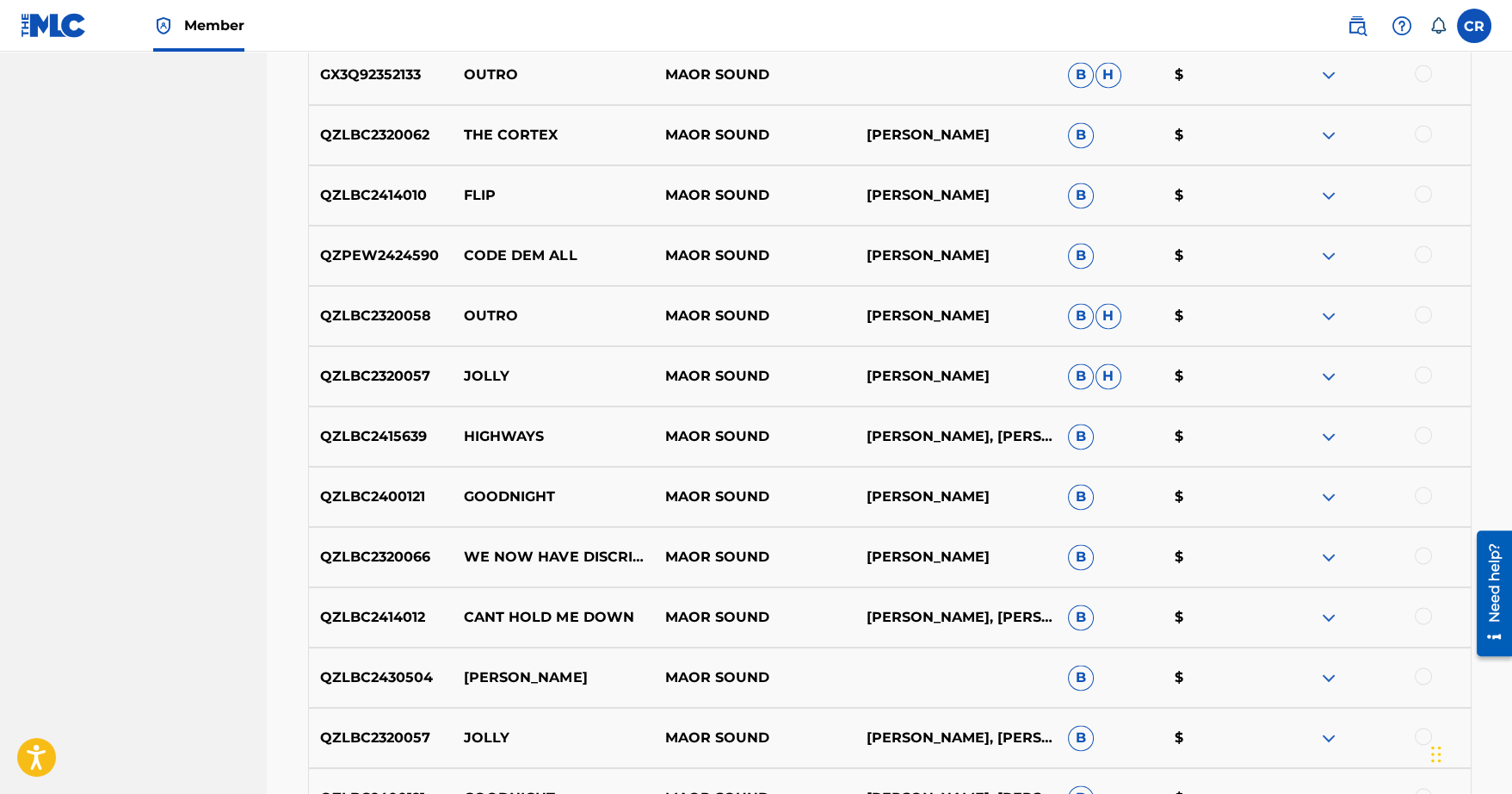
scroll to position [4794, 0]
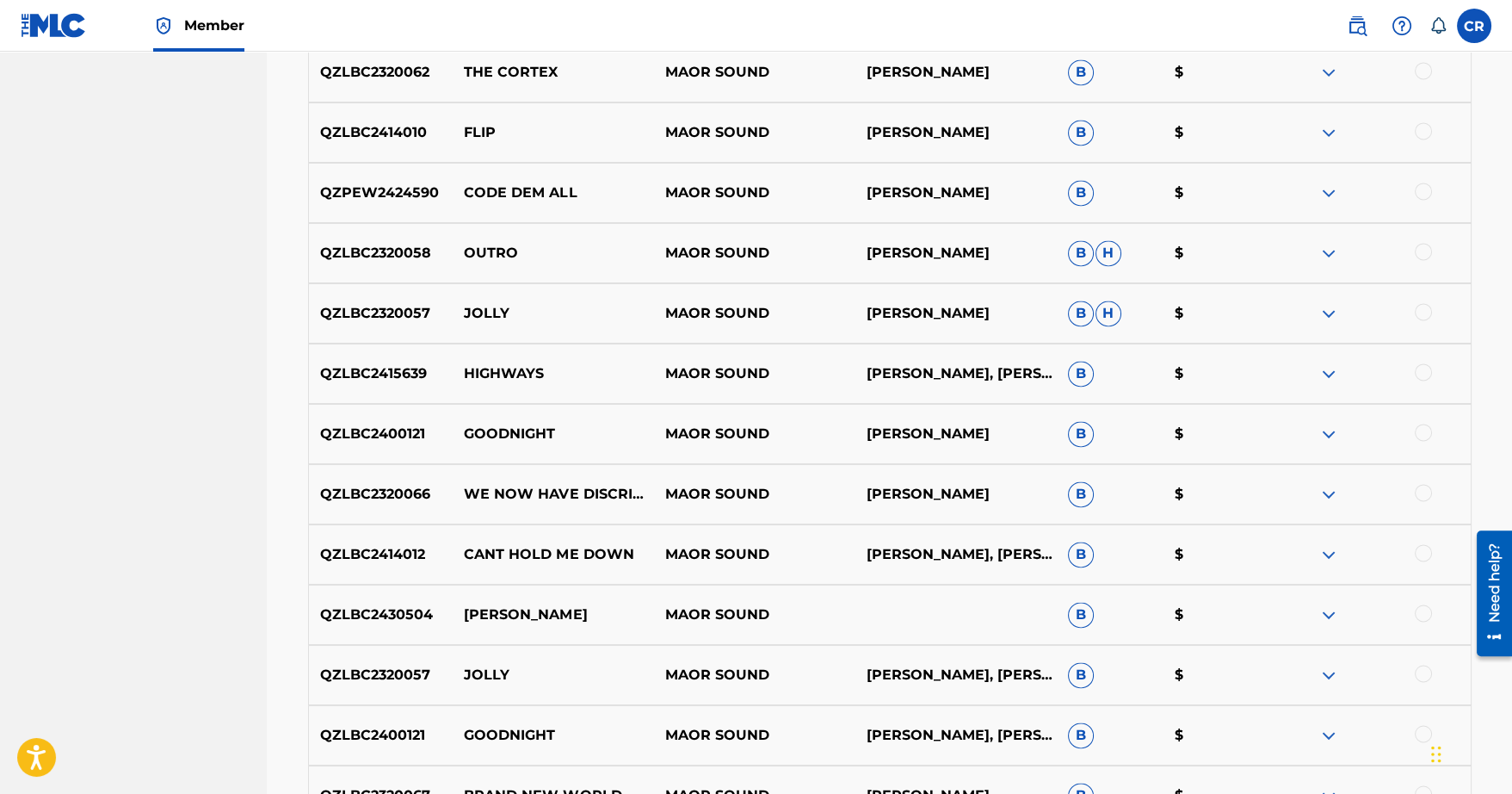
click at [1329, 309] on img at bounding box center [1329, 313] width 20 height 20
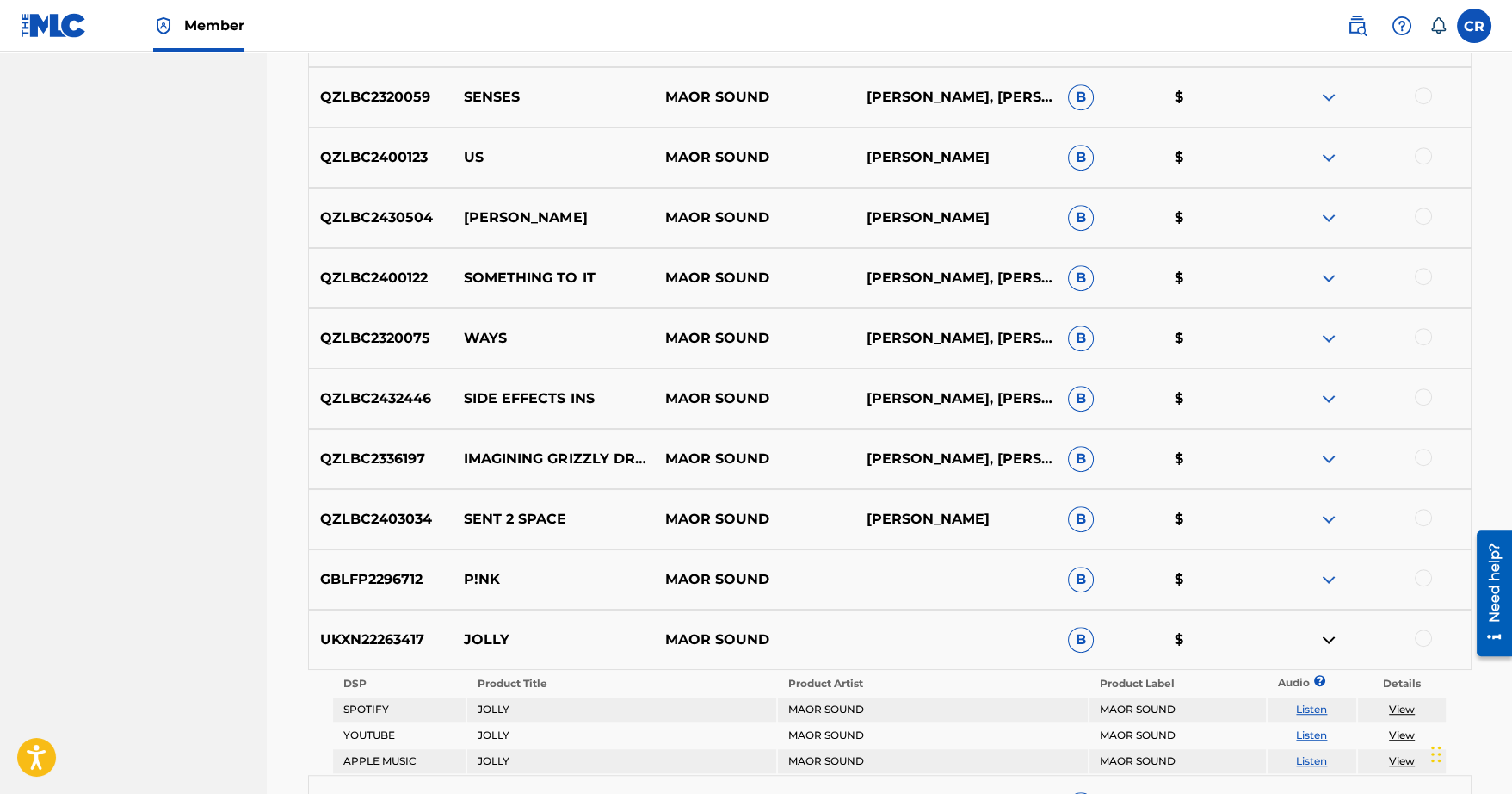
scroll to position [1972, 0]
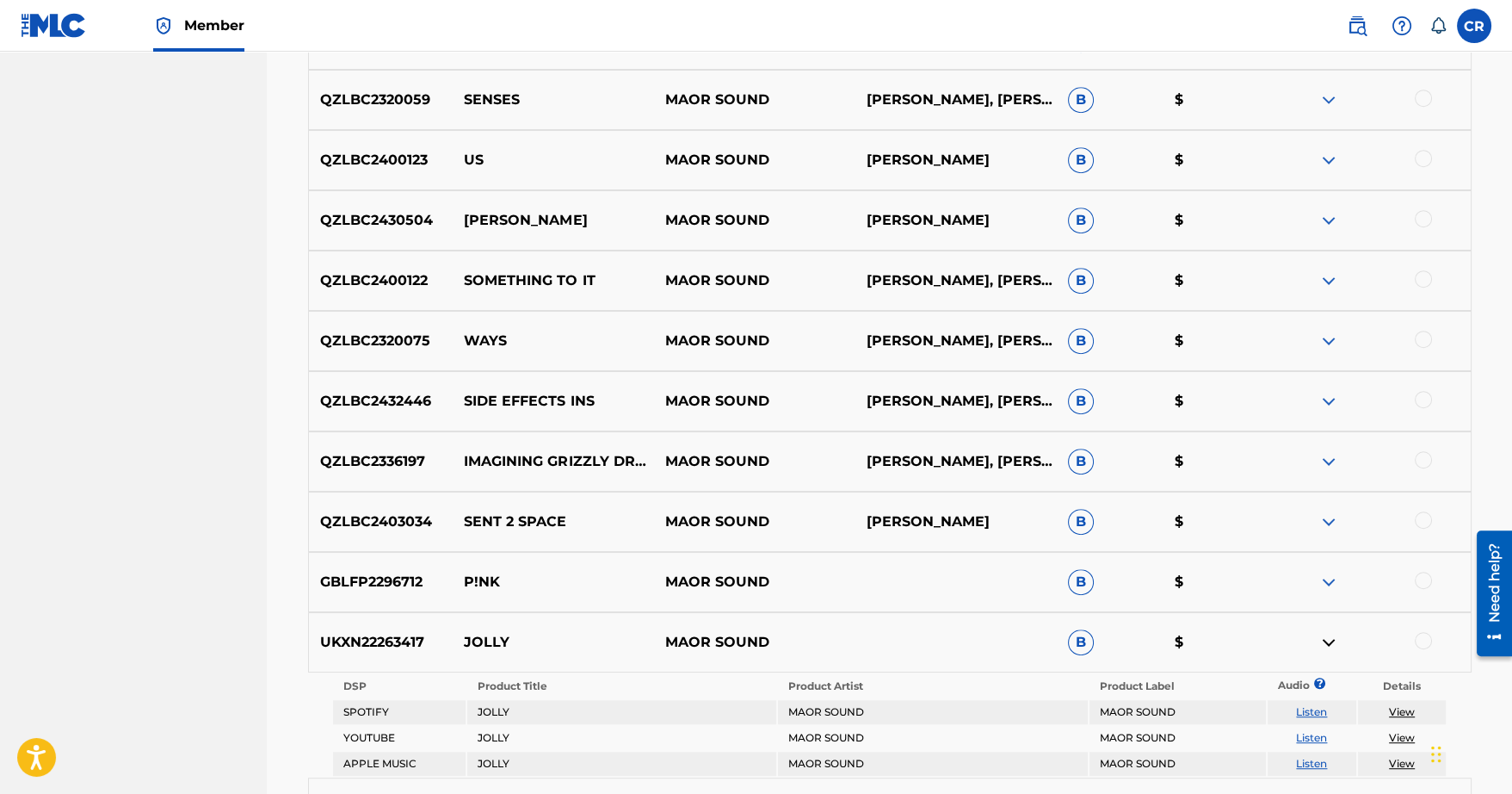
click at [1329, 339] on img at bounding box center [1329, 341] width 20 height 20
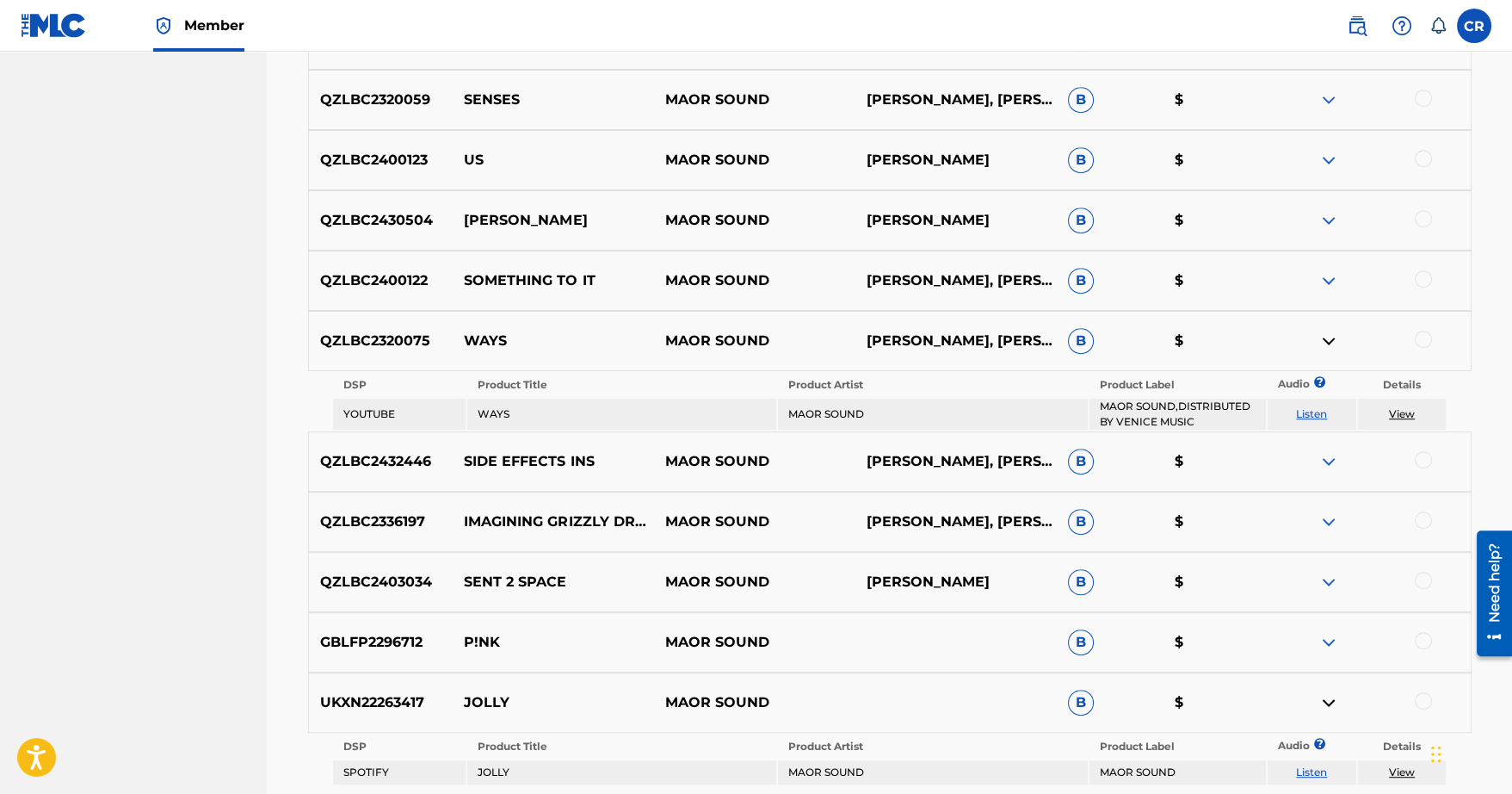
click at [1329, 339] on img at bounding box center [1329, 341] width 20 height 20
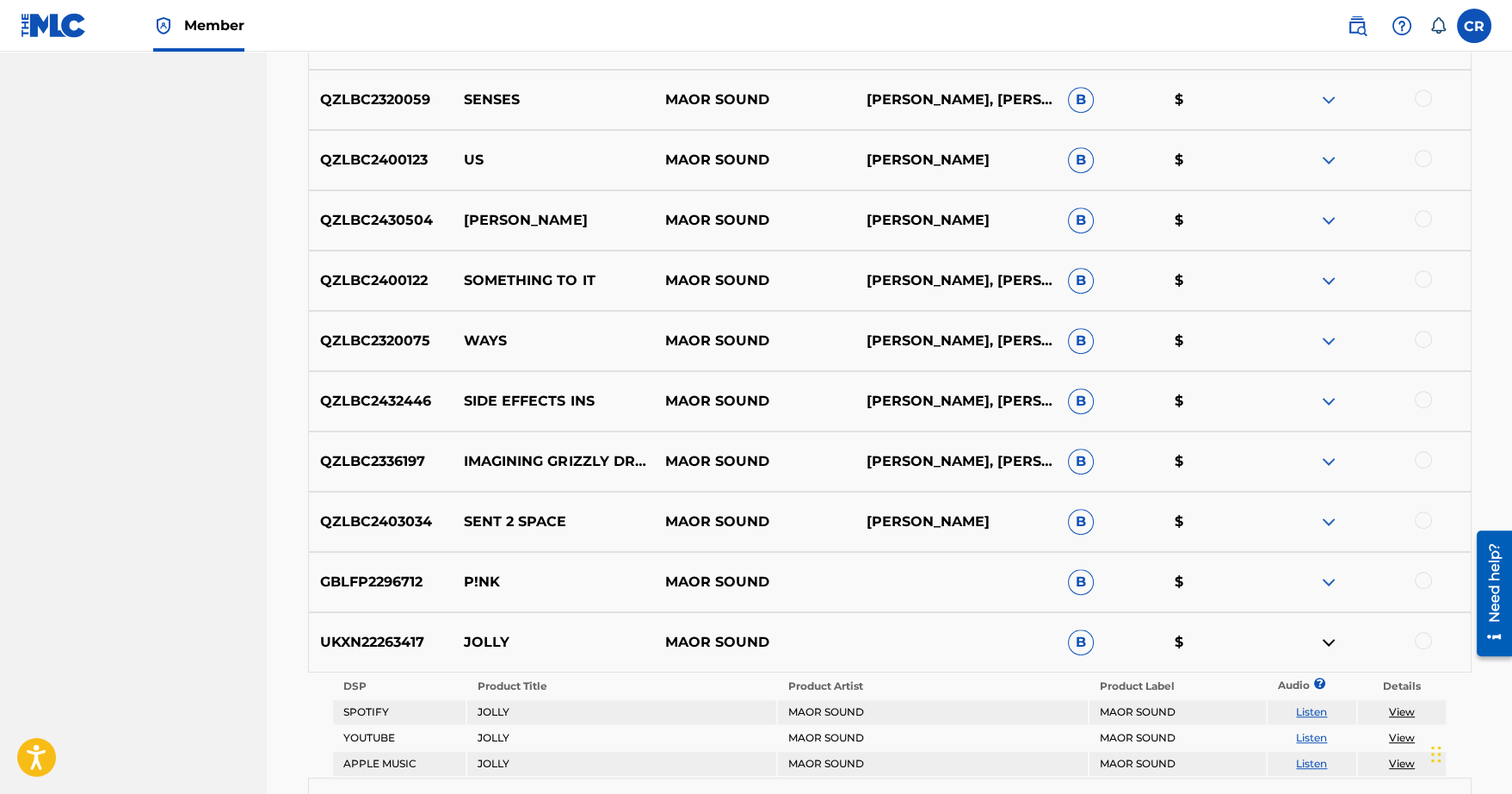
click at [1326, 285] on img at bounding box center [1329, 281] width 20 height 20
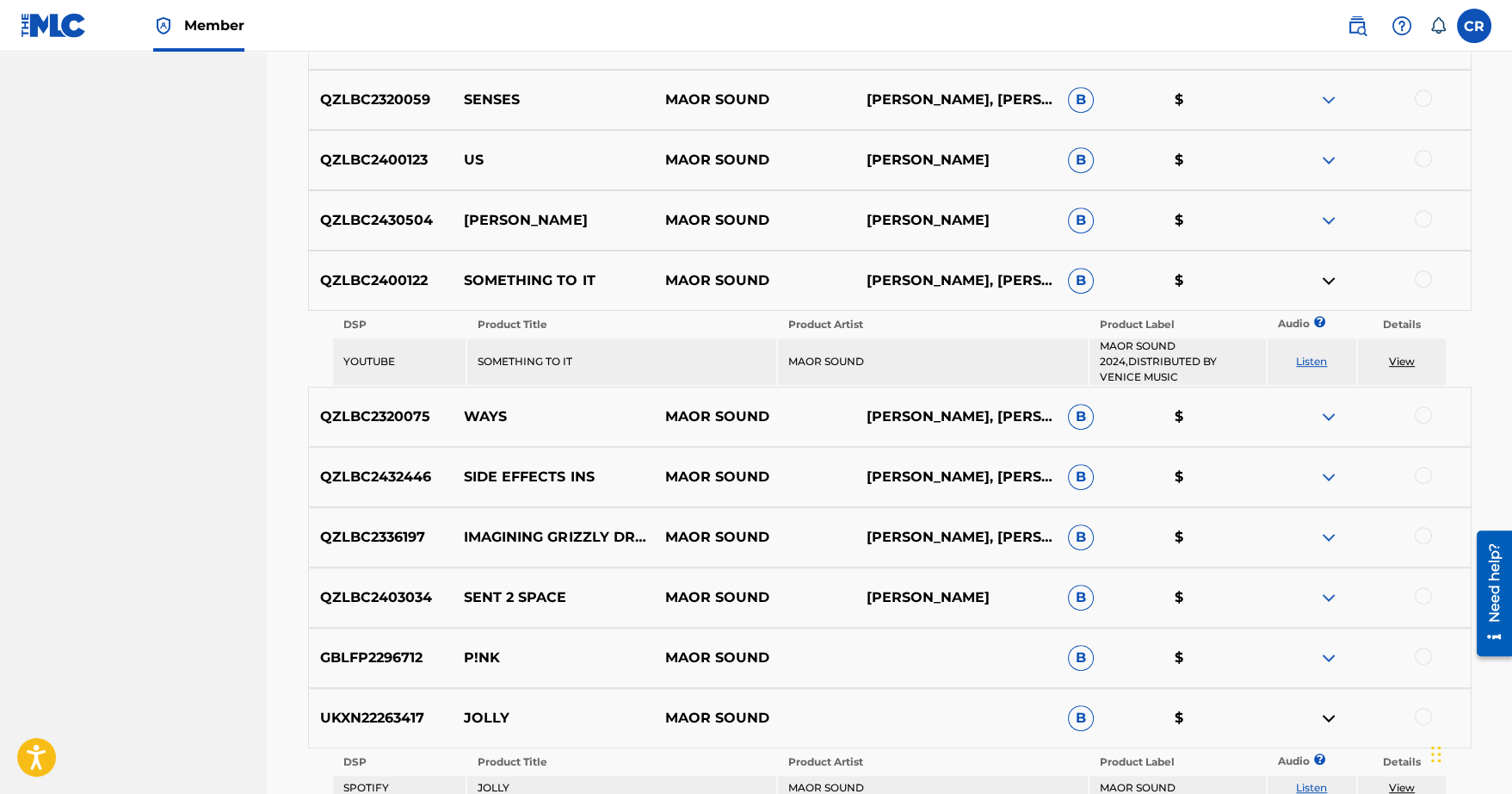
click at [1326, 285] on img at bounding box center [1329, 281] width 20 height 20
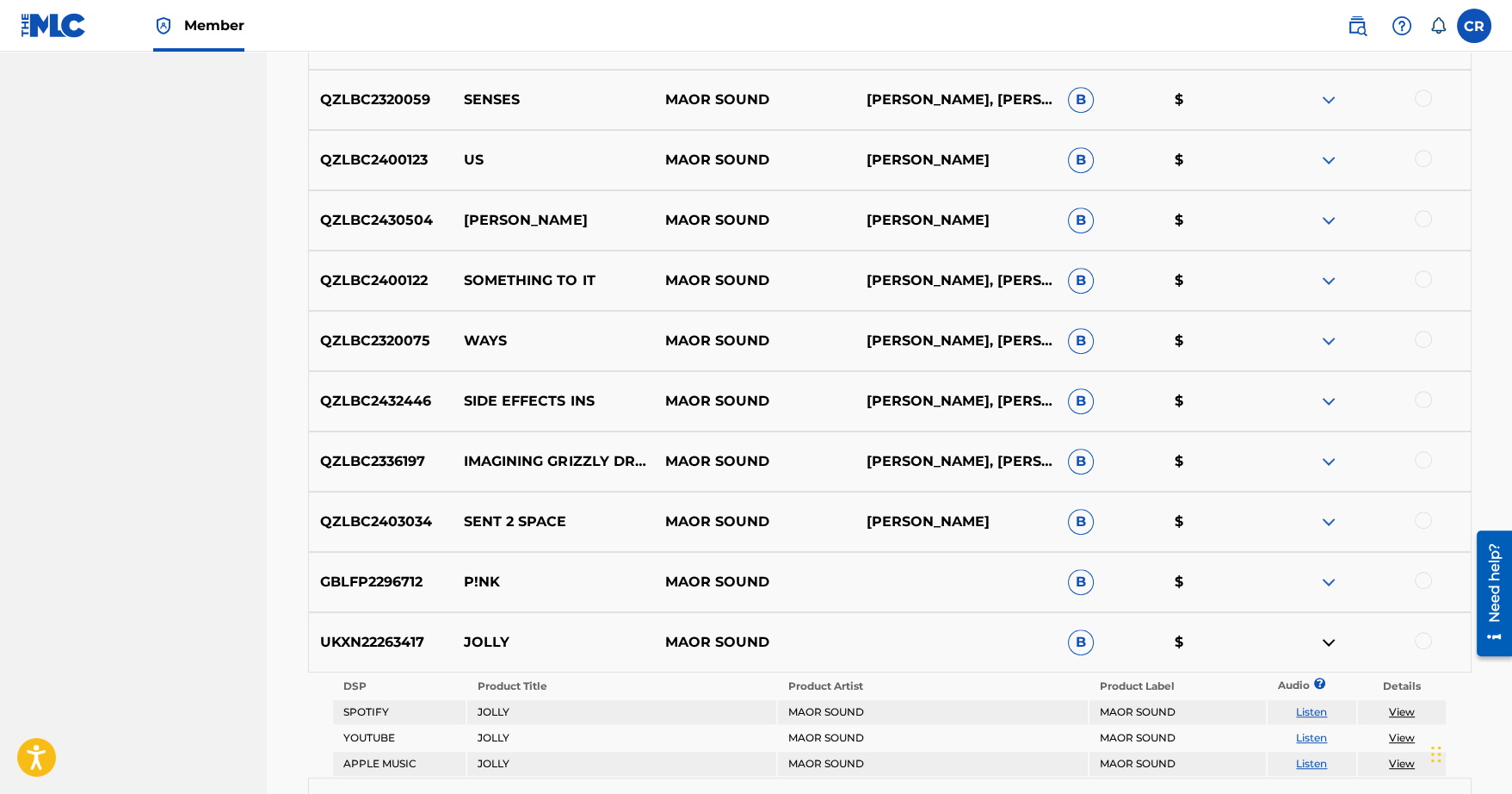
click at [1331, 230] on div "QZLBC2430504 ANUTHA WURLD MAOR SOUND COREY RANSOM B $" at bounding box center [890, 220] width 1164 height 60
click at [1333, 220] on img at bounding box center [1329, 221] width 20 height 20
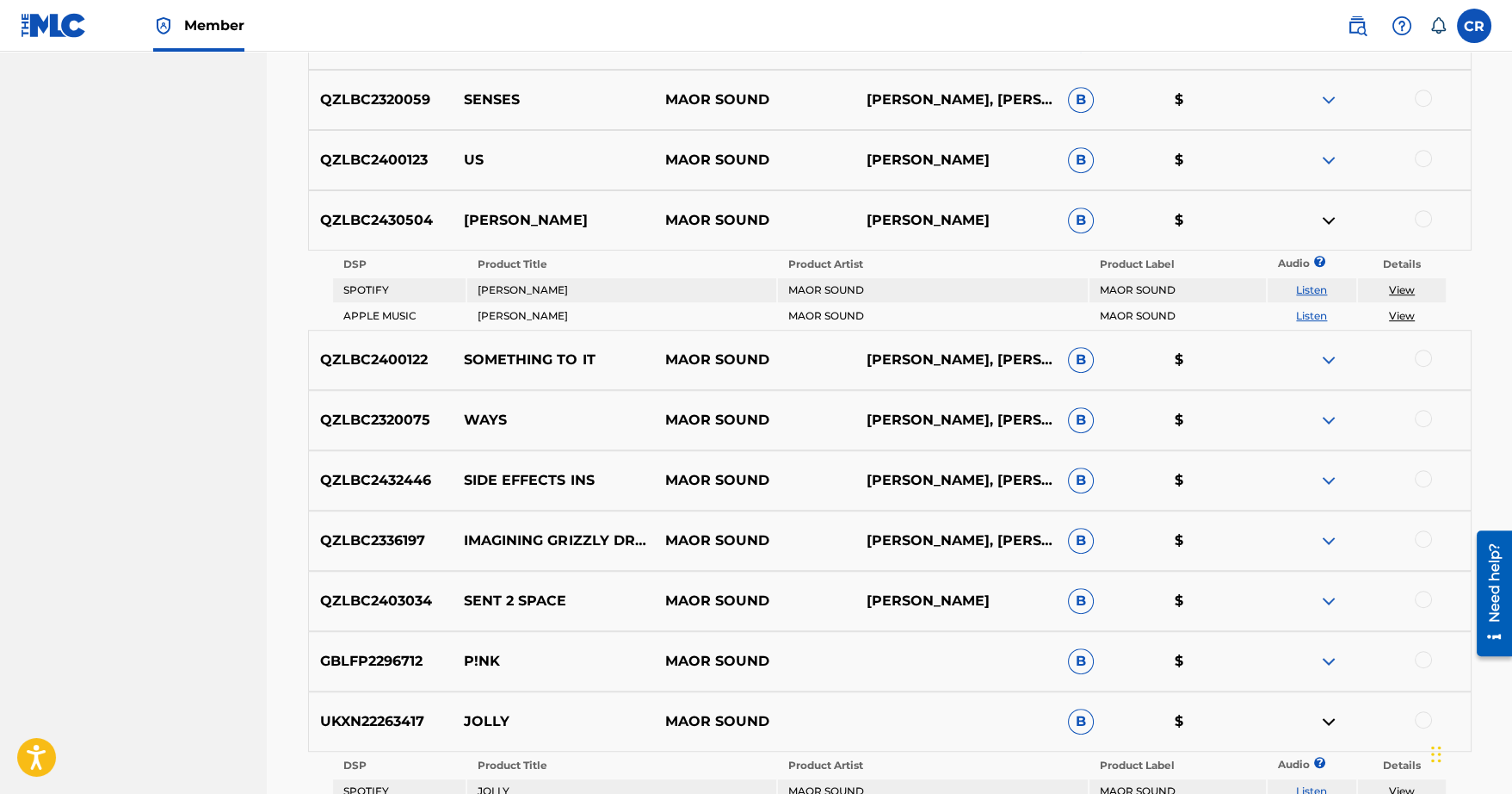
click at [1333, 220] on img at bounding box center [1329, 221] width 20 height 20
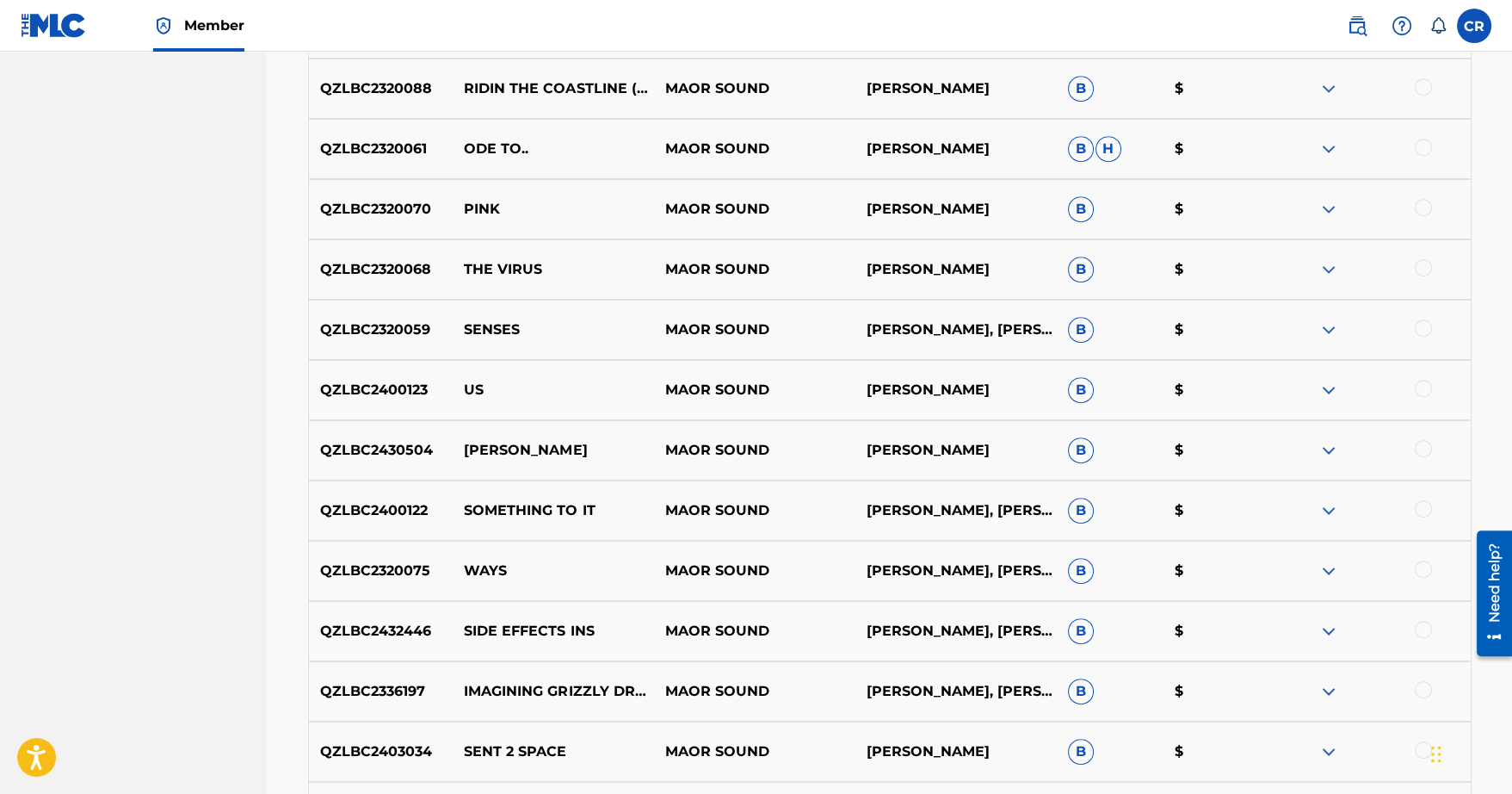
scroll to position [1729, 0]
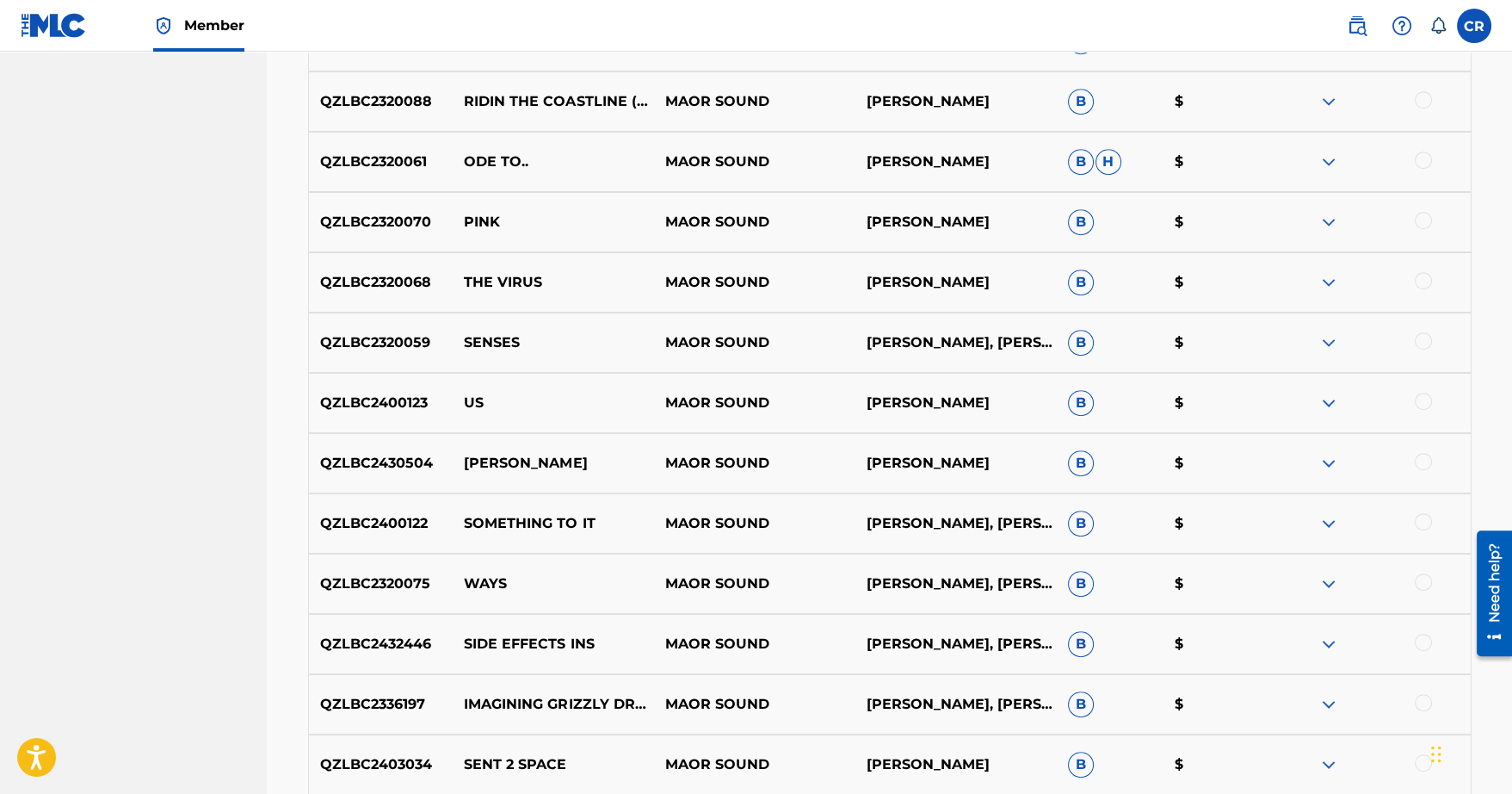
click at [1332, 227] on img at bounding box center [1329, 222] width 20 height 20
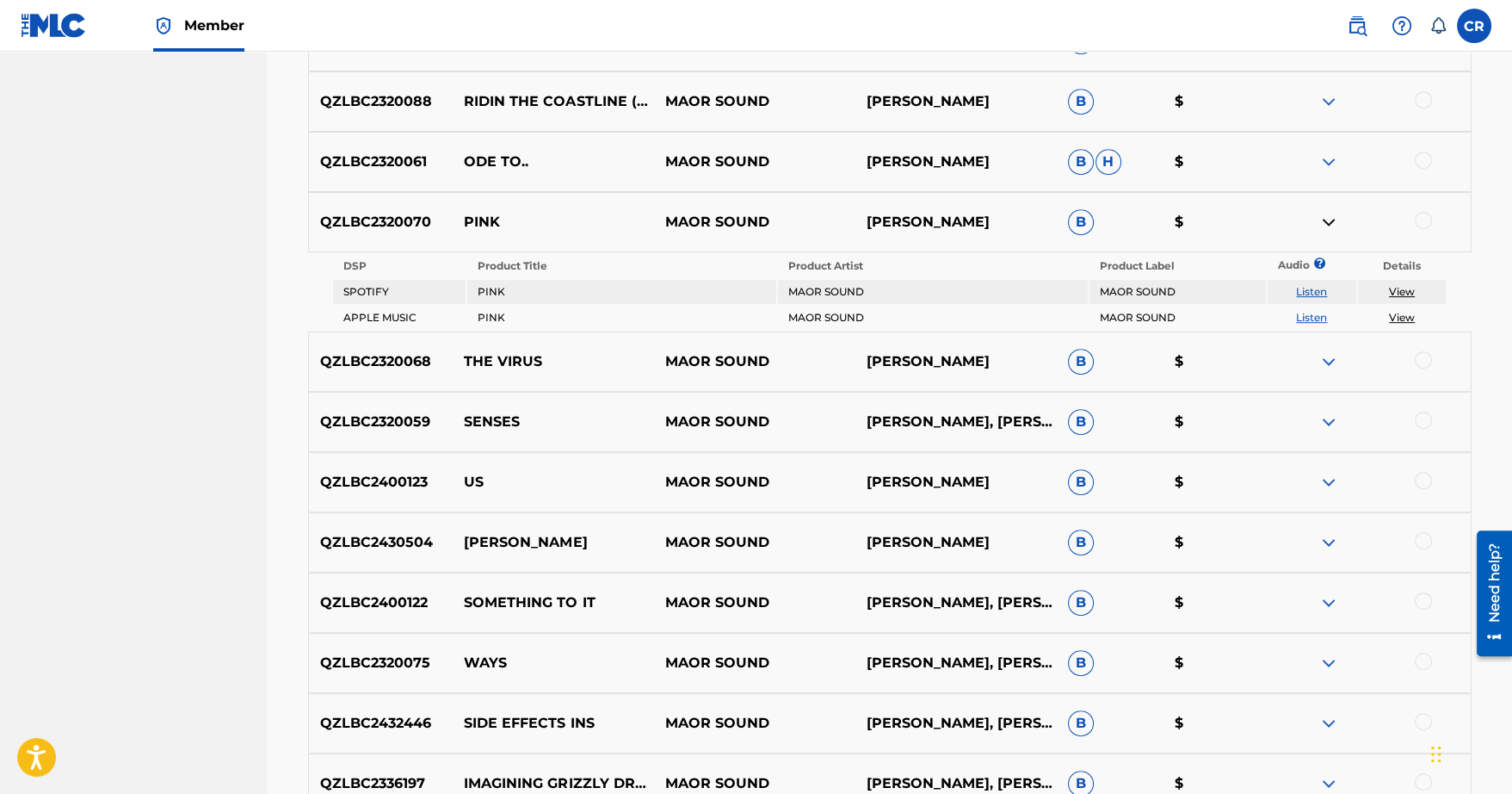
click at [1332, 227] on img at bounding box center [1329, 222] width 20 height 20
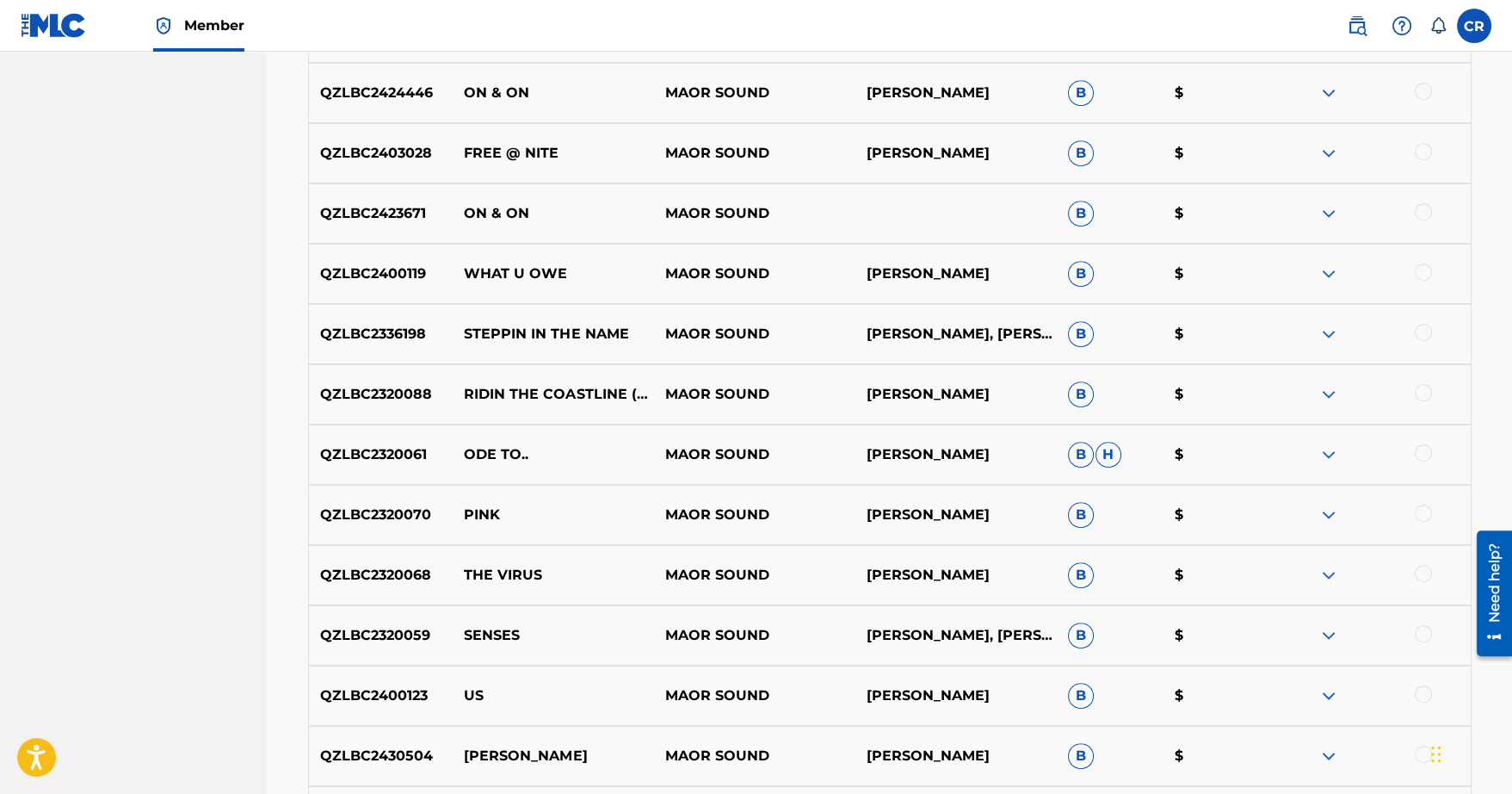
scroll to position [1393, 0]
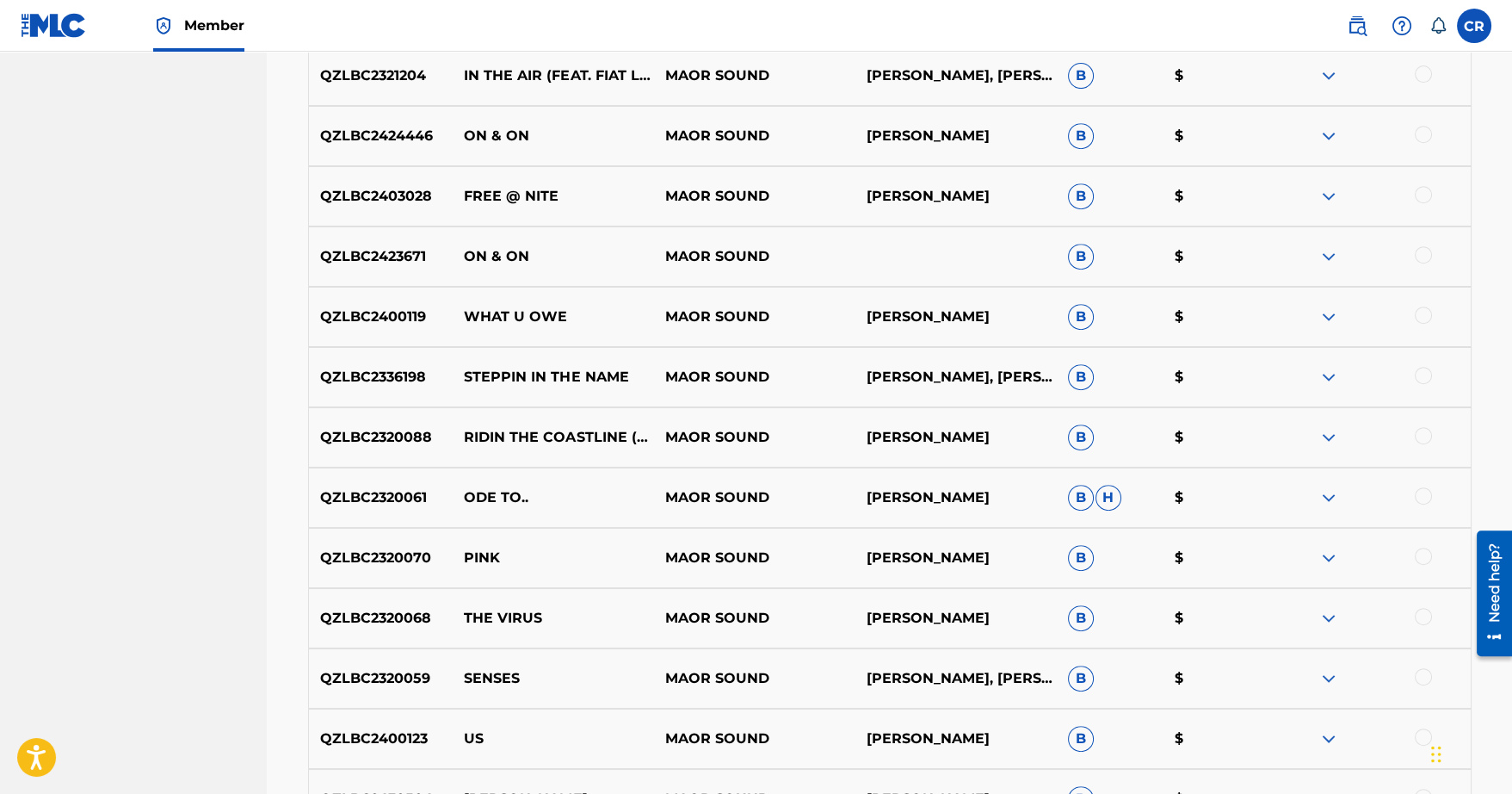
click at [1327, 372] on img at bounding box center [1329, 377] width 20 height 20
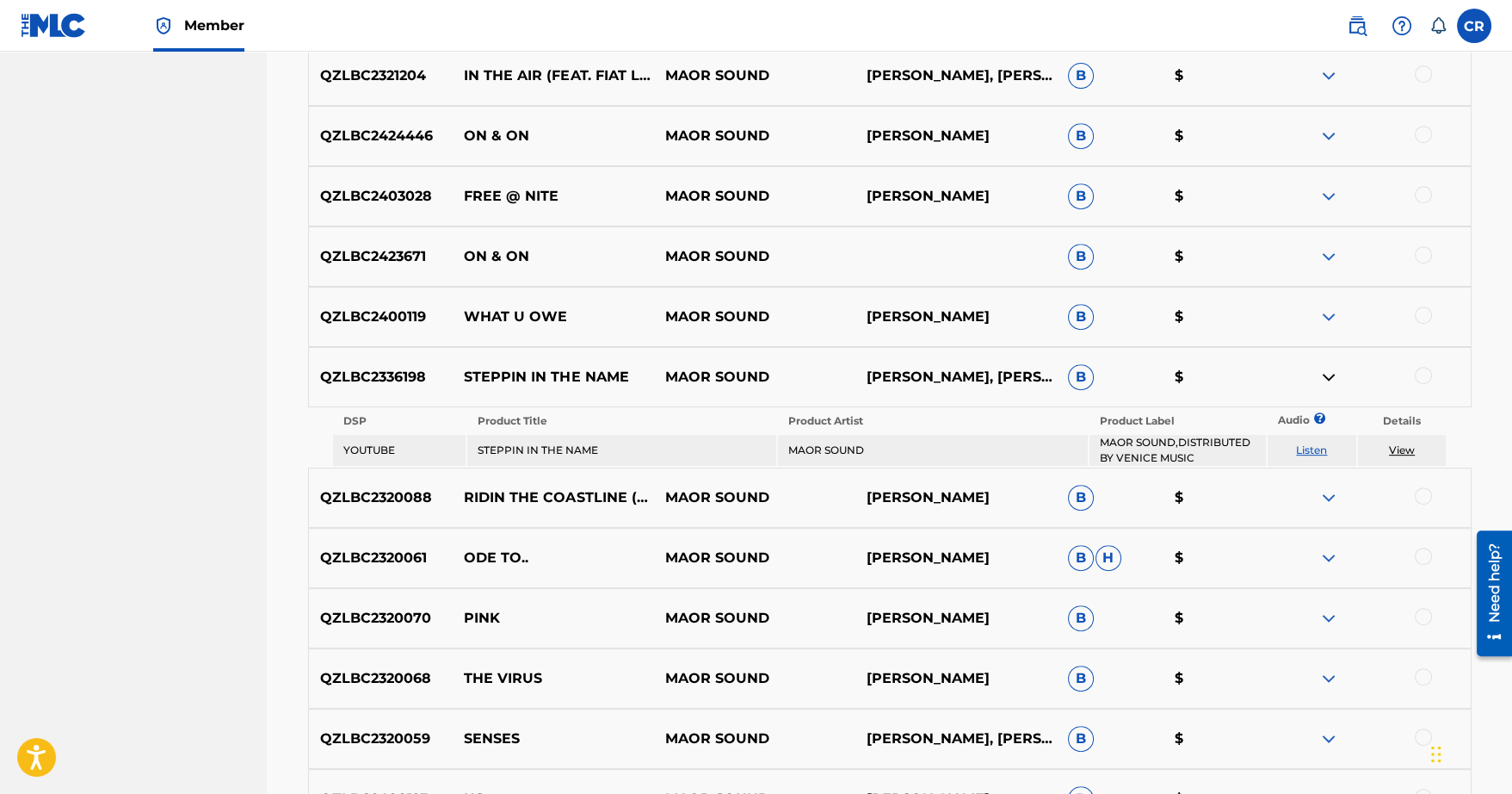
click at [1327, 372] on img at bounding box center [1329, 377] width 20 height 20
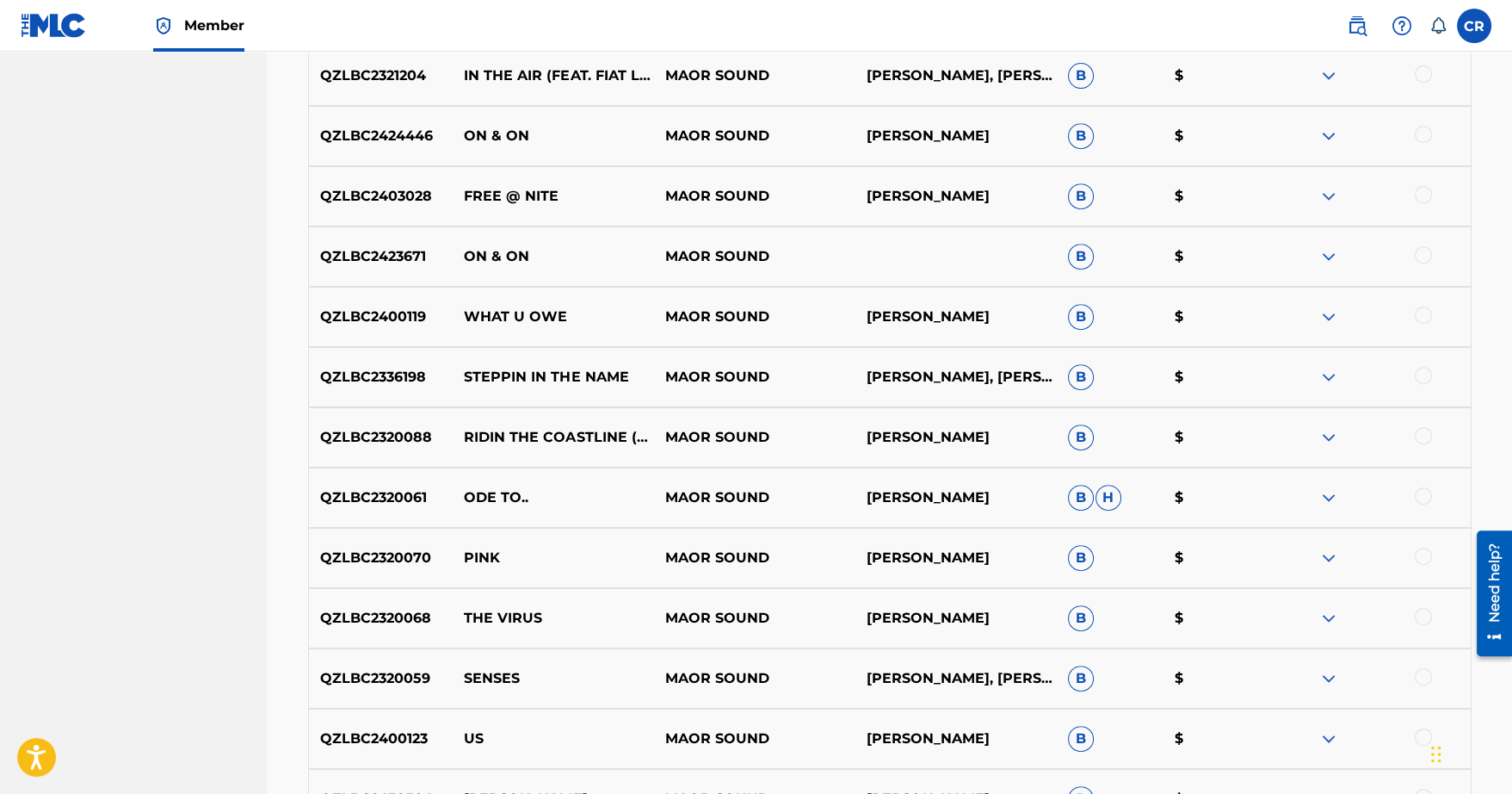
click at [1326, 258] on img at bounding box center [1329, 257] width 20 height 20
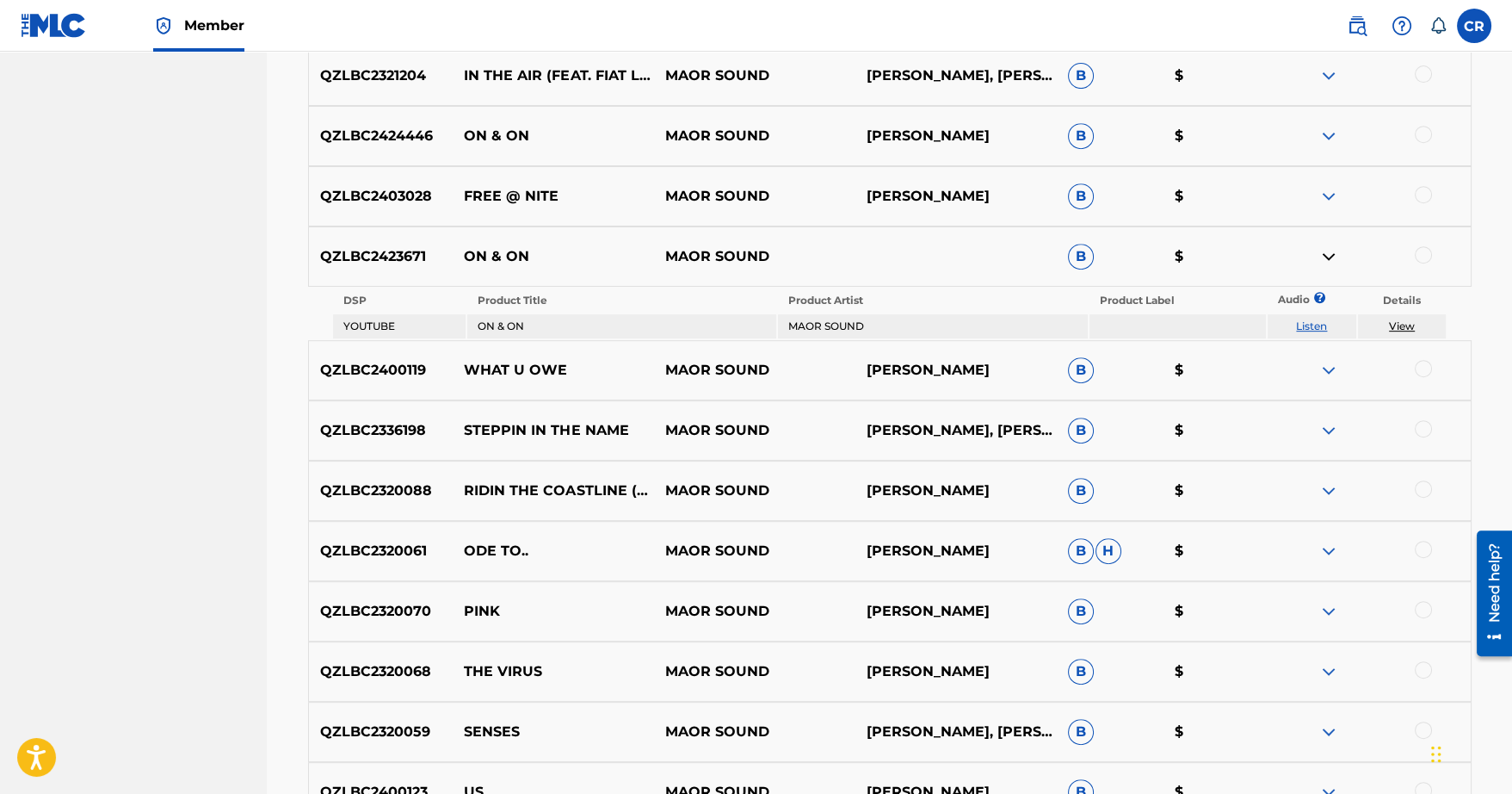
click at [1327, 257] on img at bounding box center [1329, 257] width 20 height 20
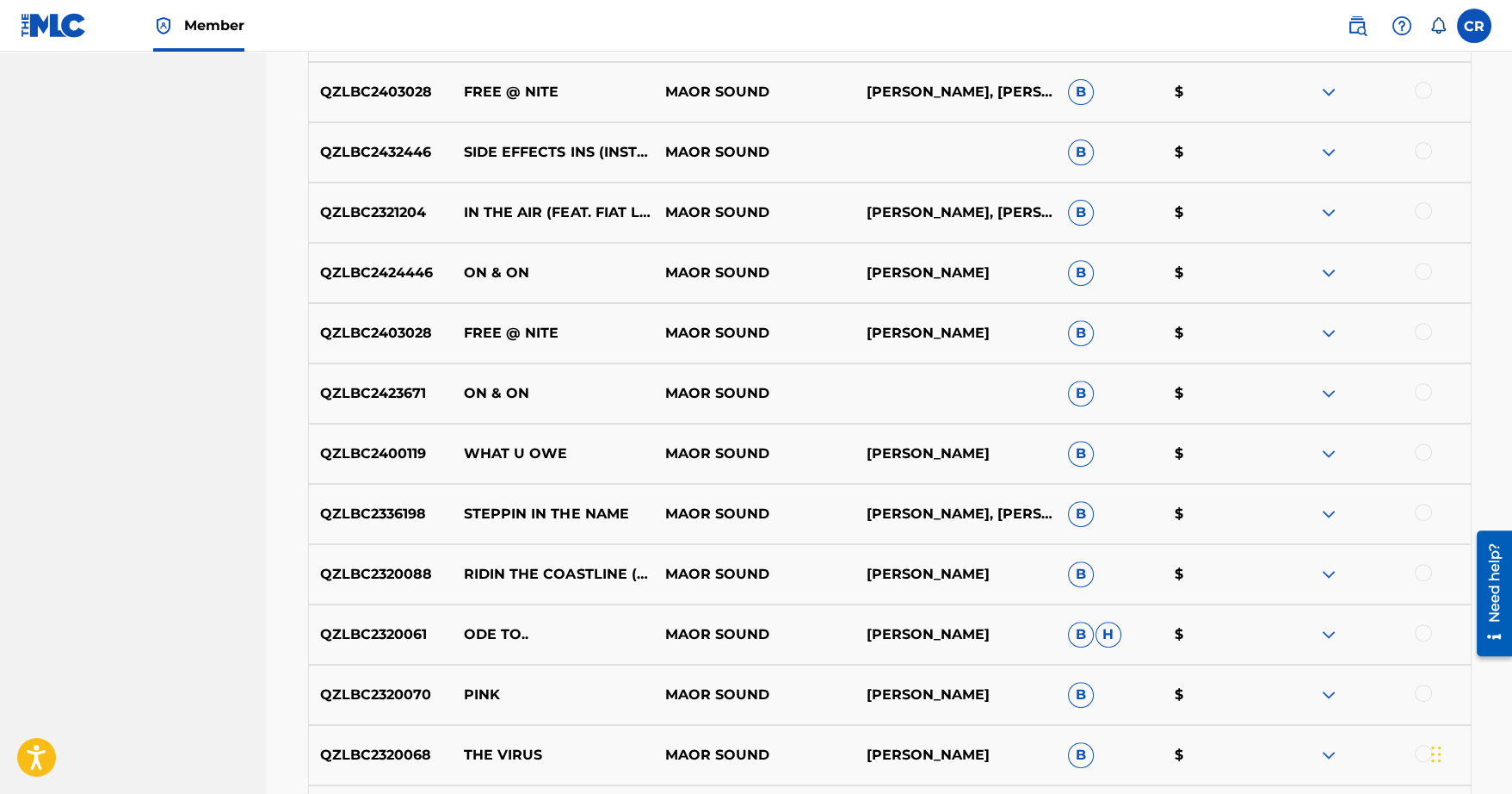
scroll to position [1251, 0]
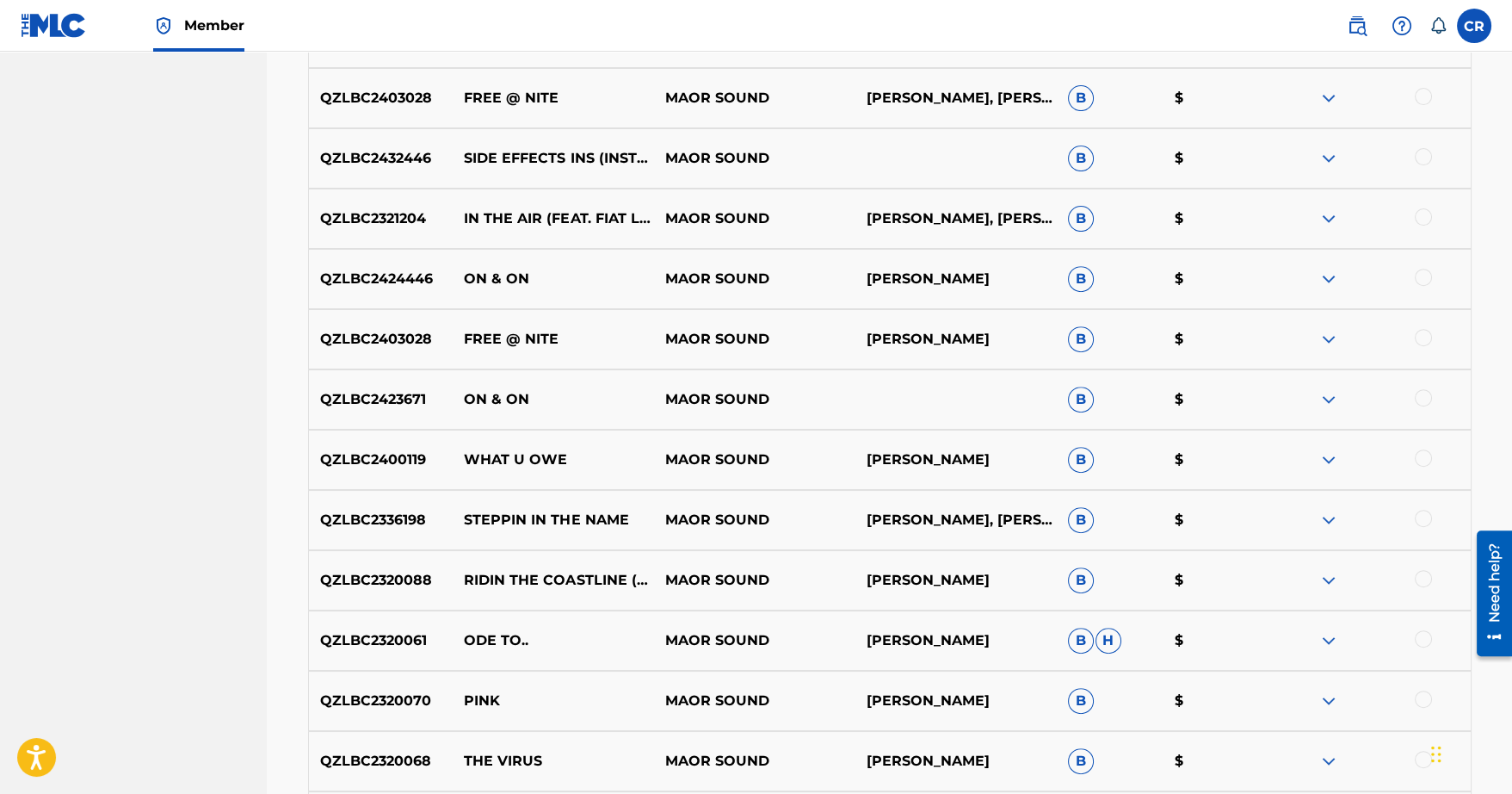
click at [1326, 221] on img at bounding box center [1329, 219] width 20 height 20
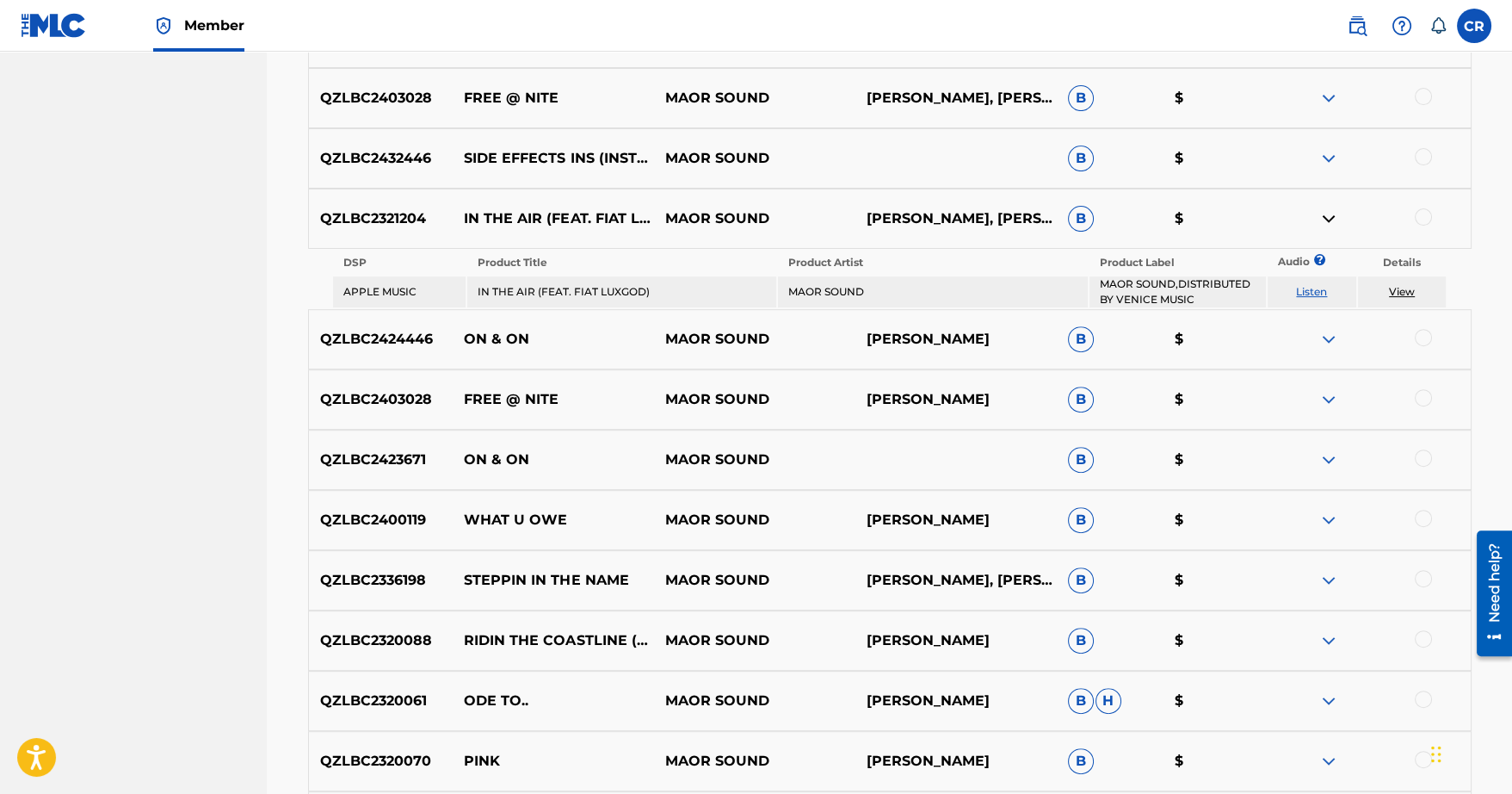
click at [1326, 221] on img at bounding box center [1329, 219] width 20 height 20
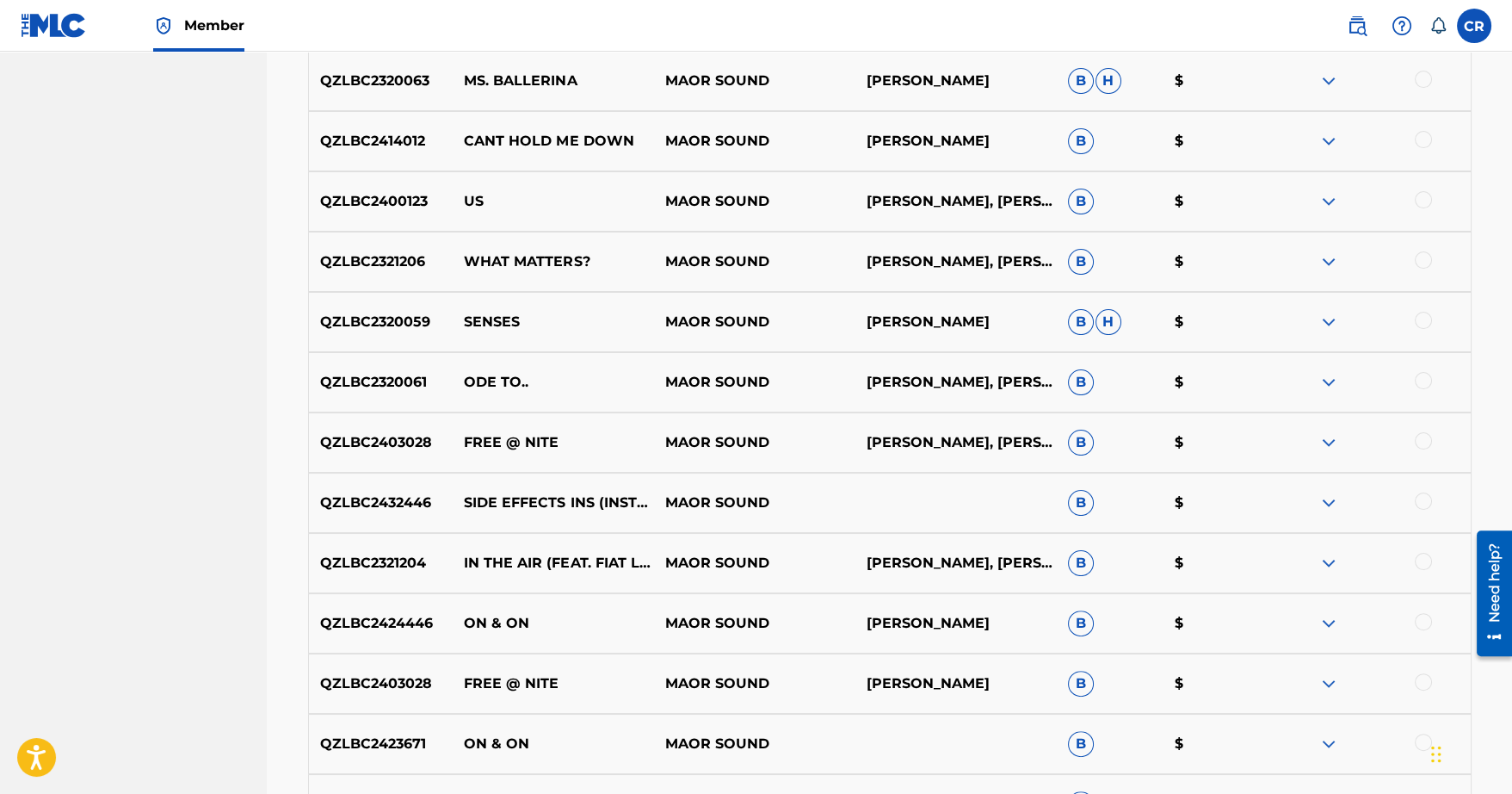
scroll to position [865, 0]
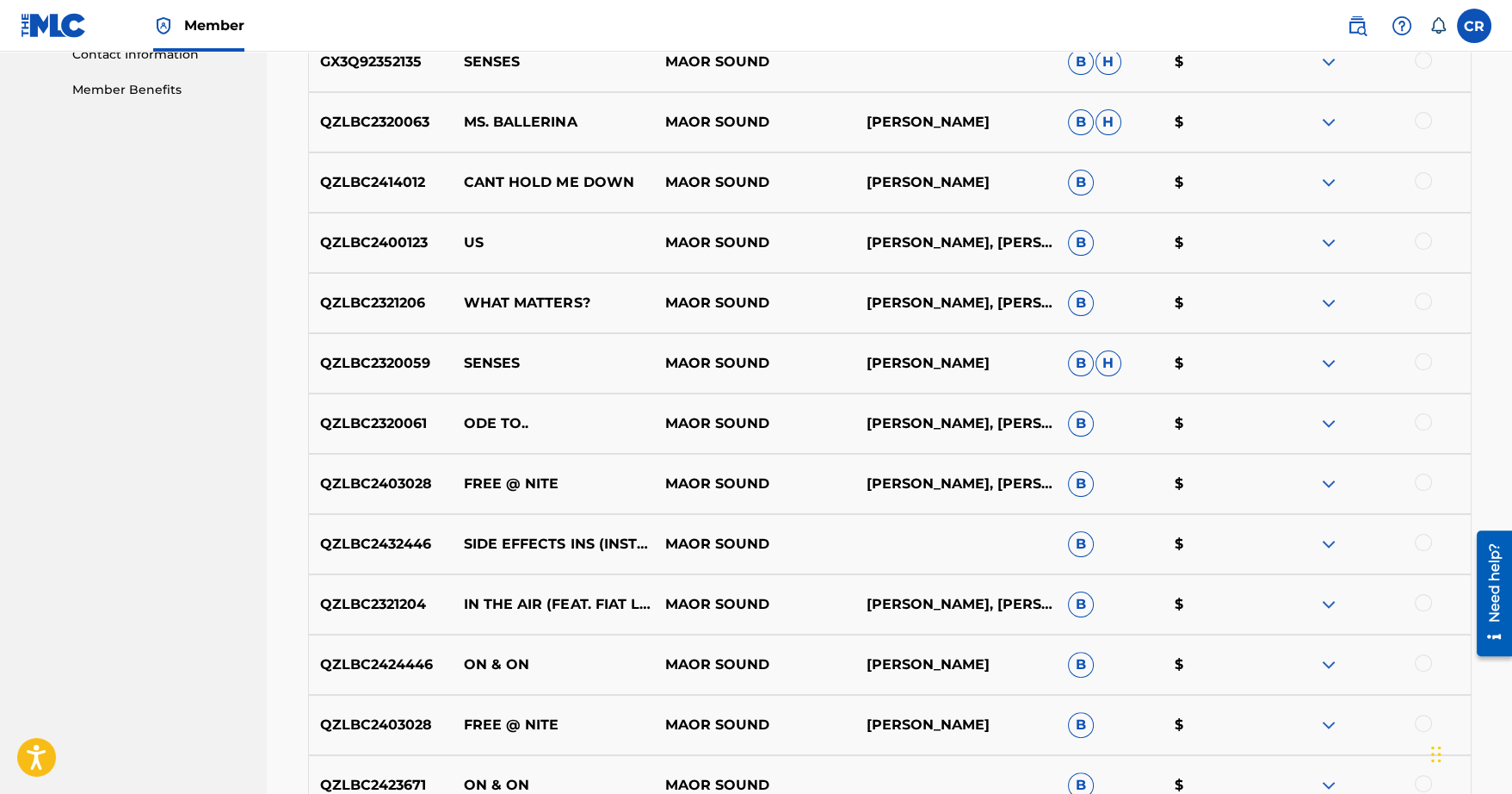
click at [1327, 296] on img at bounding box center [1329, 303] width 20 height 20
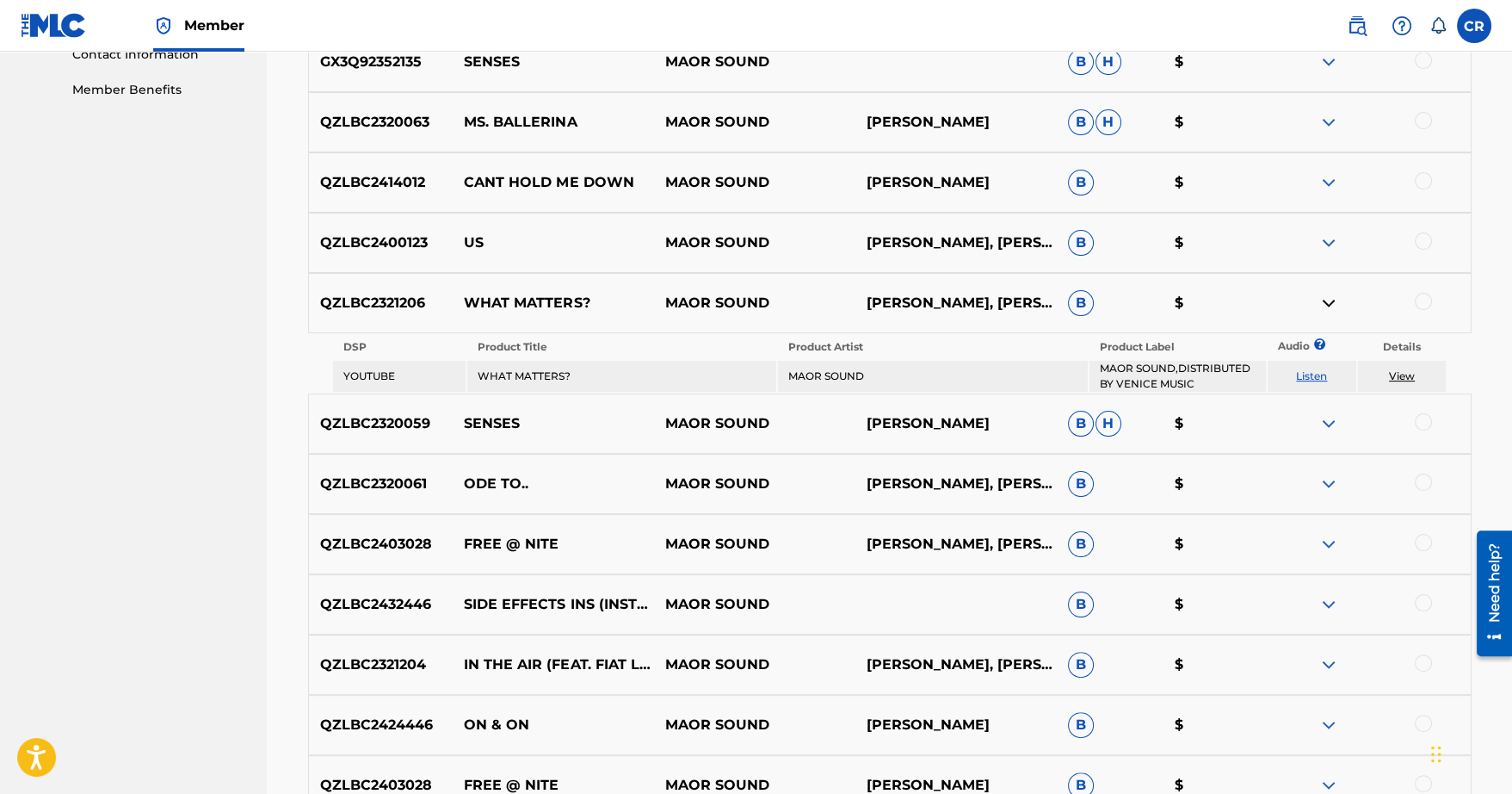
click at [1327, 296] on img at bounding box center [1329, 303] width 20 height 20
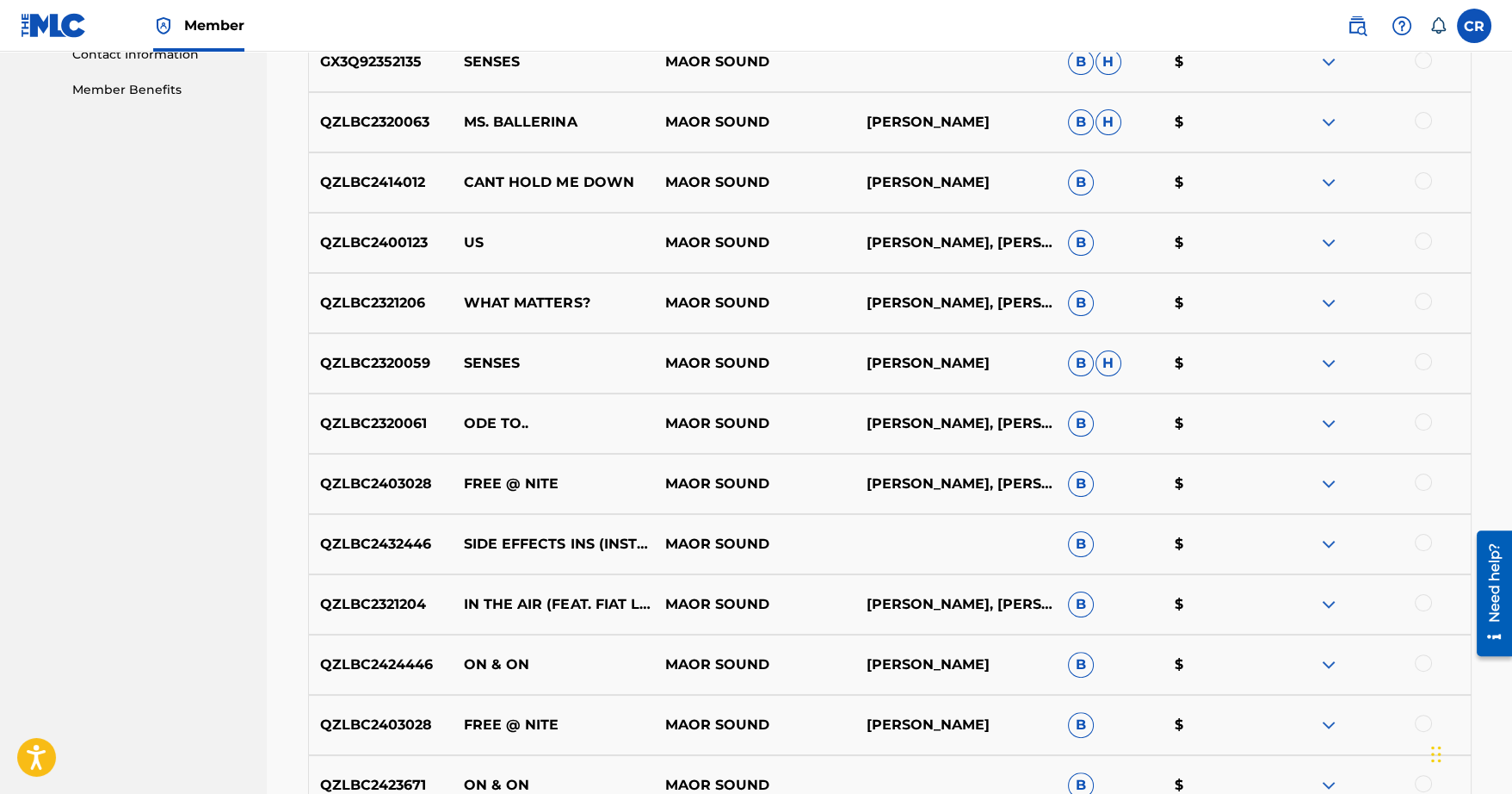
click at [1327, 367] on img at bounding box center [1329, 363] width 20 height 20
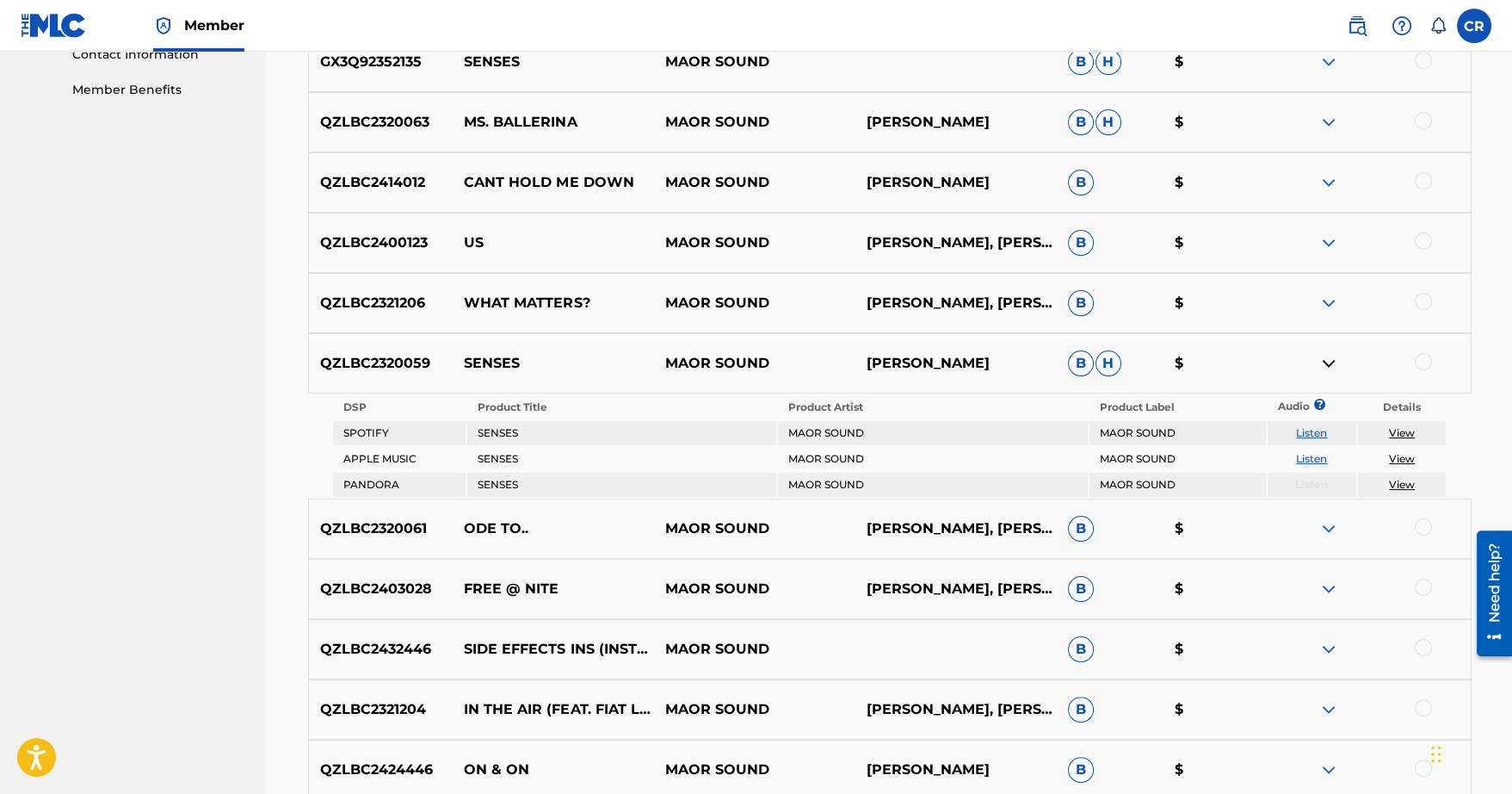
click at [1326, 367] on img at bounding box center [1329, 363] width 20 height 20
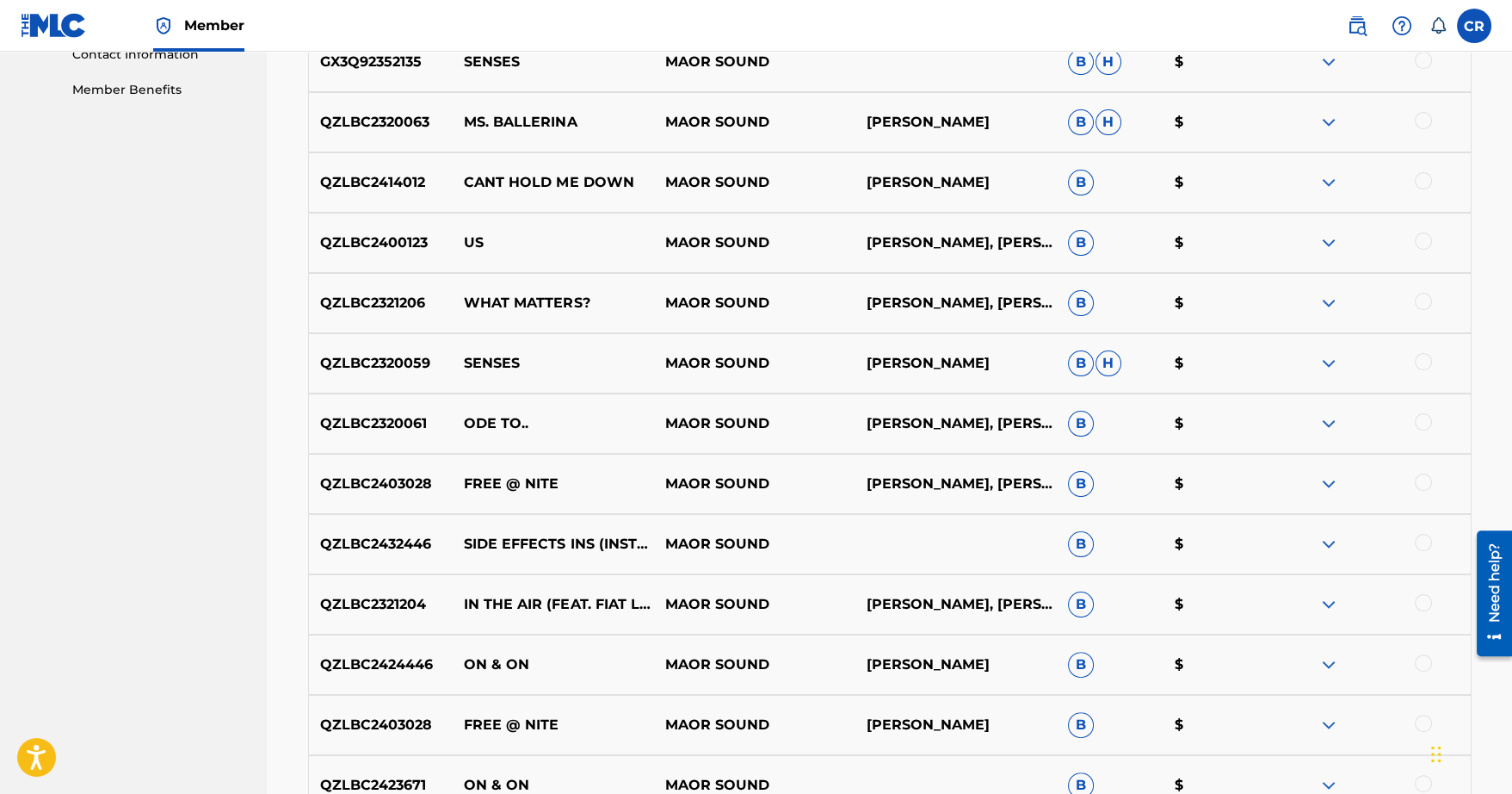
click at [1329, 127] on img at bounding box center [1329, 122] width 20 height 20
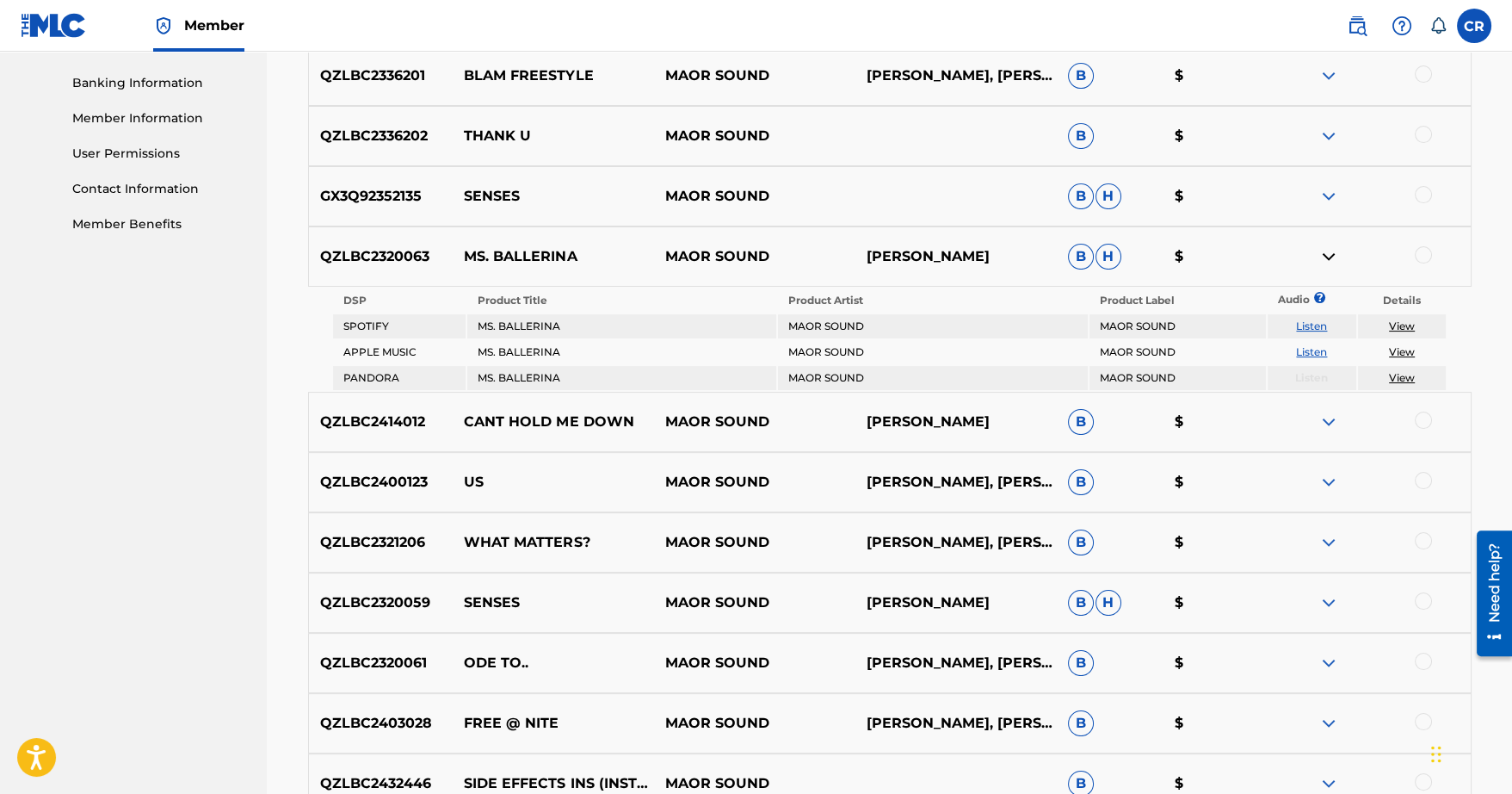
scroll to position [715, 0]
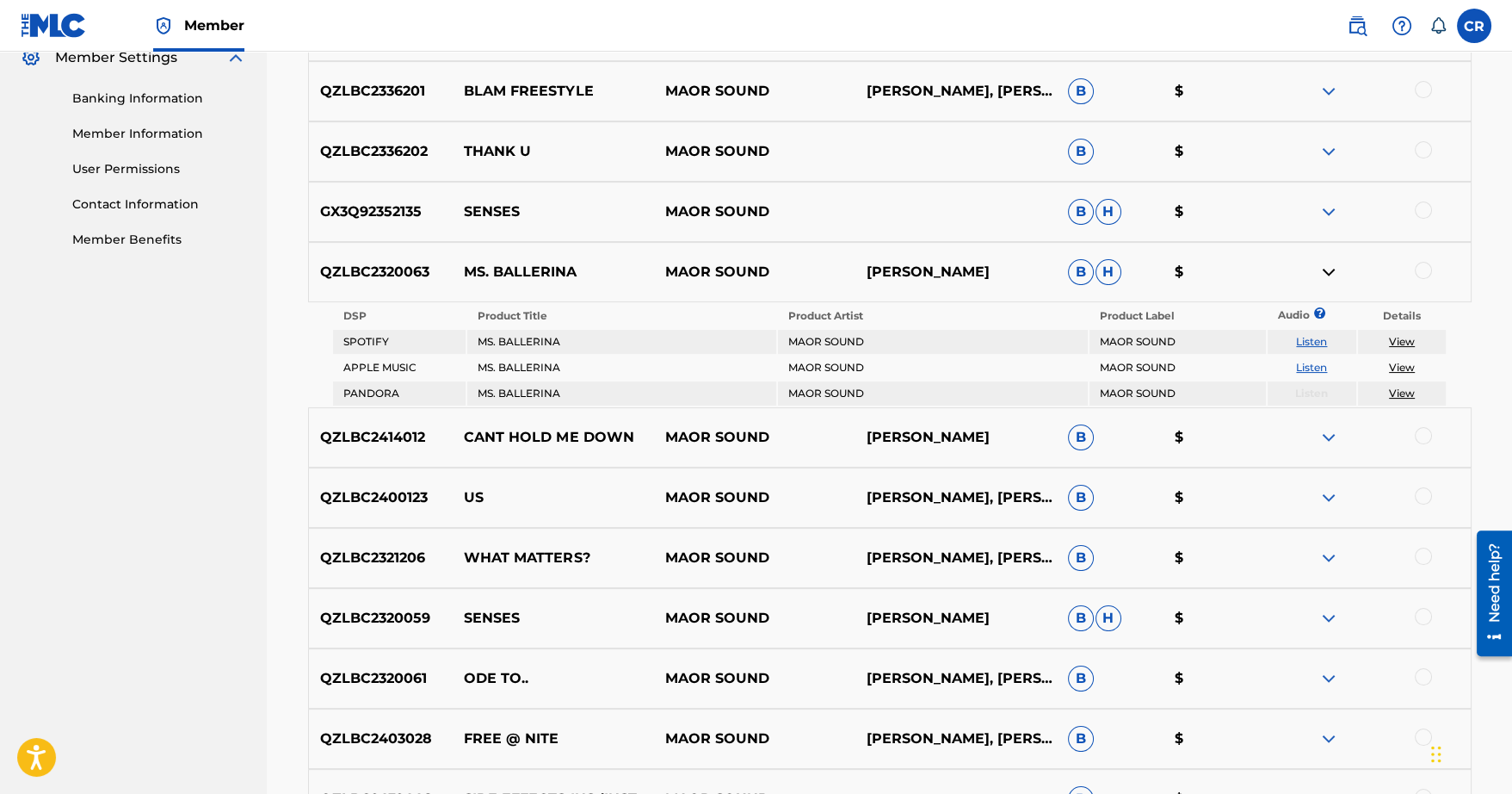
click at [1329, 208] on img at bounding box center [1329, 211] width 20 height 20
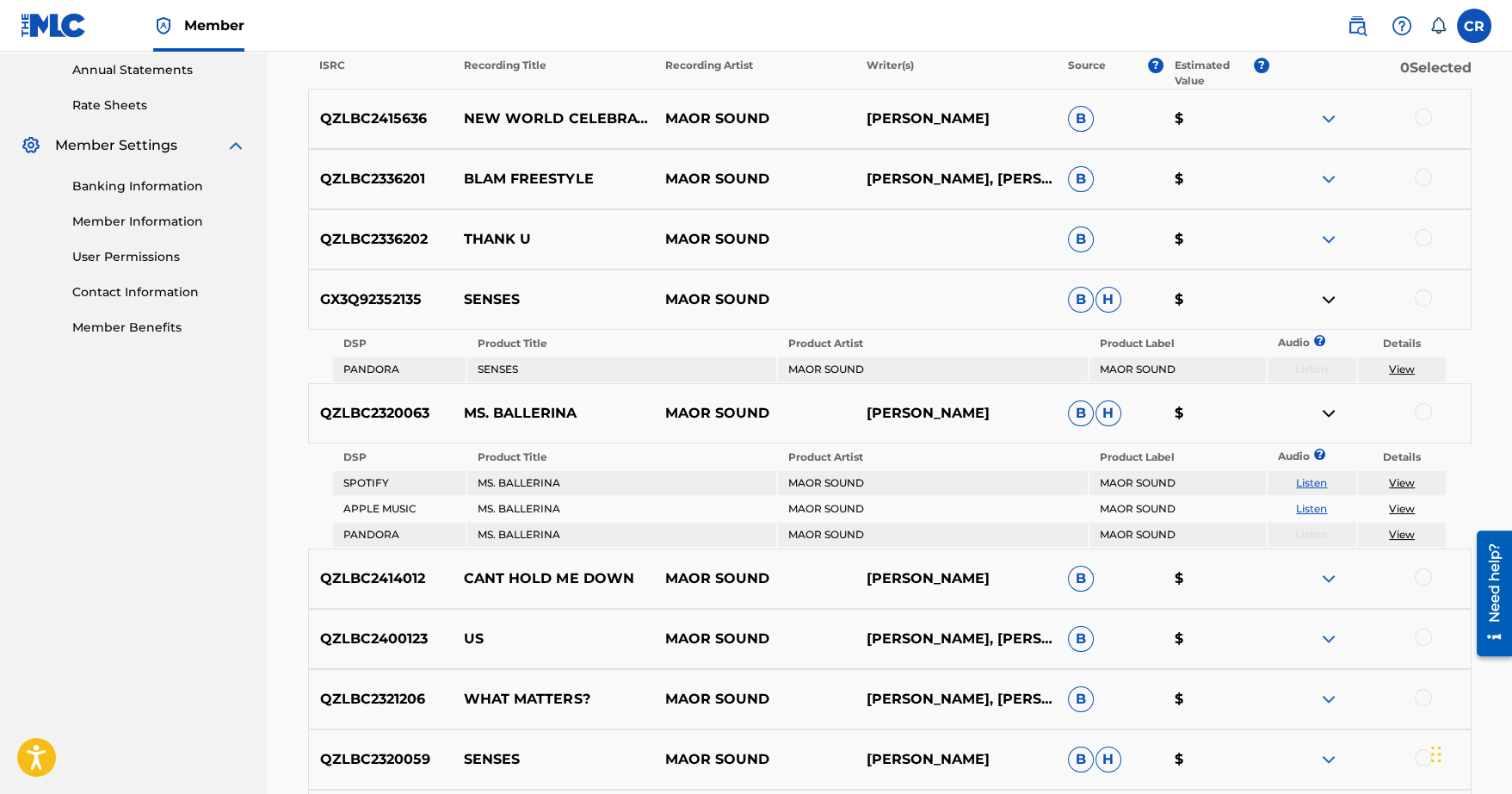
scroll to position [626, 0]
click at [1333, 181] on img at bounding box center [1329, 180] width 20 height 20
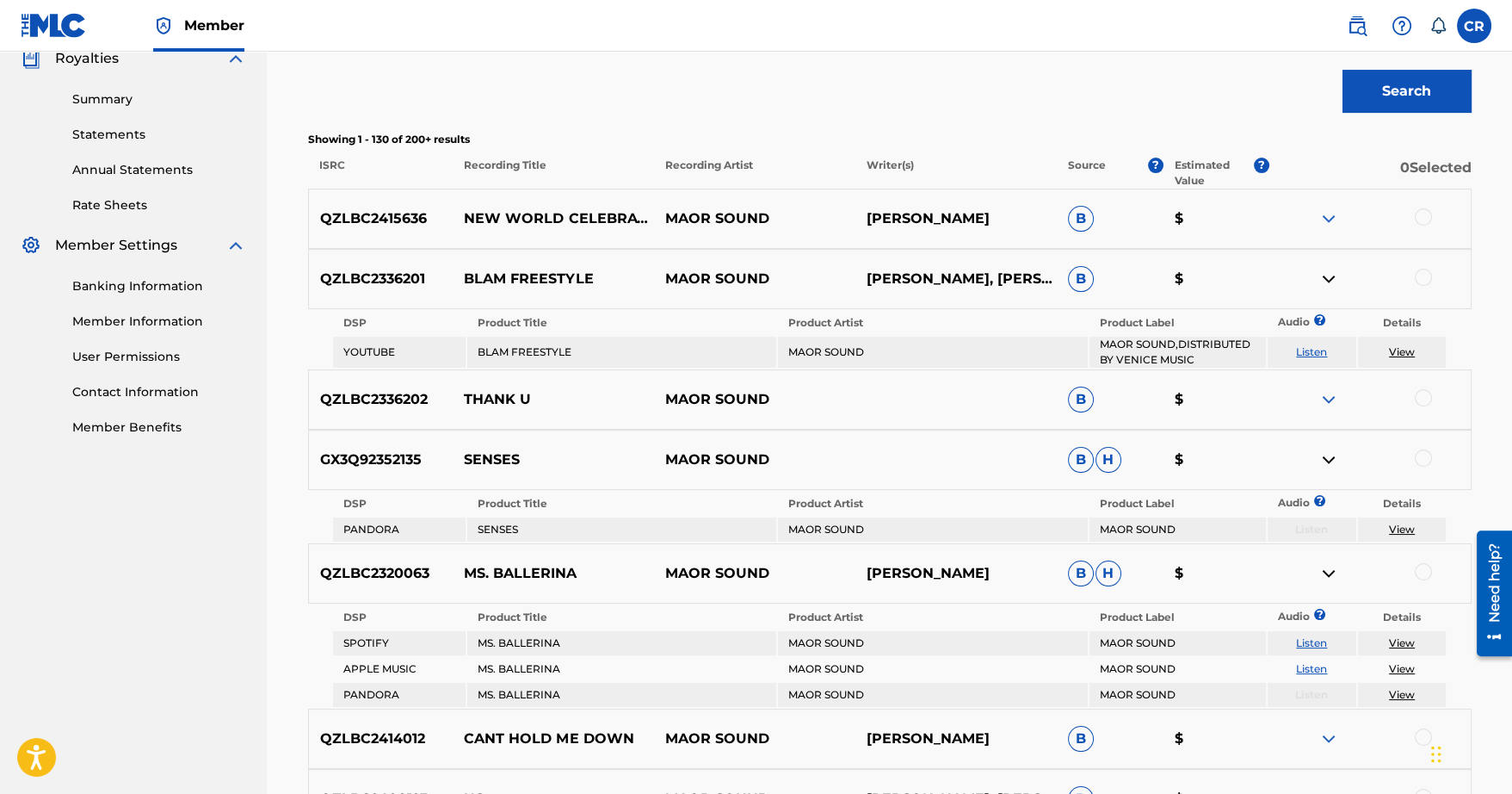
scroll to position [495, 0]
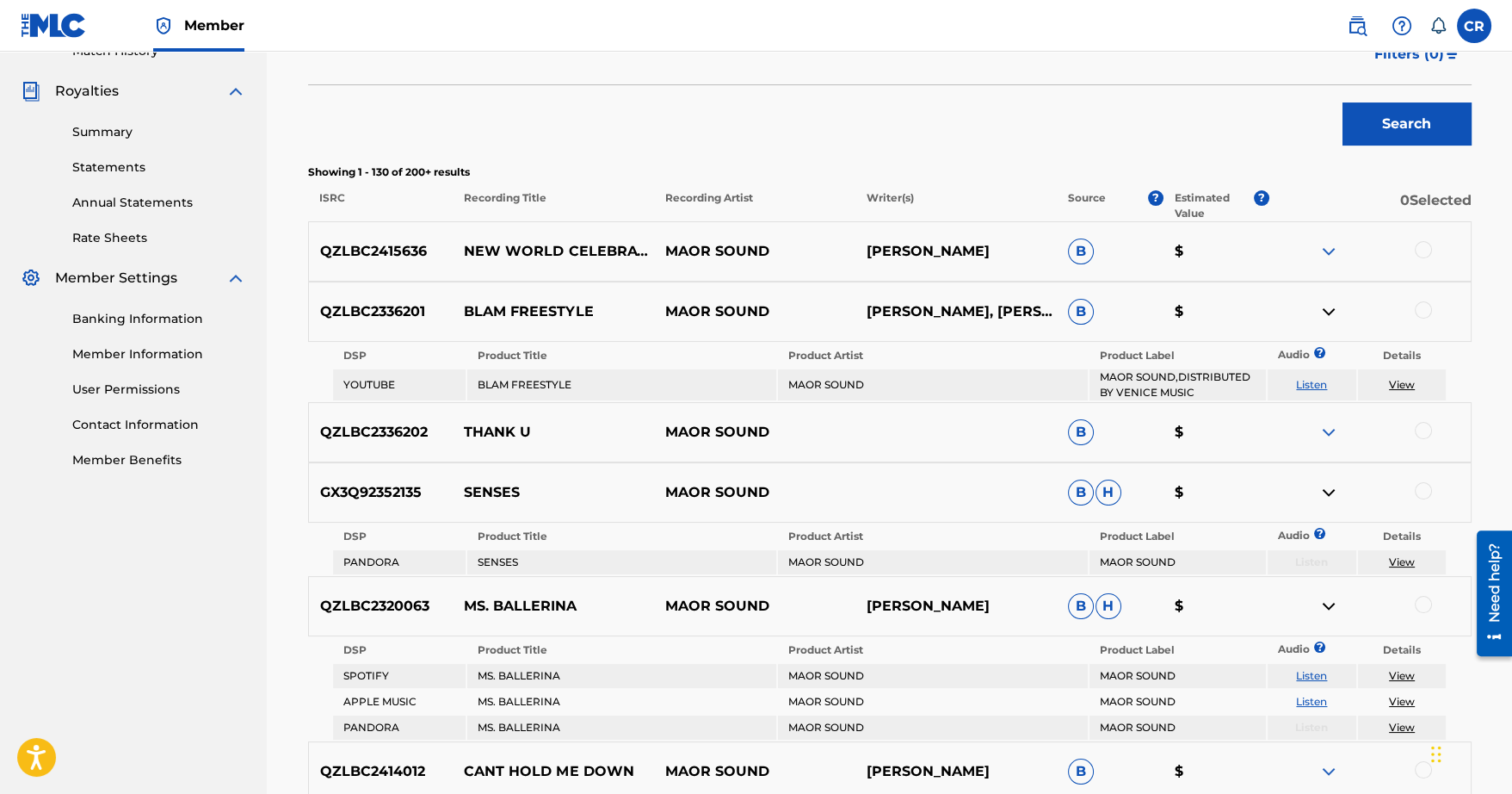
click at [1328, 243] on img at bounding box center [1329, 251] width 20 height 20
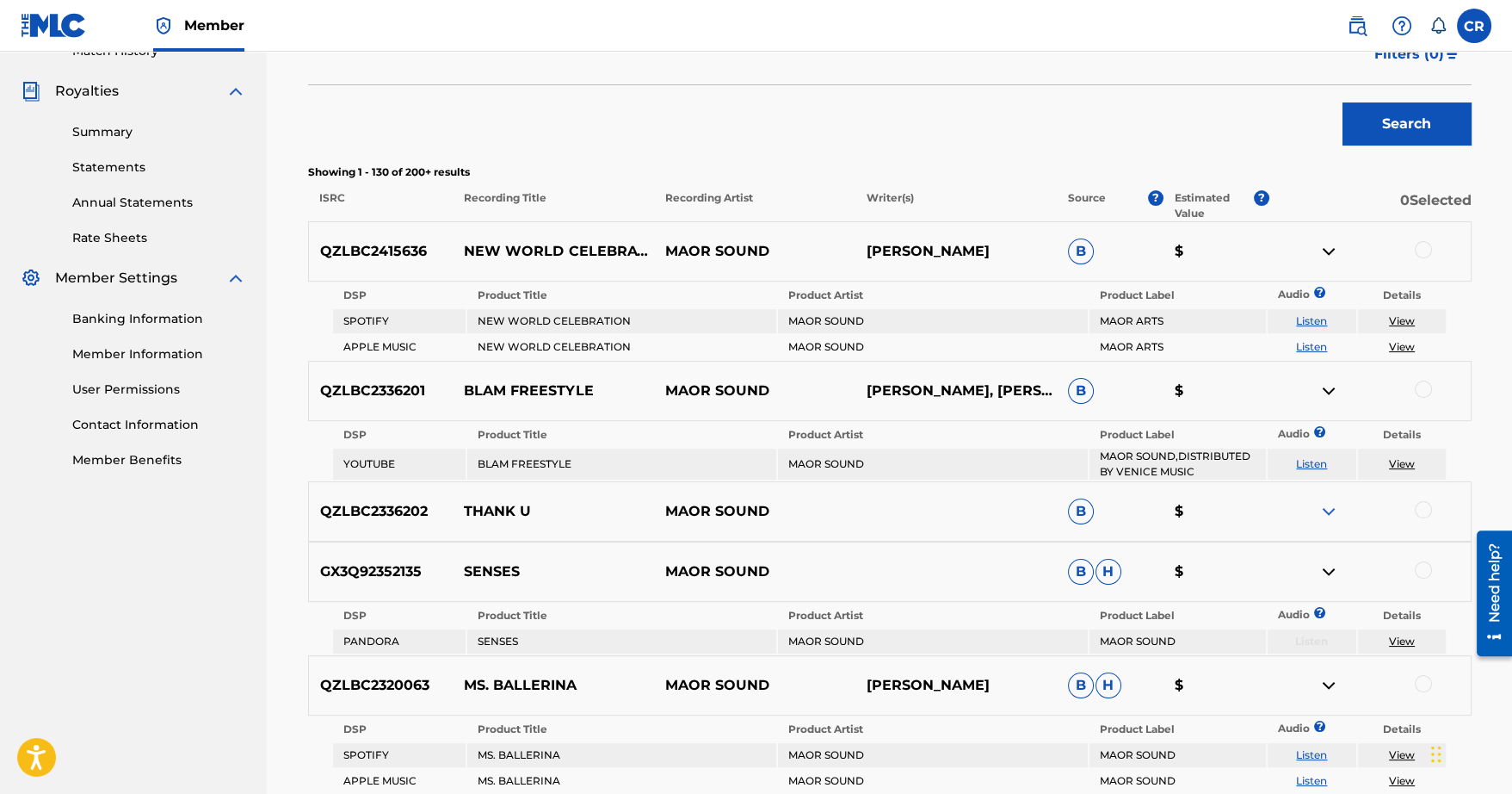
click at [1410, 323] on link "View" at bounding box center [1402, 321] width 26 height 13
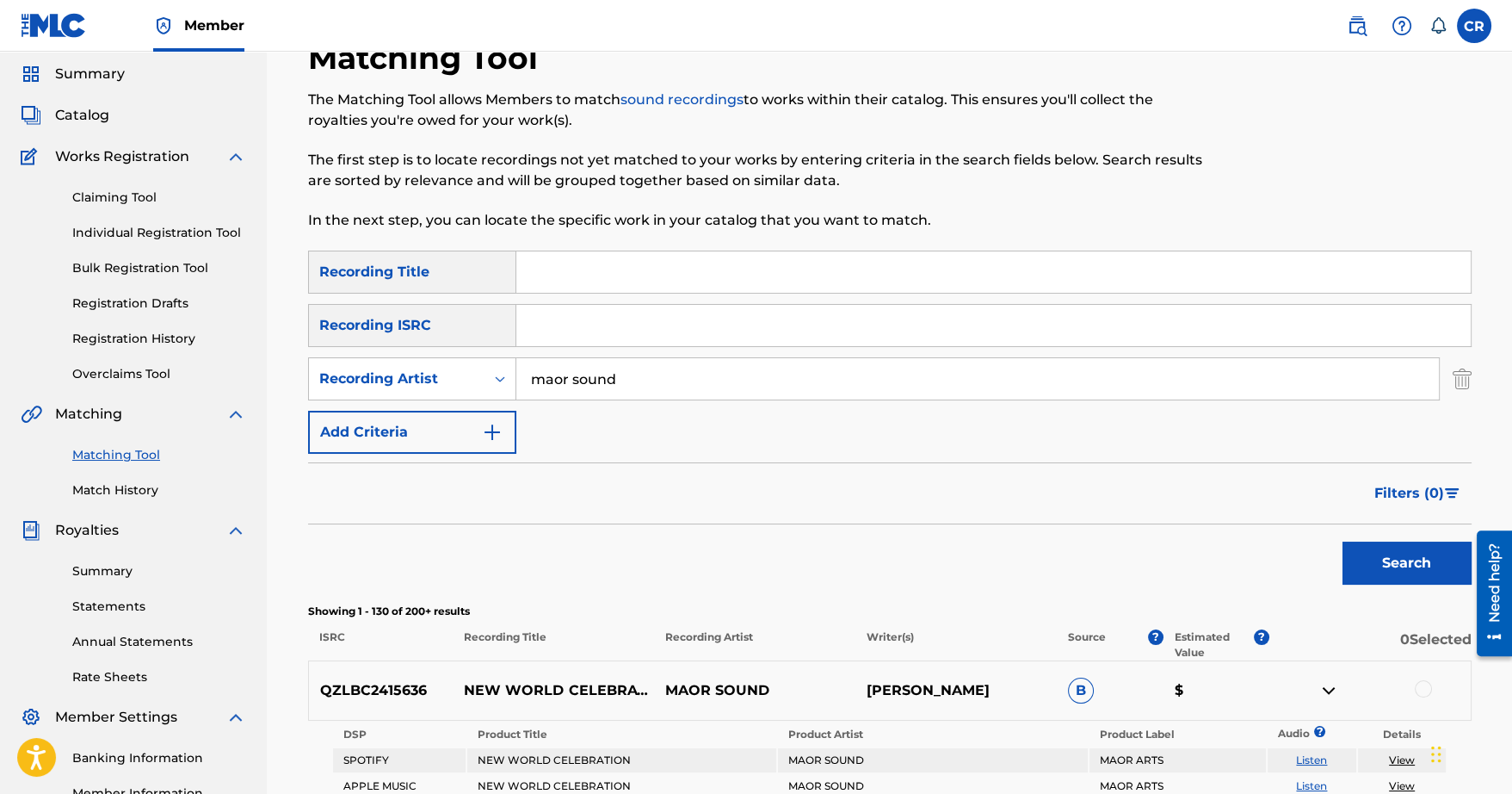
scroll to position [0, 0]
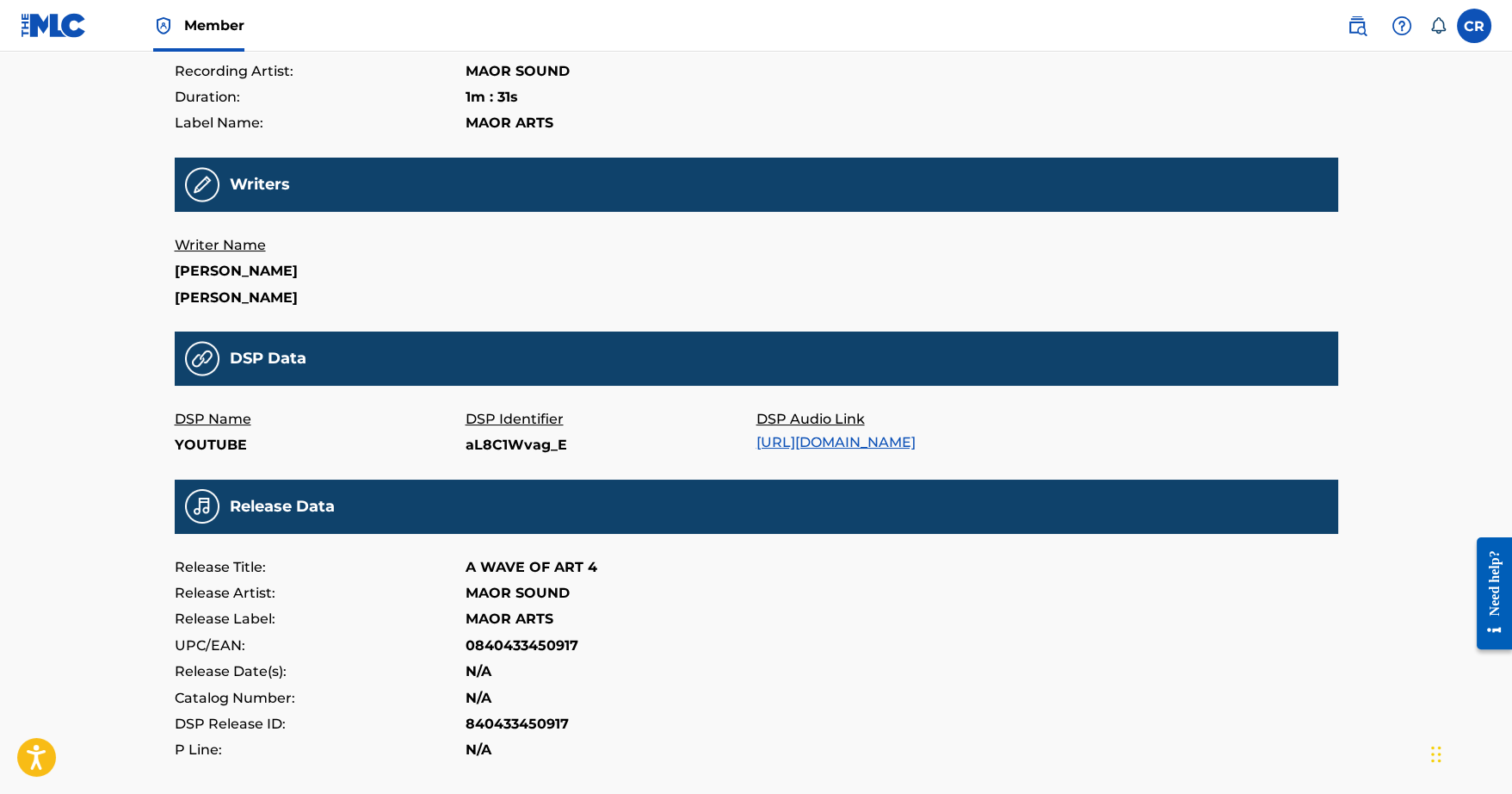
scroll to position [460, 0]
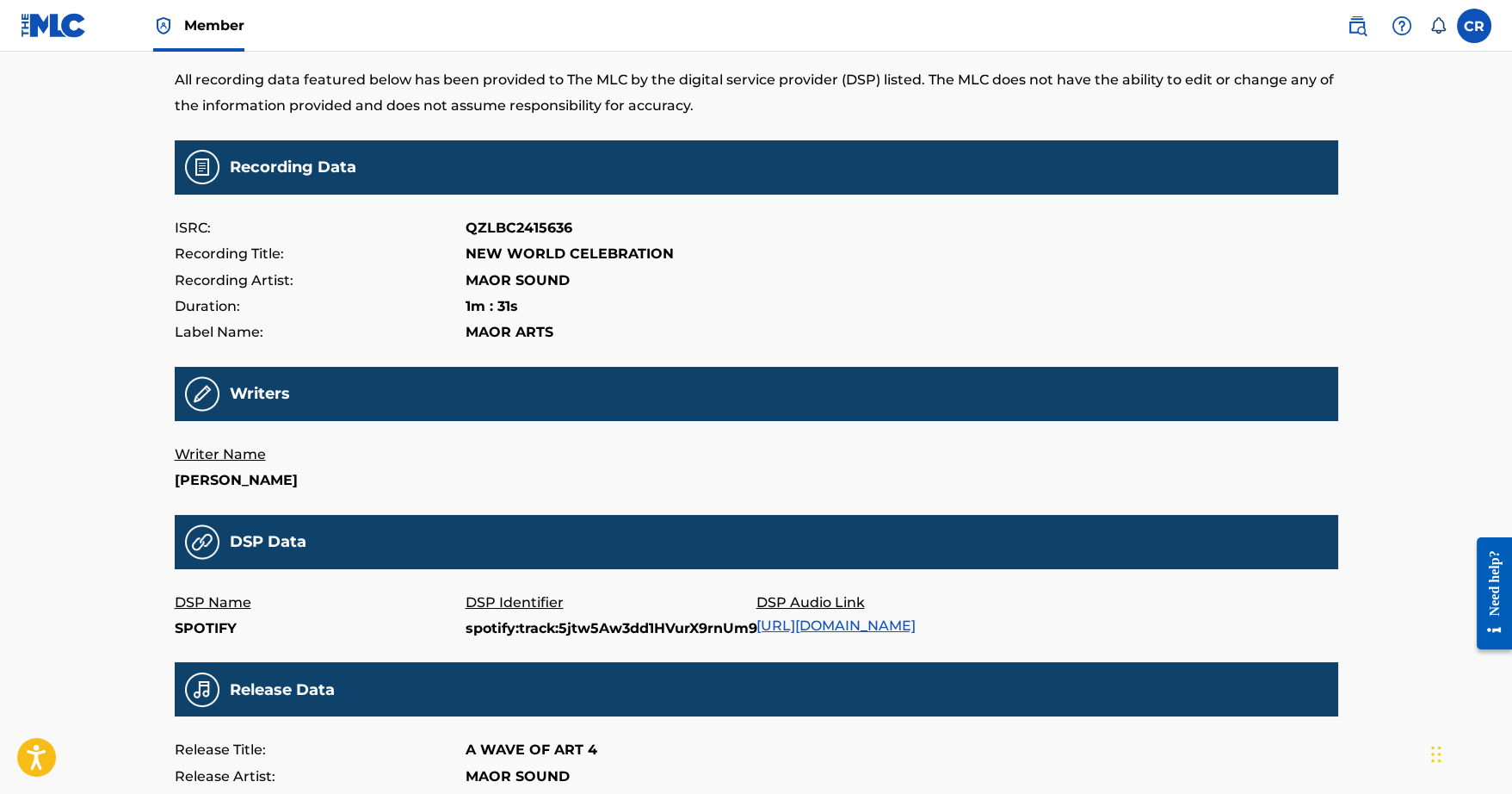
scroll to position [221, 0]
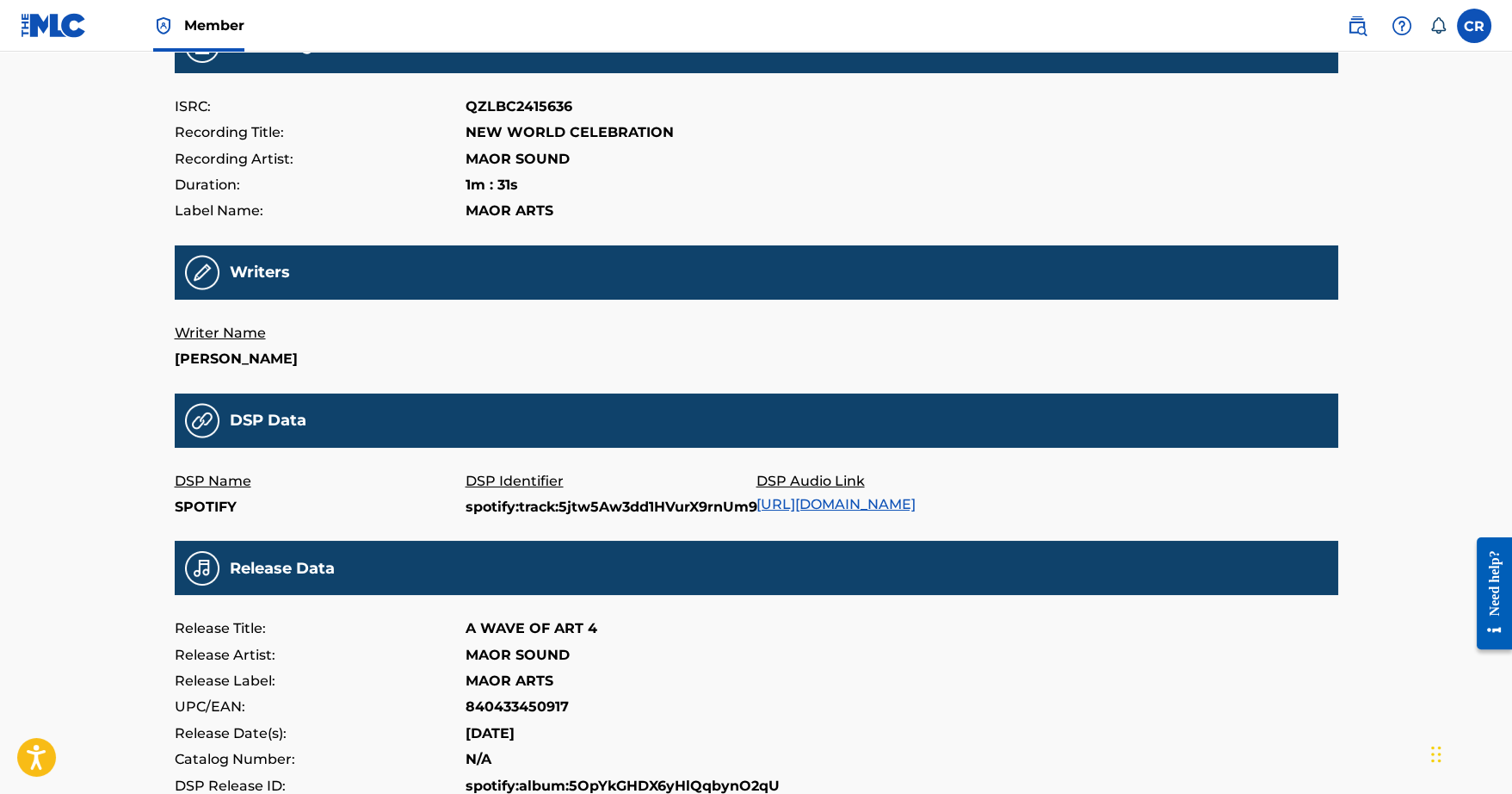
click at [916, 503] on link "https://open.spotify.com/track/5jtw5Aw3dd1HVurX9rnUm9" at bounding box center [837, 504] width 159 height 17
